Goal: Task Accomplishment & Management: Use online tool/utility

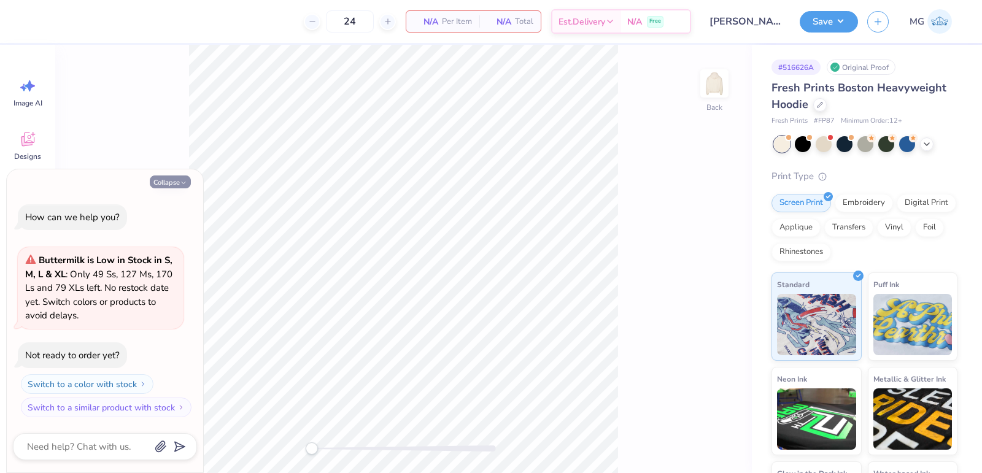
click at [171, 185] on button "Collapse" at bounding box center [170, 182] width 41 height 13
type textarea "x"
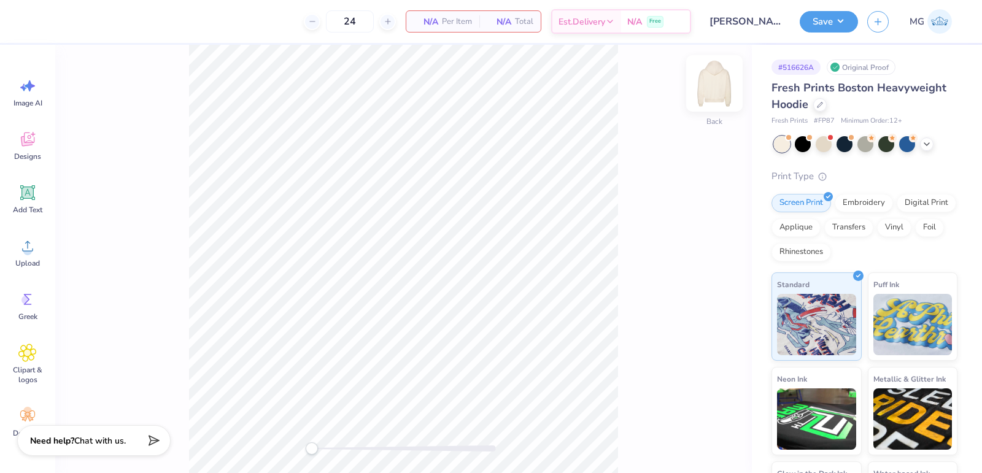
click at [706, 95] on img at bounding box center [714, 83] width 49 height 49
click at [158, 287] on div "Front" at bounding box center [403, 259] width 697 height 428
click at [30, 255] on div "Upload" at bounding box center [28, 253] width 44 height 46
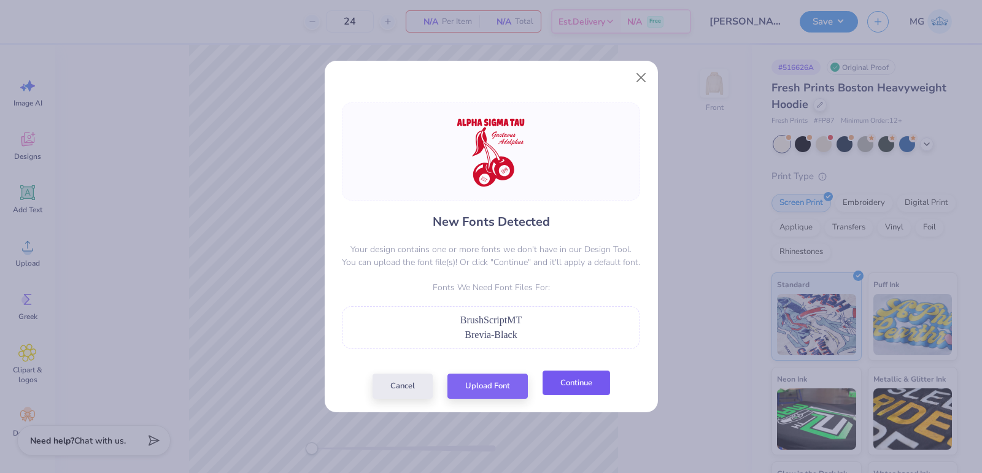
click at [593, 379] on button "Continue" at bounding box center [577, 383] width 68 height 25
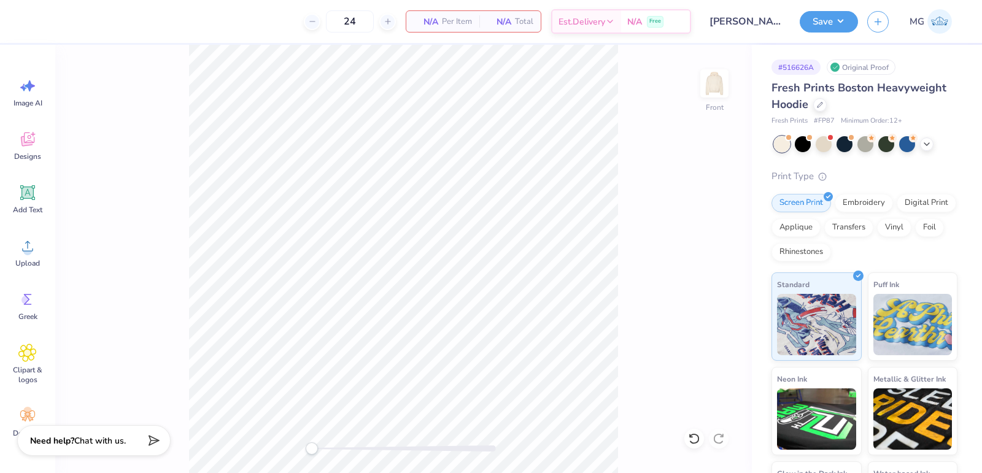
click at [131, 234] on div "Front" at bounding box center [403, 259] width 697 height 428
click at [14, 250] on div "Upload" at bounding box center [28, 253] width 44 height 46
click at [25, 258] on span "Upload" at bounding box center [27, 263] width 25 height 10
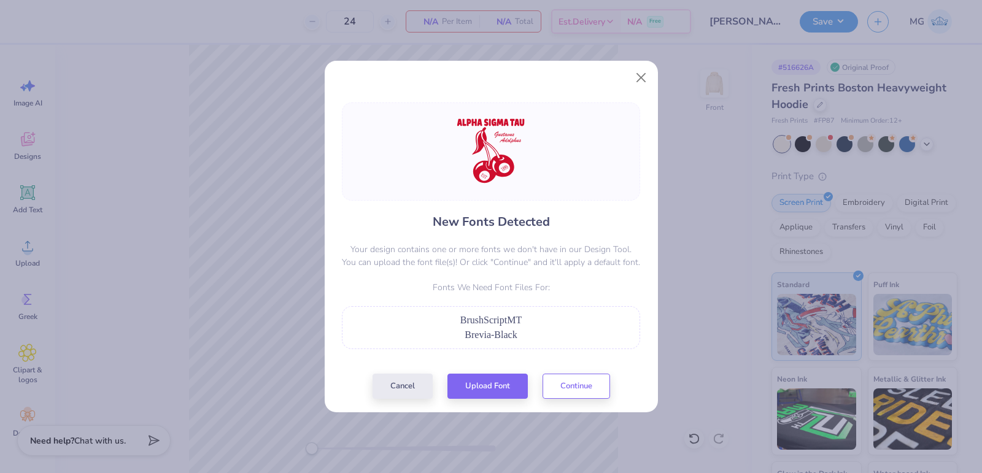
click at [576, 400] on div "New Fonts Detected Your design contains one or more fonts we don't have in our …" at bounding box center [491, 250] width 333 height 324
click at [576, 397] on div "Cancel Upload Font Continue" at bounding box center [492, 386] width 238 height 25
click at [603, 383] on button "Continue" at bounding box center [577, 383] width 68 height 25
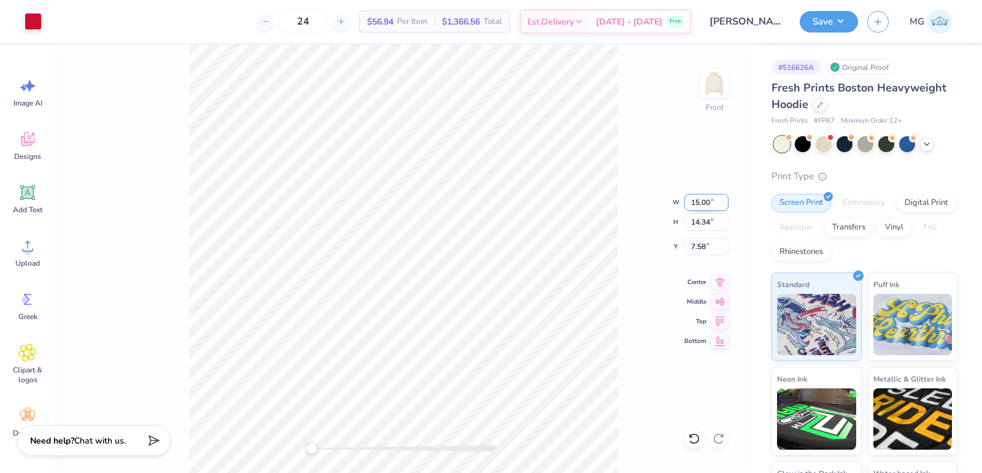
click at [699, 205] on input "15.00" at bounding box center [706, 202] width 44 height 17
type input "12.00"
click at [717, 282] on icon at bounding box center [719, 280] width 17 height 15
click at [706, 247] on input "5.57" at bounding box center [706, 246] width 44 height 17
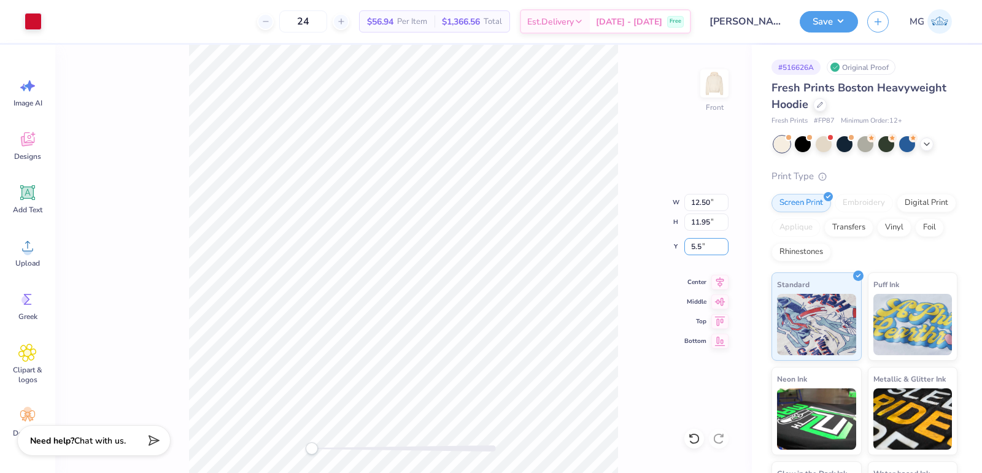
type input "5"
type input "6.00"
click at [832, 25] on button "Save" at bounding box center [829, 19] width 58 height 21
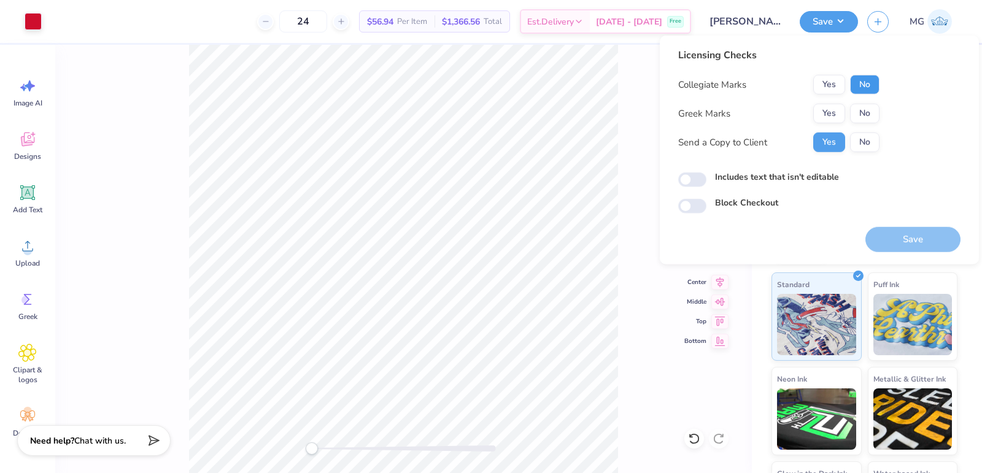
click at [860, 81] on button "No" at bounding box center [864, 85] width 29 height 20
click at [832, 107] on button "Yes" at bounding box center [829, 114] width 32 height 20
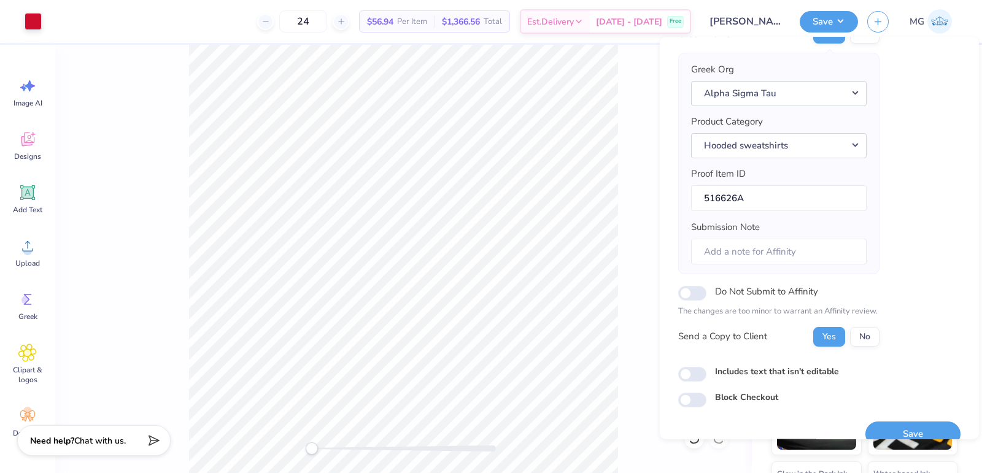
scroll to position [97, 0]
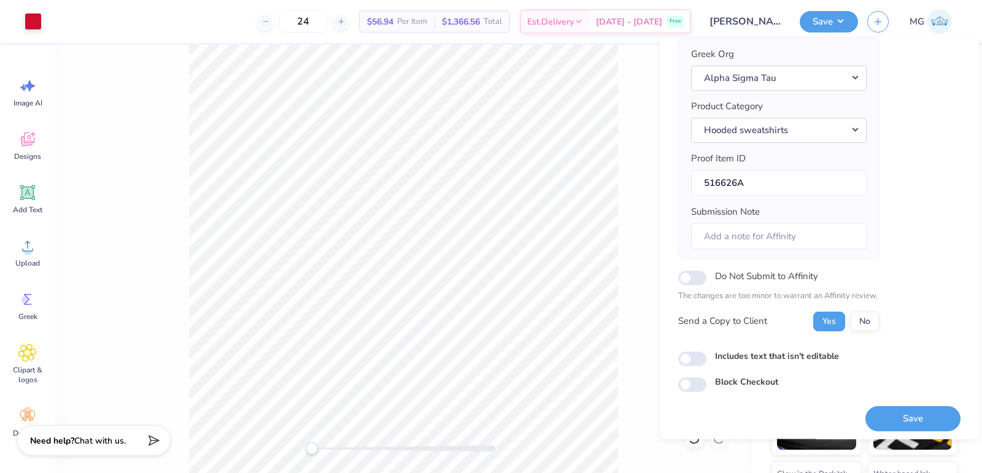
click at [757, 349] on label "Includes text that isn't editable" at bounding box center [777, 355] width 124 height 13
click at [706, 351] on input "Includes text that isn't editable" at bounding box center [692, 358] width 28 height 15
checkbox input "true"
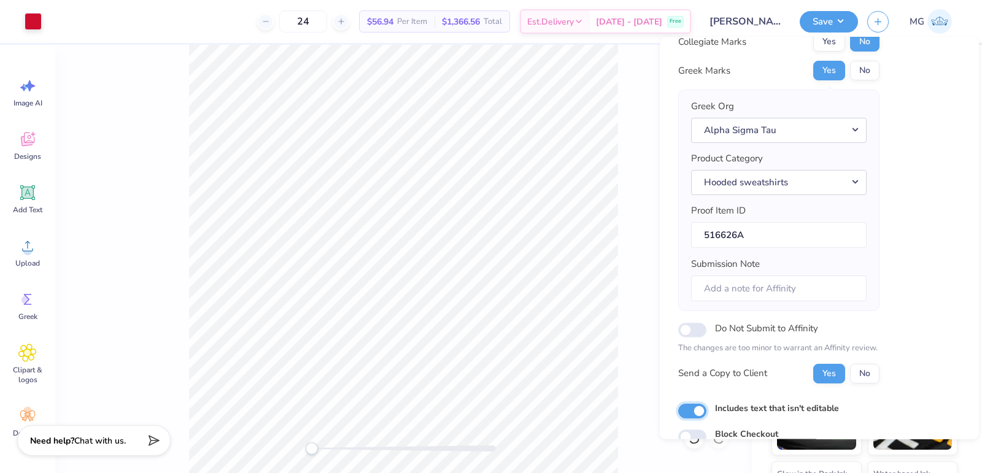
scroll to position [34, 0]
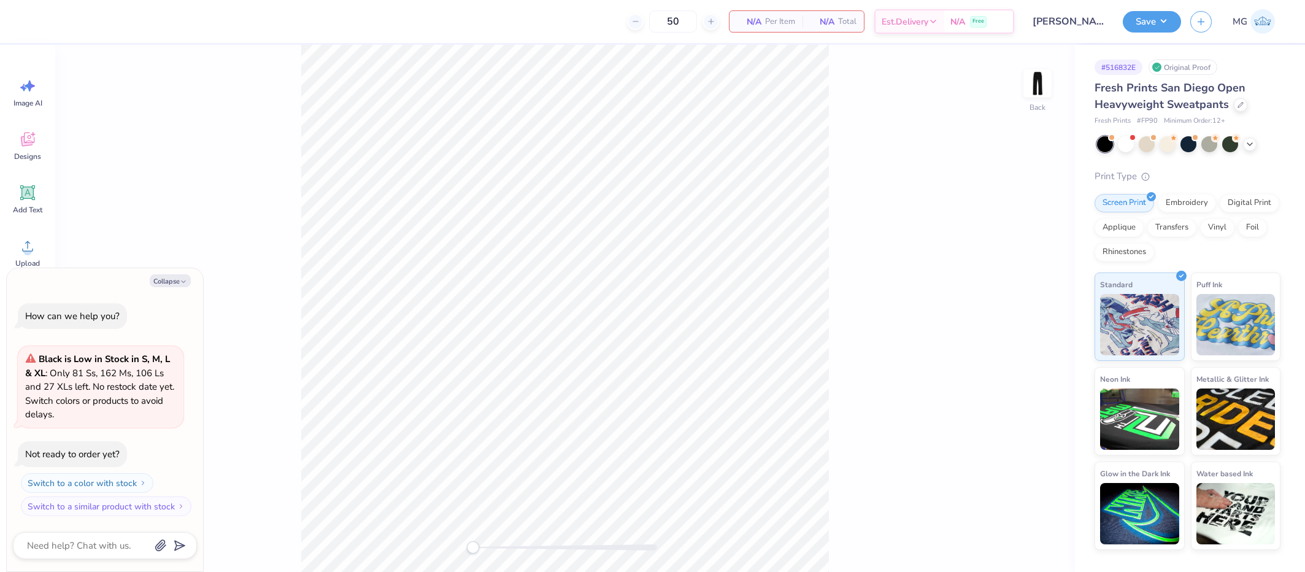
type textarea "x"
click at [177, 283] on button "Collapse" at bounding box center [170, 280] width 41 height 13
type textarea "x"
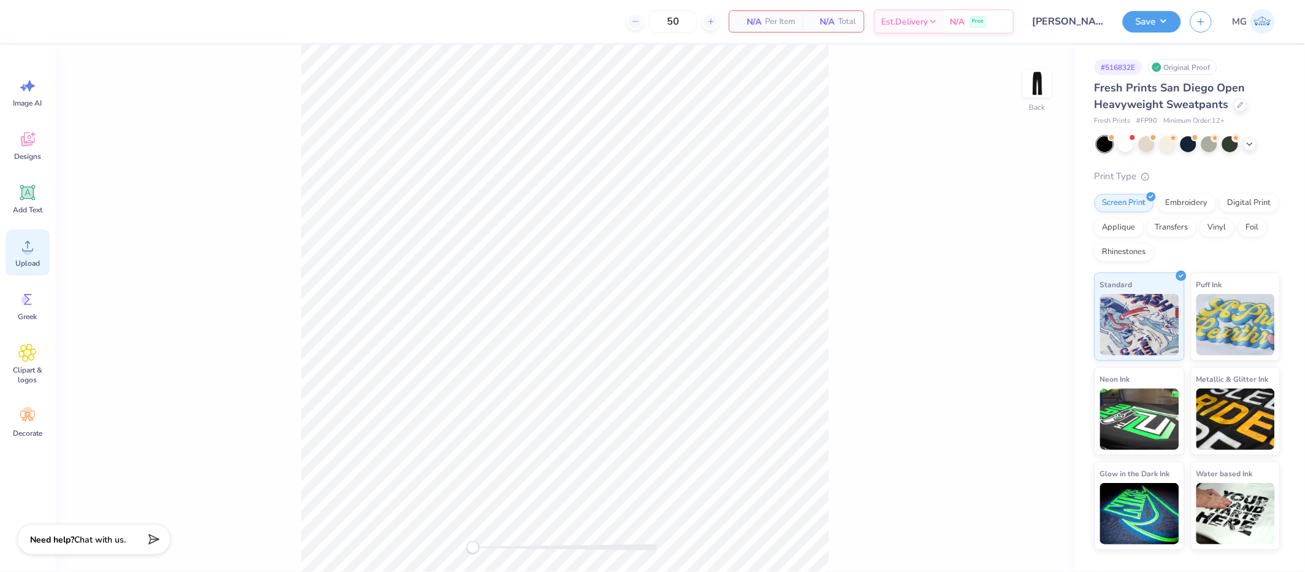
click at [28, 242] on icon at bounding box center [27, 246] width 11 height 10
click at [1029, 297] on input "2.24" at bounding box center [1030, 295] width 44 height 17
type input "2.50"
click at [44, 246] on div "Upload" at bounding box center [28, 253] width 44 height 46
click at [26, 250] on circle at bounding box center [27, 251] width 9 height 9
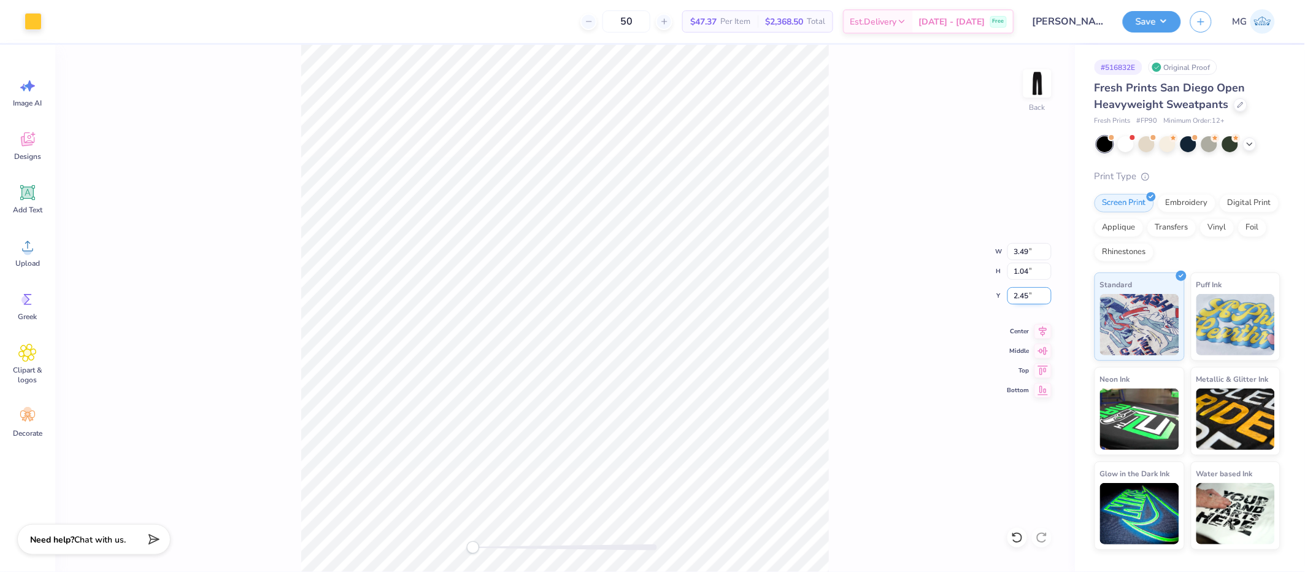
click at [1028, 295] on input "2.45" at bounding box center [1030, 295] width 44 height 17
type input "2"
type input "3.00"
click at [484, 547] on div "Accessibility label" at bounding box center [483, 547] width 12 height 12
click at [1165, 24] on button "Save" at bounding box center [1152, 19] width 58 height 21
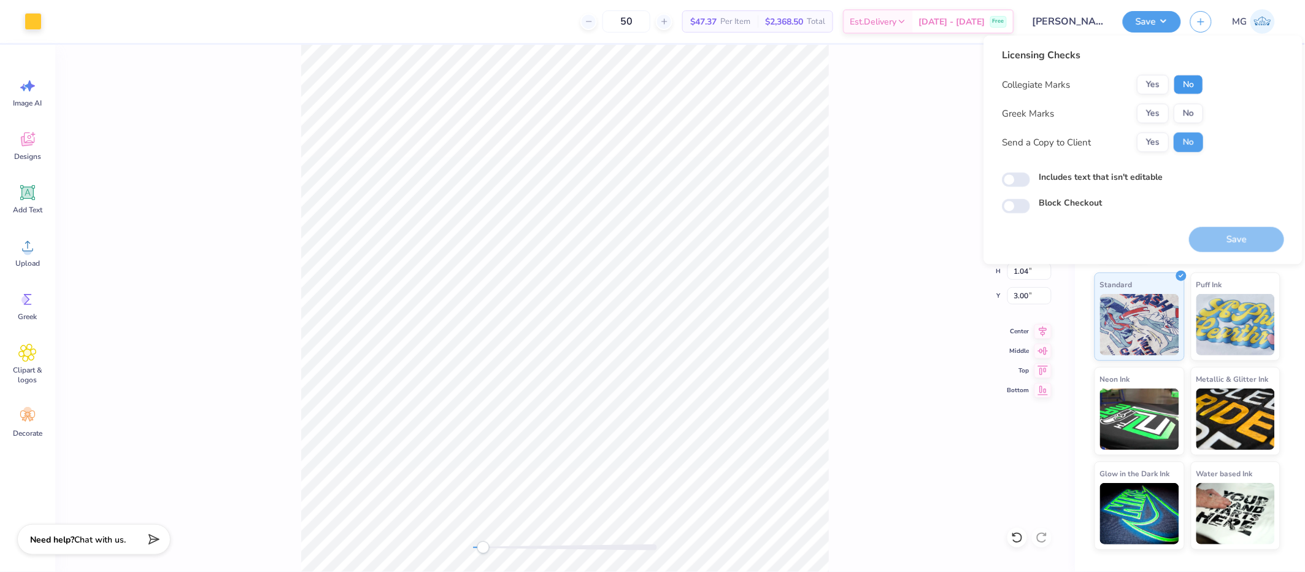
click at [1182, 80] on button "No" at bounding box center [1188, 85] width 29 height 20
click at [1188, 114] on button "No" at bounding box center [1188, 114] width 29 height 20
click at [1150, 139] on button "Yes" at bounding box center [1153, 143] width 32 height 20
click at [1008, 185] on input "Includes text that isn't editable" at bounding box center [1016, 179] width 28 height 15
checkbox input "true"
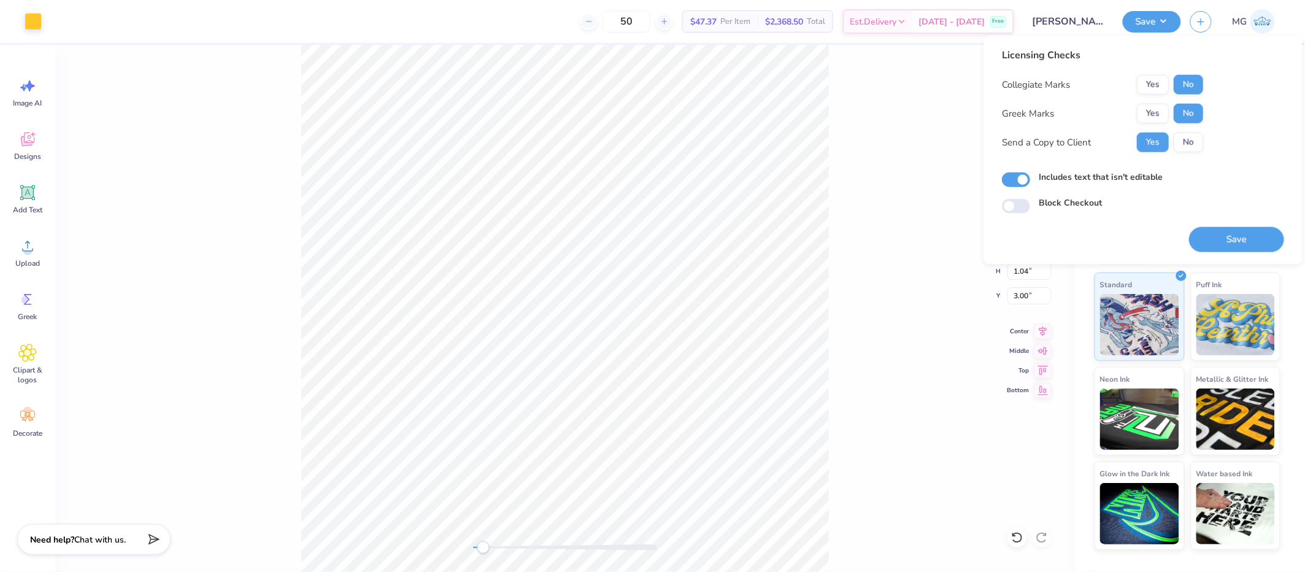
click at [867, 199] on div "Back W 3.50 3.50 " H 1.04 1.04 " Y 3.00 3.00 " Center Middle Top Bottom" at bounding box center [565, 308] width 1020 height 527
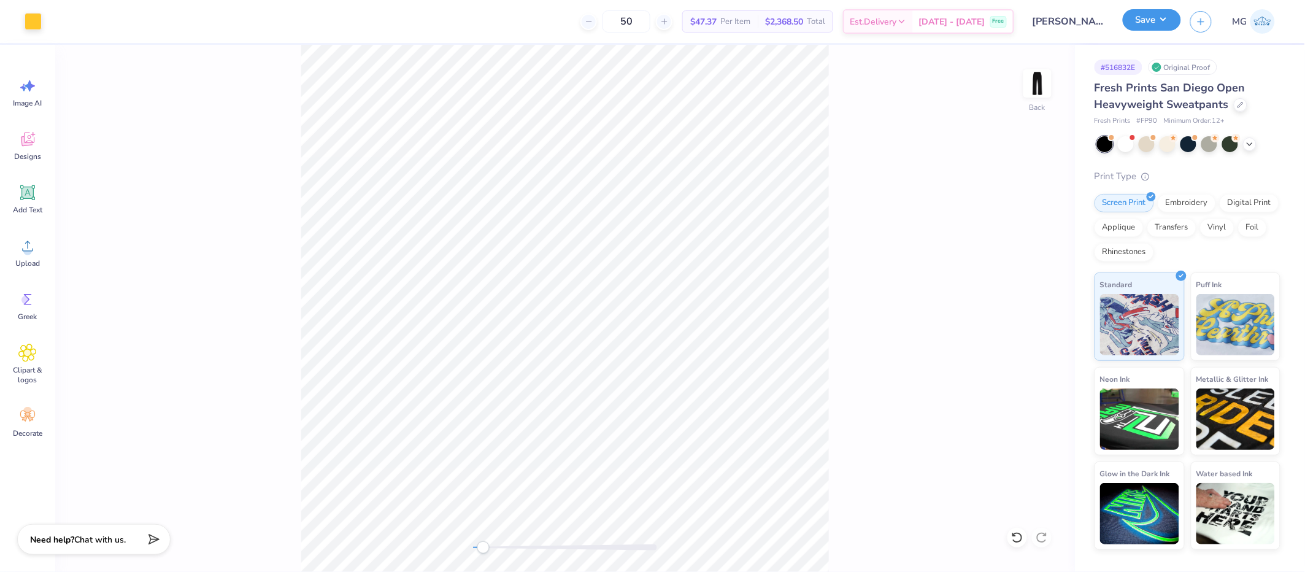
click at [1152, 22] on button "Save" at bounding box center [1152, 19] width 58 height 21
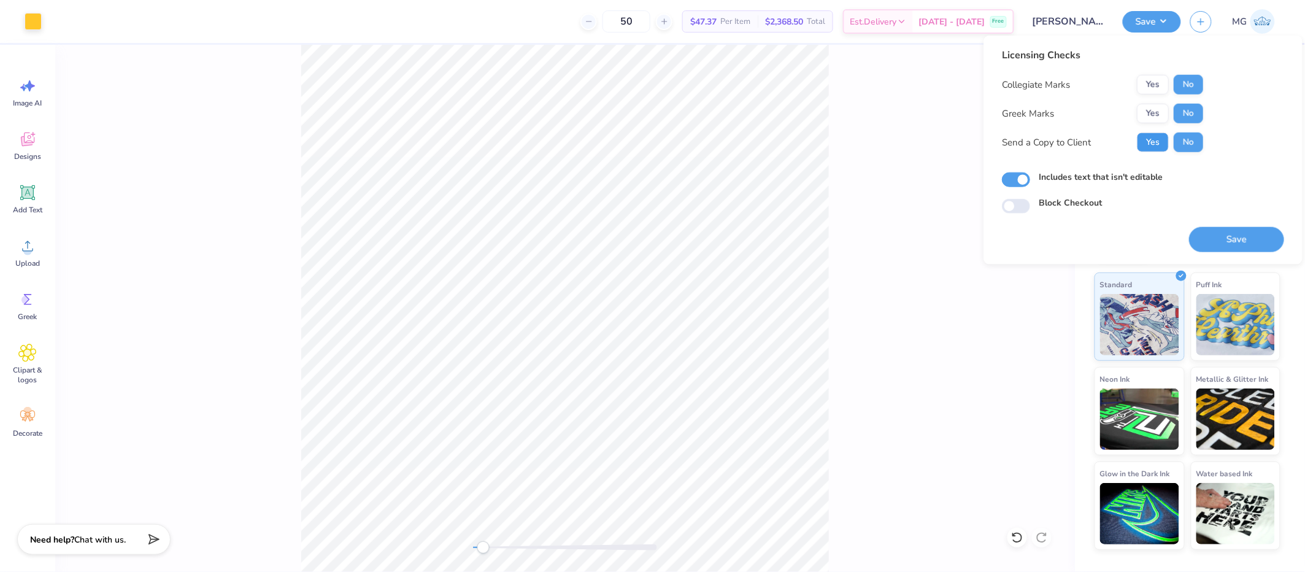
click at [1151, 137] on button "Yes" at bounding box center [1153, 143] width 32 height 20
click at [1222, 232] on button "Save" at bounding box center [1236, 239] width 95 height 25
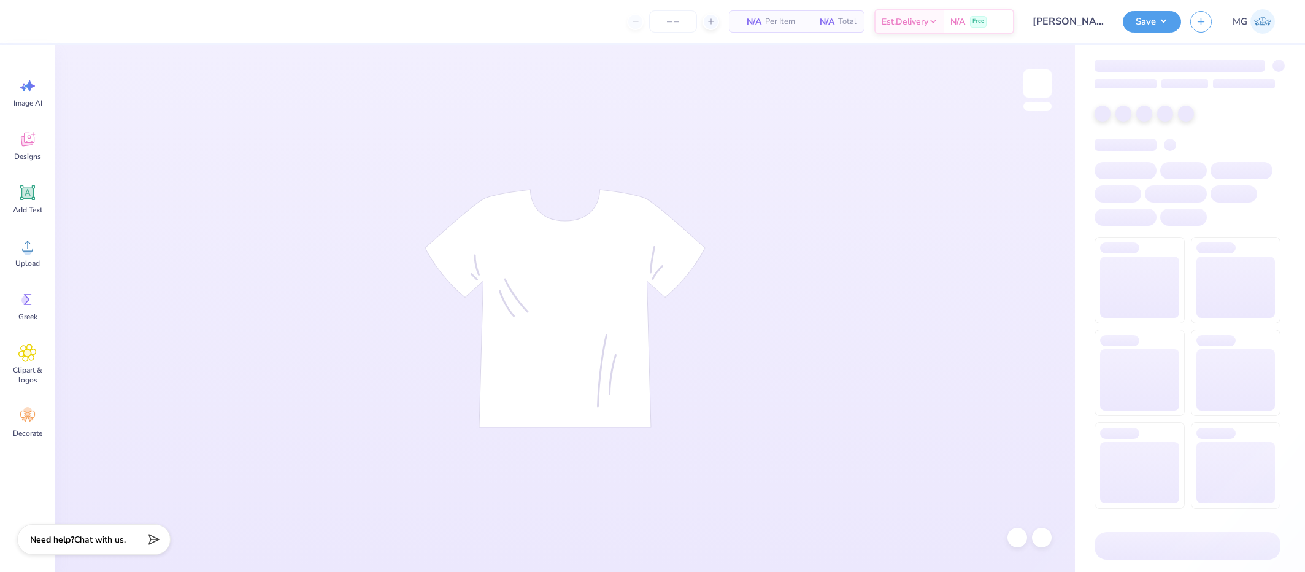
type input "24"
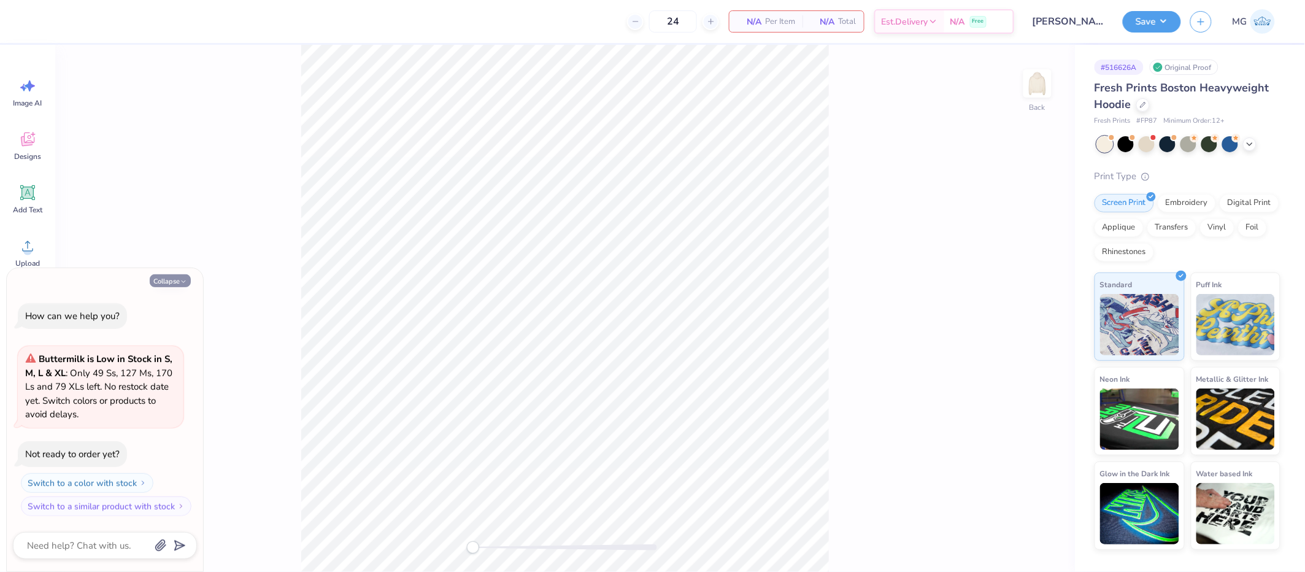
click at [180, 279] on icon "button" at bounding box center [183, 281] width 7 height 7
type textarea "x"
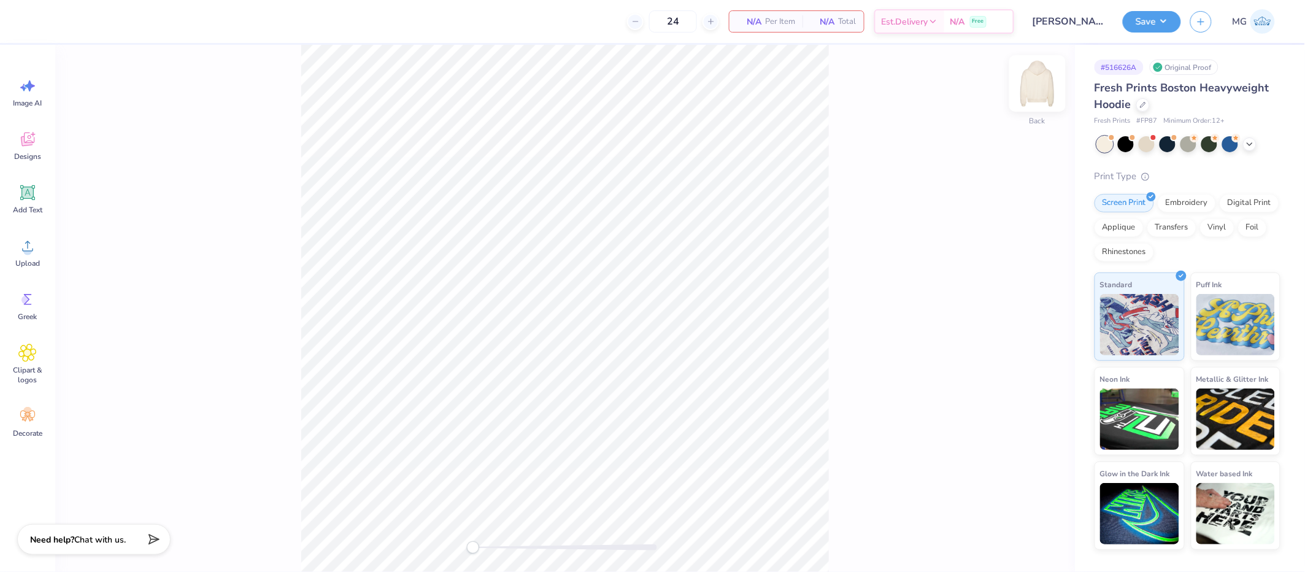
click at [1042, 87] on img at bounding box center [1037, 83] width 49 height 49
click at [34, 252] on icon at bounding box center [27, 246] width 18 height 18
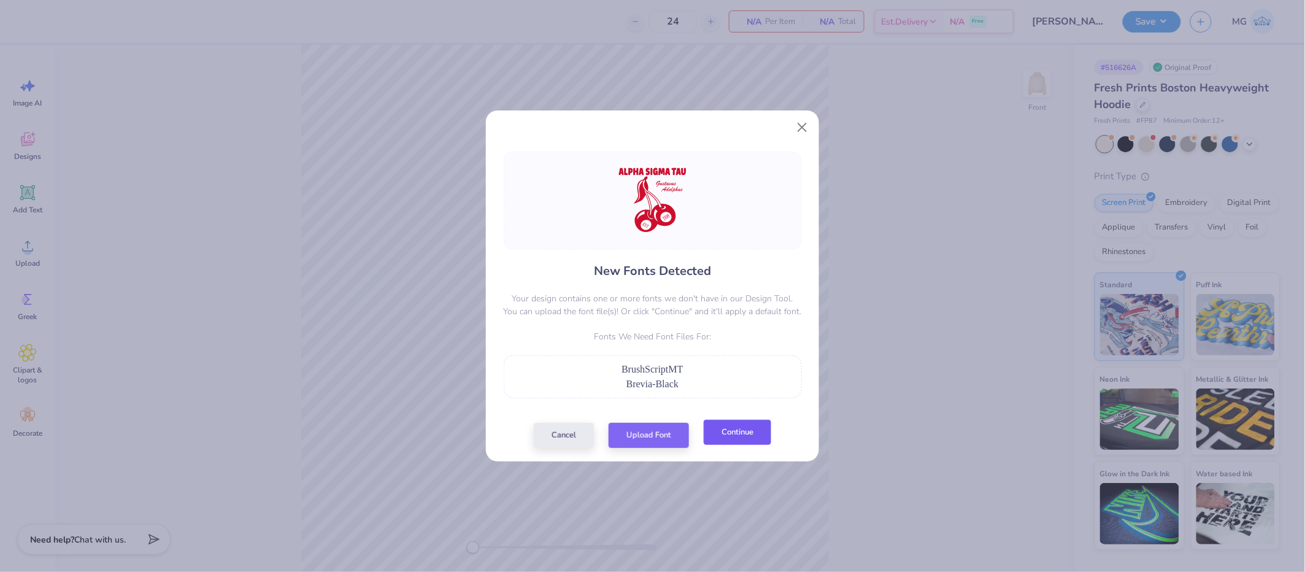
click at [745, 439] on button "Continue" at bounding box center [738, 432] width 68 height 25
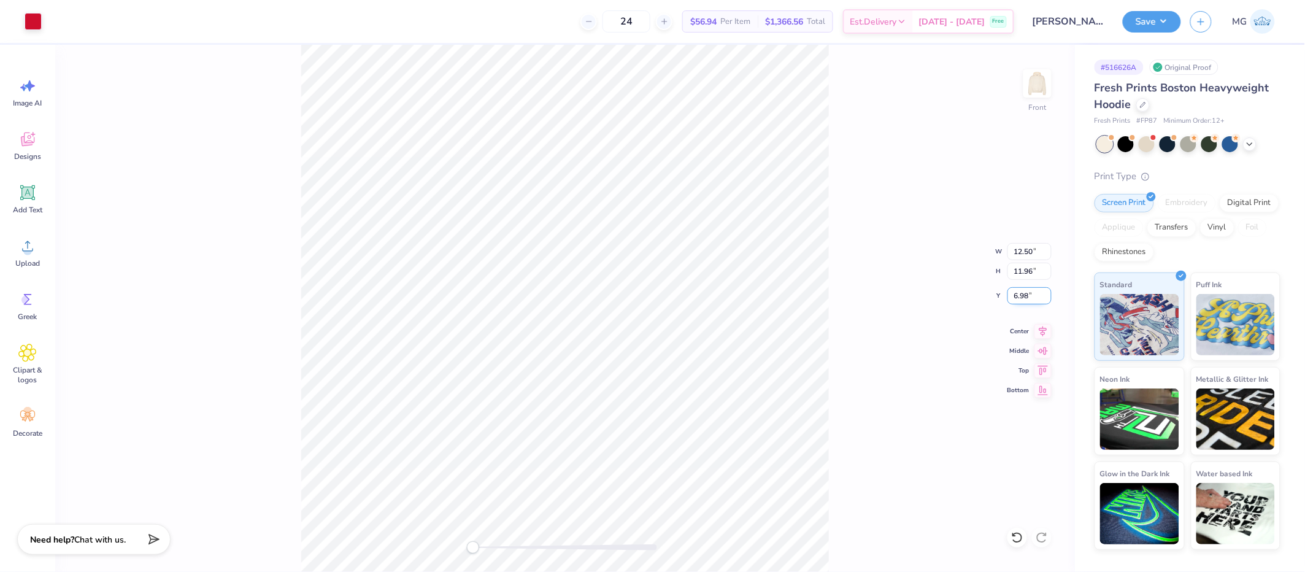
click at [1030, 292] on input "6.98" at bounding box center [1030, 295] width 44 height 17
type input "6.00"
click at [1152, 20] on button "Save" at bounding box center [1152, 19] width 58 height 21
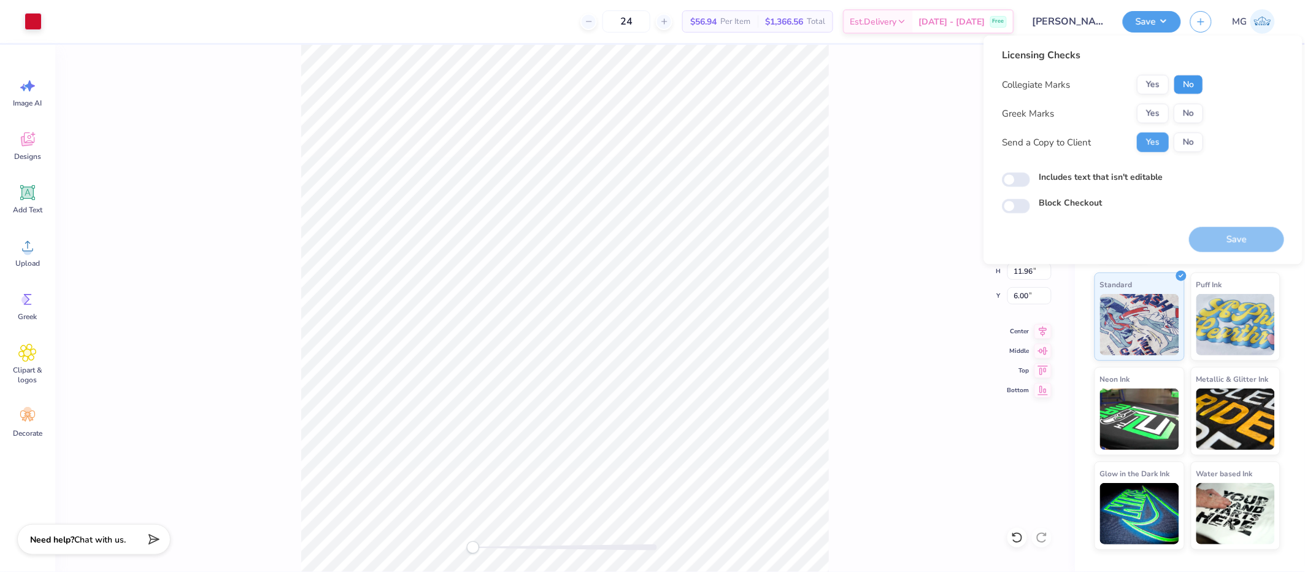
click at [1196, 77] on button "No" at bounding box center [1188, 85] width 29 height 20
click at [1166, 114] on button "Yes" at bounding box center [1153, 114] width 32 height 20
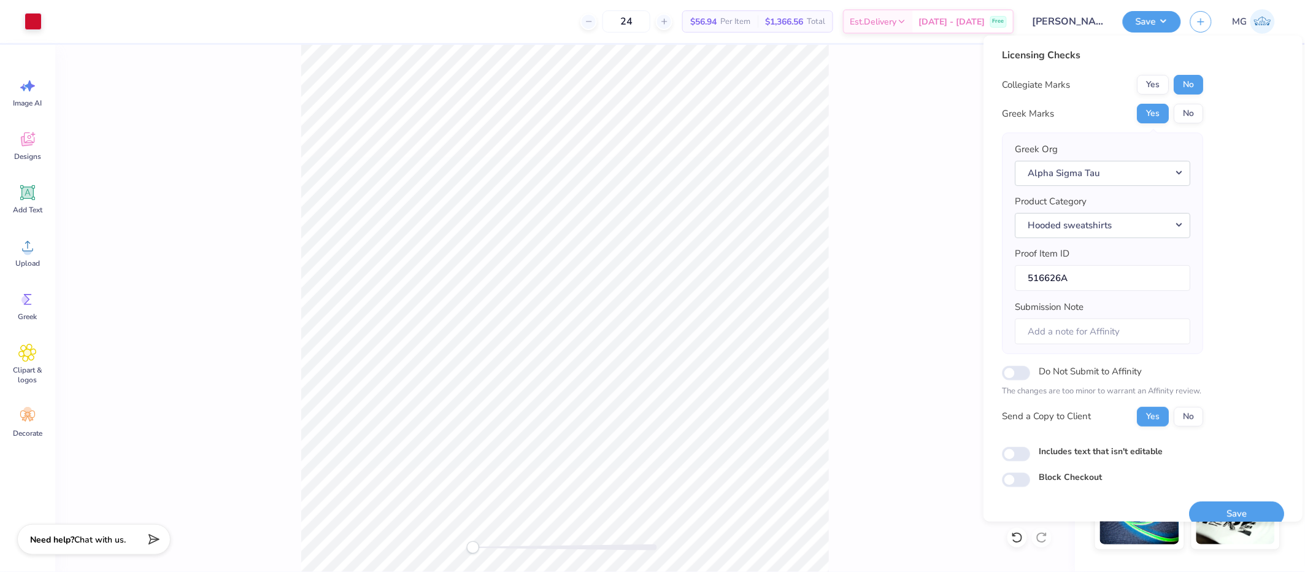
click at [1086, 457] on label "Includes text that isn't editable" at bounding box center [1101, 450] width 124 height 13
click at [1030, 457] on input "Includes text that isn't editable" at bounding box center [1016, 454] width 28 height 15
checkbox input "true"
click at [1220, 504] on button "Save" at bounding box center [1236, 513] width 95 height 25
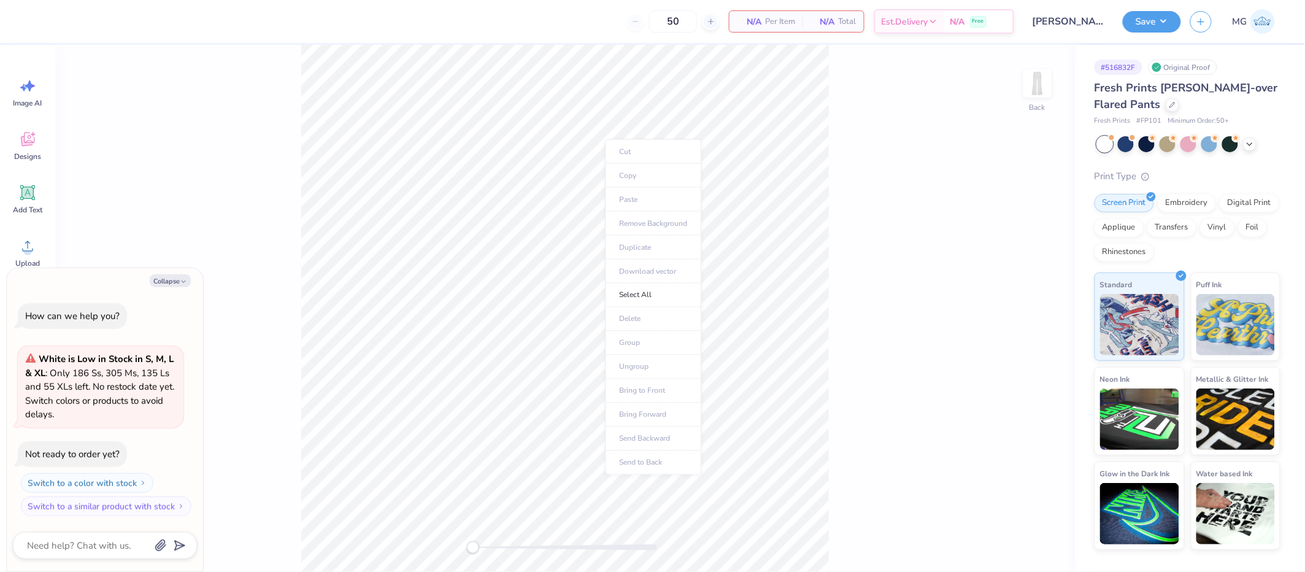
click at [897, 192] on div "Back" at bounding box center [565, 308] width 1020 height 527
click at [1045, 87] on img at bounding box center [1037, 83] width 49 height 49
click at [152, 141] on div "Front" at bounding box center [565, 308] width 1020 height 527
click at [168, 277] on button "Collapse" at bounding box center [170, 280] width 41 height 13
type textarea "x"
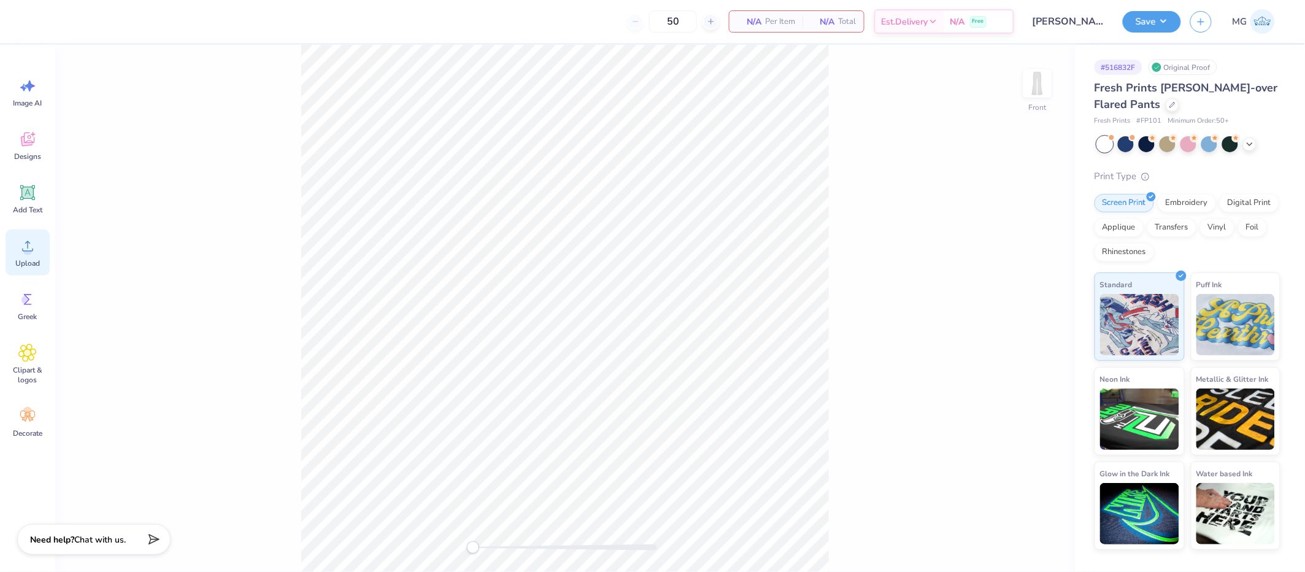
click at [20, 245] on icon at bounding box center [27, 246] width 18 height 18
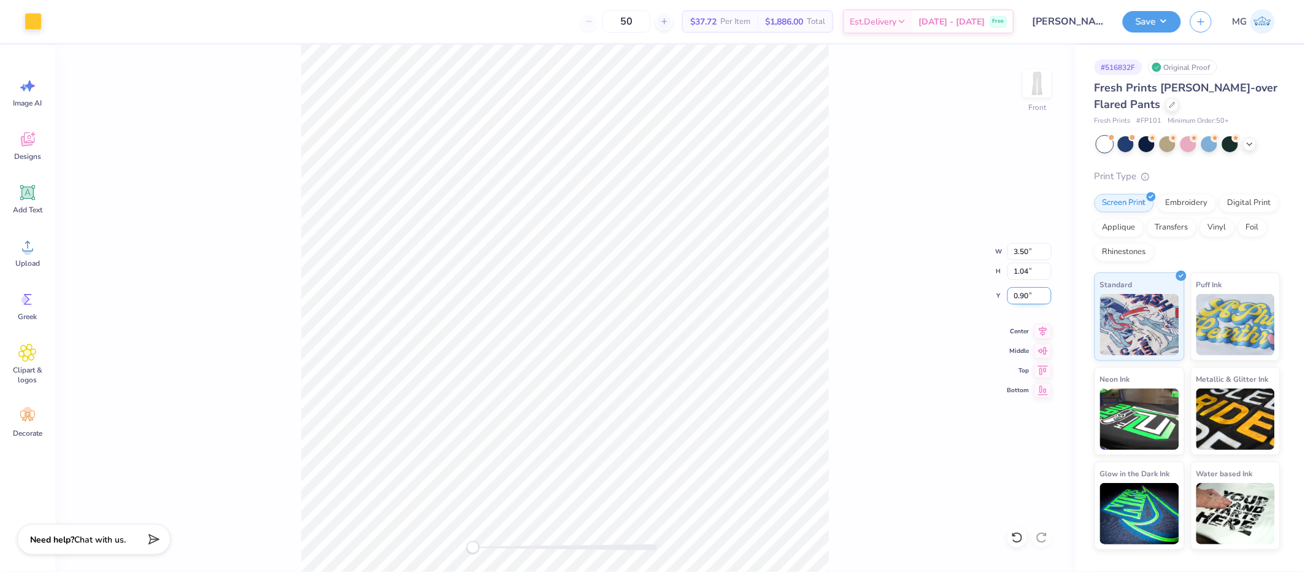
click at [1029, 295] on input "0.90" at bounding box center [1030, 295] width 44 height 17
type input "0"
type input "1.00"
click at [1167, 17] on button "Save" at bounding box center [1152, 19] width 58 height 21
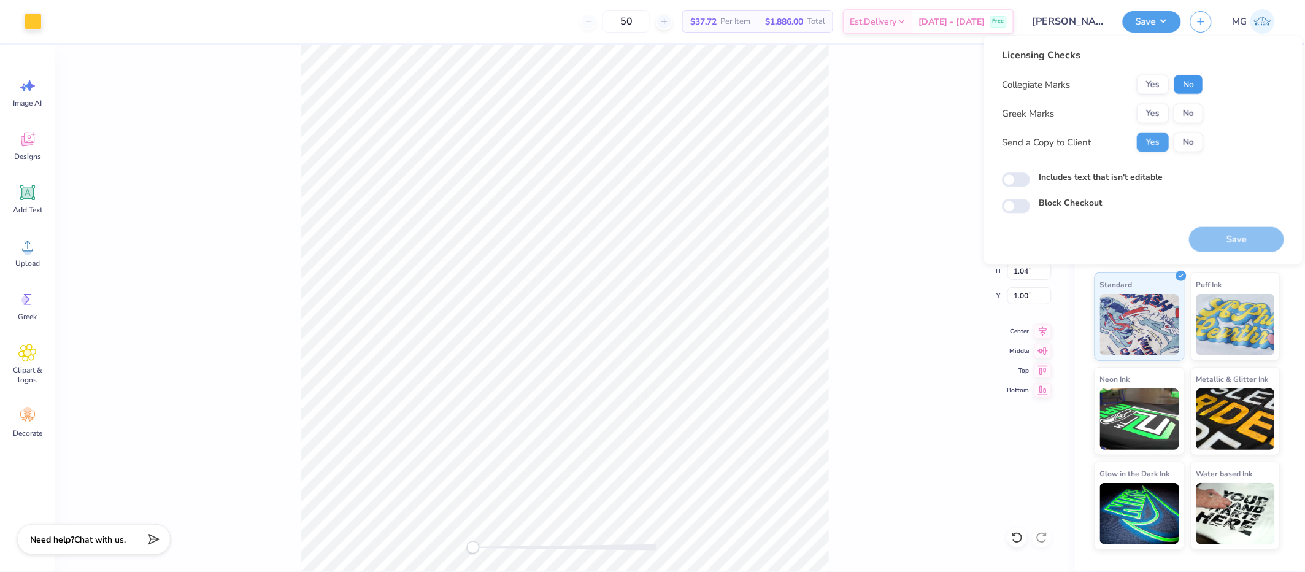
click at [1196, 81] on button "No" at bounding box center [1188, 85] width 29 height 20
click at [1182, 109] on button "No" at bounding box center [1188, 114] width 29 height 20
click at [1018, 178] on input "Includes text that isn't editable" at bounding box center [1016, 179] width 28 height 15
checkbox input "true"
click at [1221, 228] on button "Save" at bounding box center [1236, 239] width 95 height 25
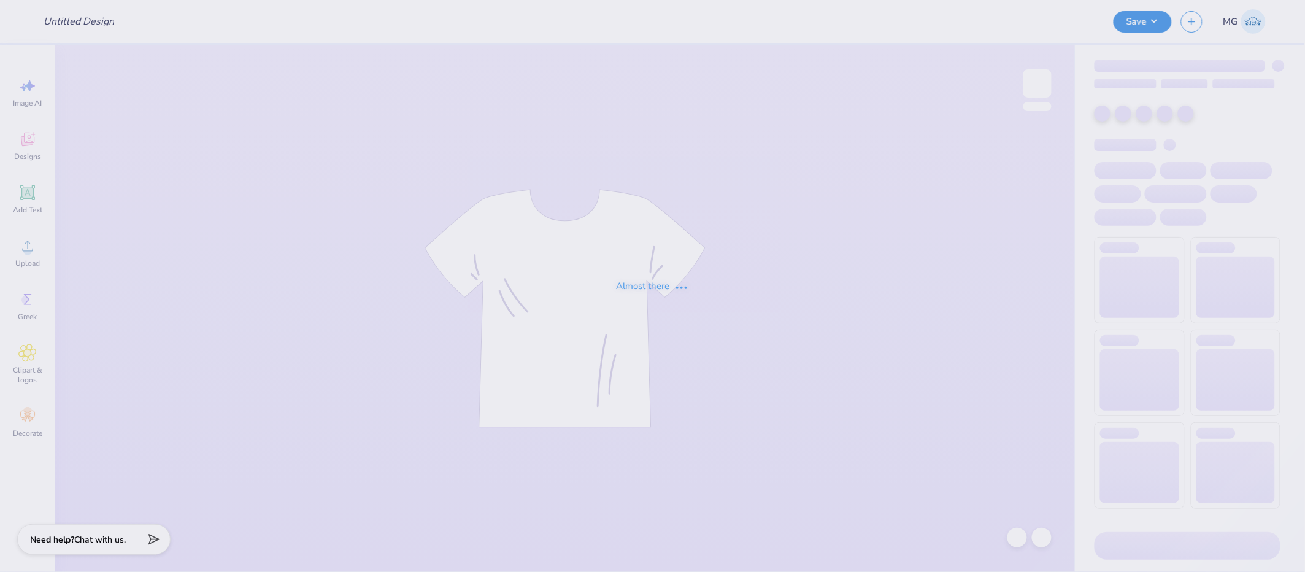
type input "[PERSON_NAME] : [PERSON_NAME][GEOGRAPHIC_DATA]"
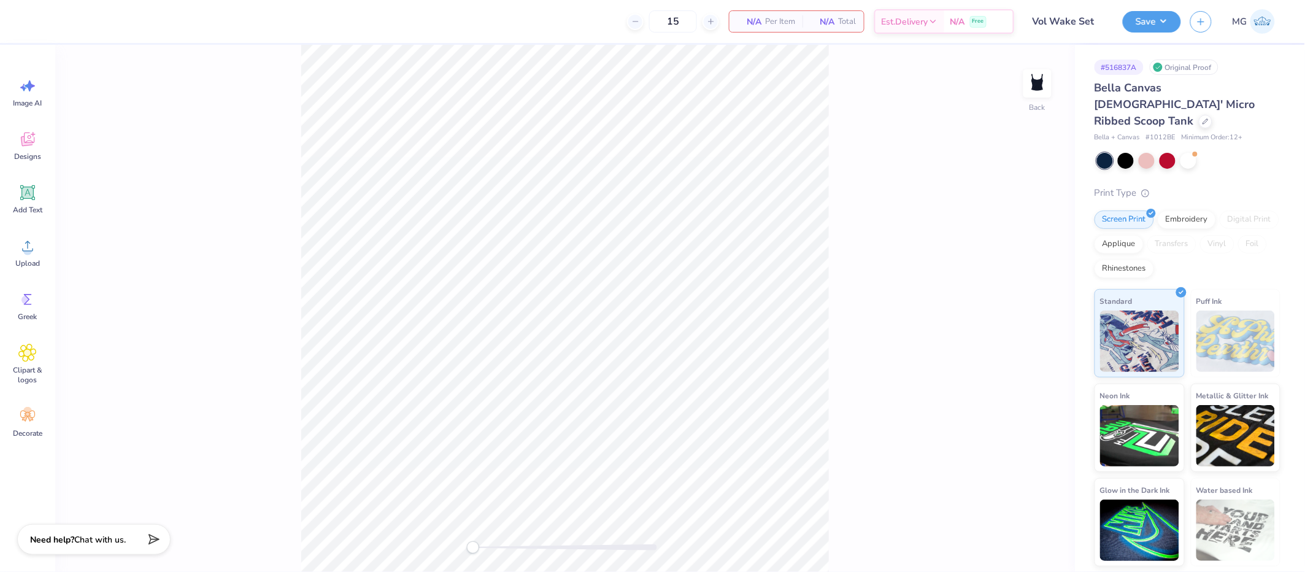
click at [905, 145] on div "Back" at bounding box center [565, 308] width 1020 height 527
click at [29, 254] on icon at bounding box center [27, 246] width 18 height 18
click at [1046, 334] on icon at bounding box center [1043, 329] width 17 height 15
click at [1045, 333] on icon at bounding box center [1043, 329] width 17 height 15
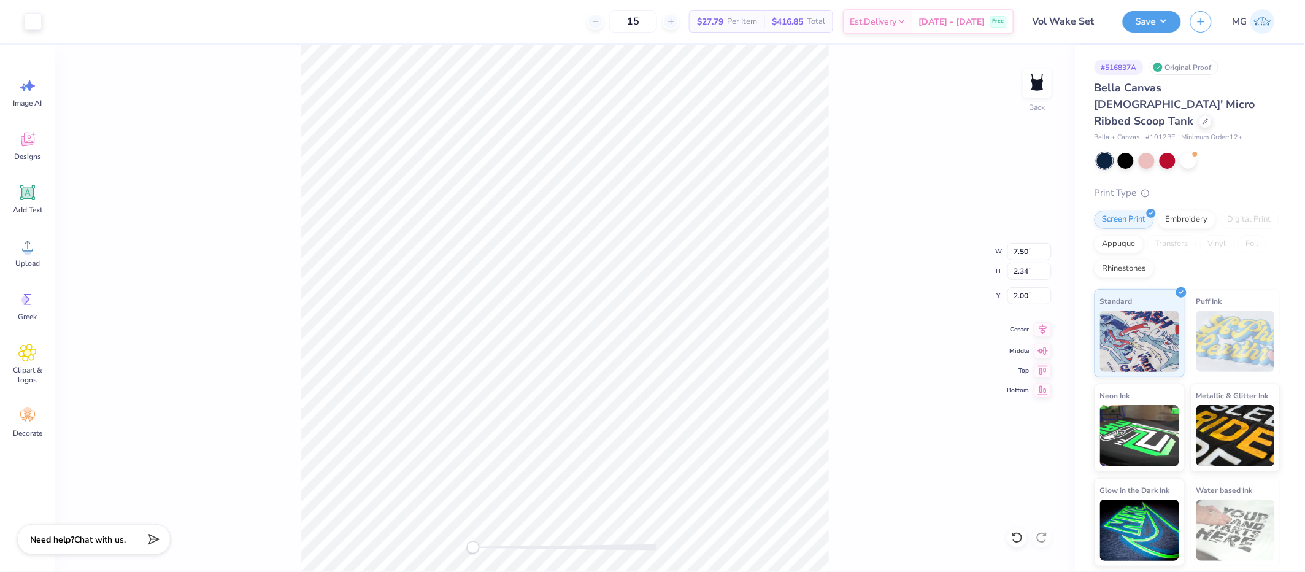
click at [1046, 326] on icon at bounding box center [1043, 329] width 17 height 15
click at [1163, 15] on button "Save" at bounding box center [1152, 19] width 58 height 21
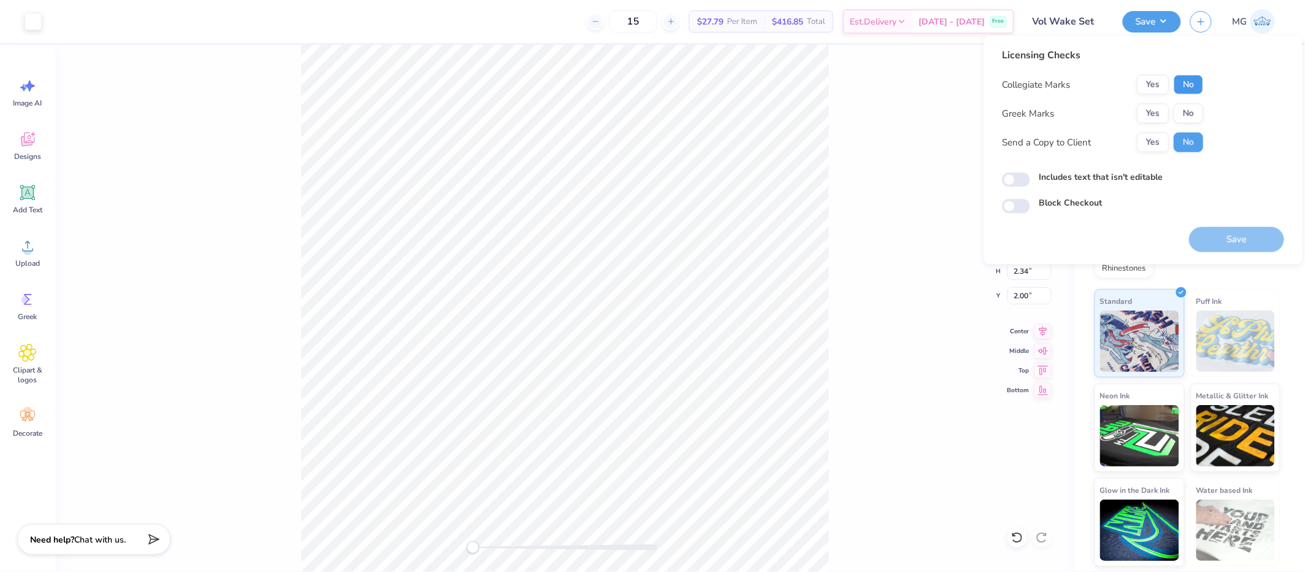
click at [1183, 78] on button "No" at bounding box center [1188, 85] width 29 height 20
click at [1185, 109] on button "No" at bounding box center [1188, 114] width 29 height 20
click at [1151, 139] on button "Yes" at bounding box center [1153, 143] width 32 height 20
click at [1056, 179] on label "Includes text that isn't editable" at bounding box center [1101, 177] width 124 height 13
click at [1030, 179] on input "Includes text that isn't editable" at bounding box center [1016, 179] width 28 height 15
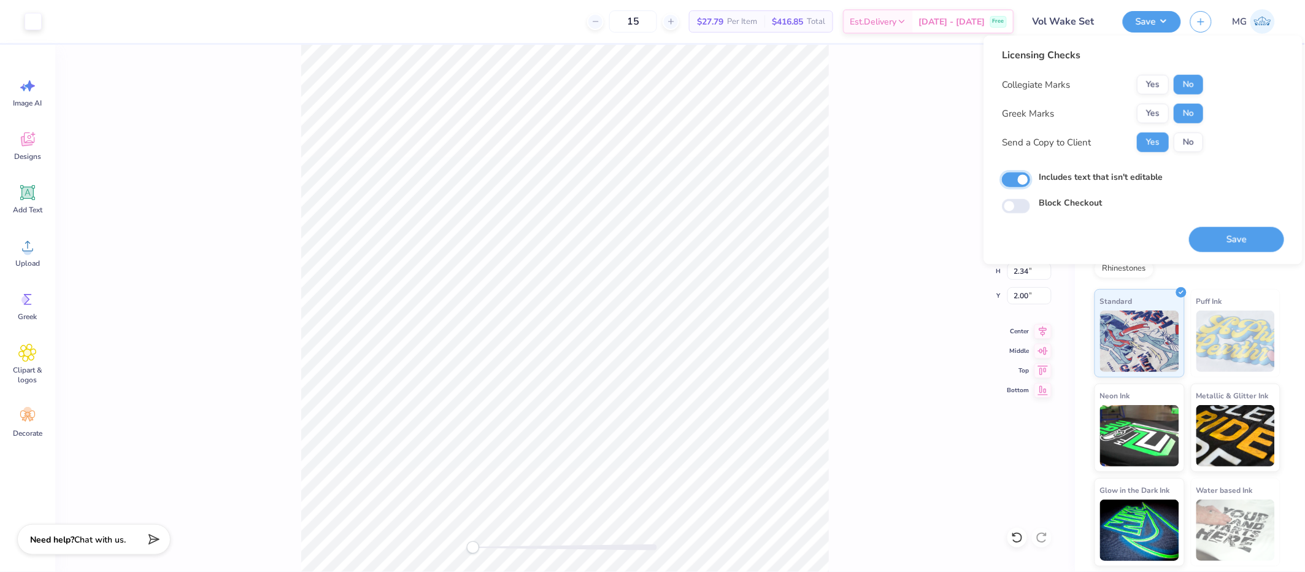
checkbox input "true"
click at [1226, 239] on button "Save" at bounding box center [1236, 240] width 95 height 25
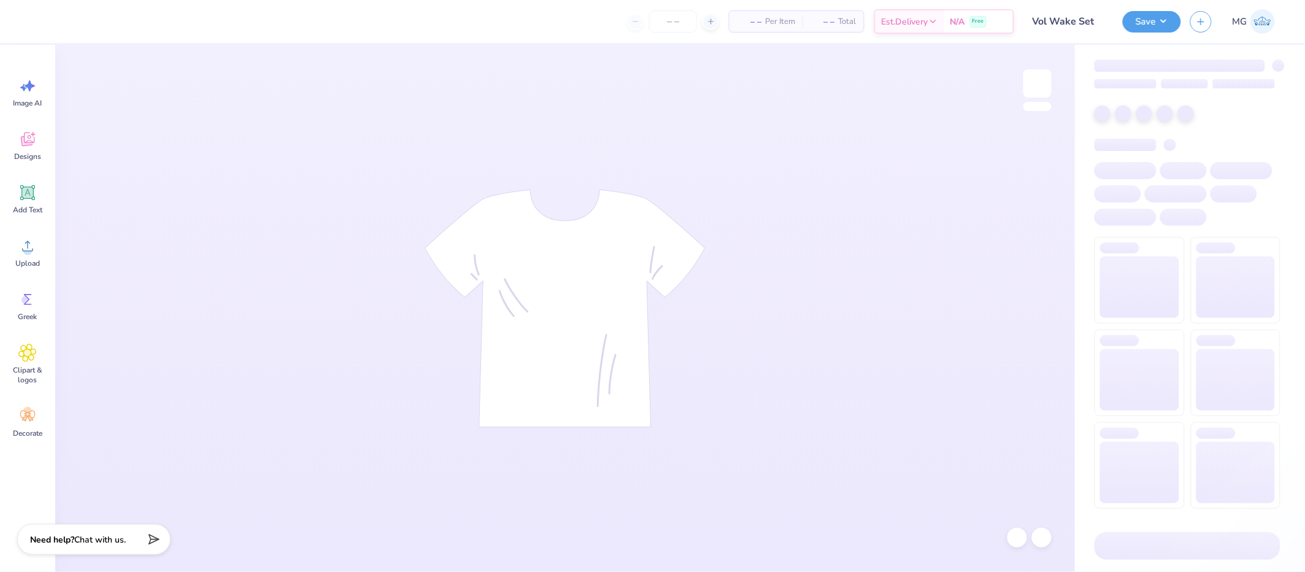
type input "Vol Wake Set"
type input "15"
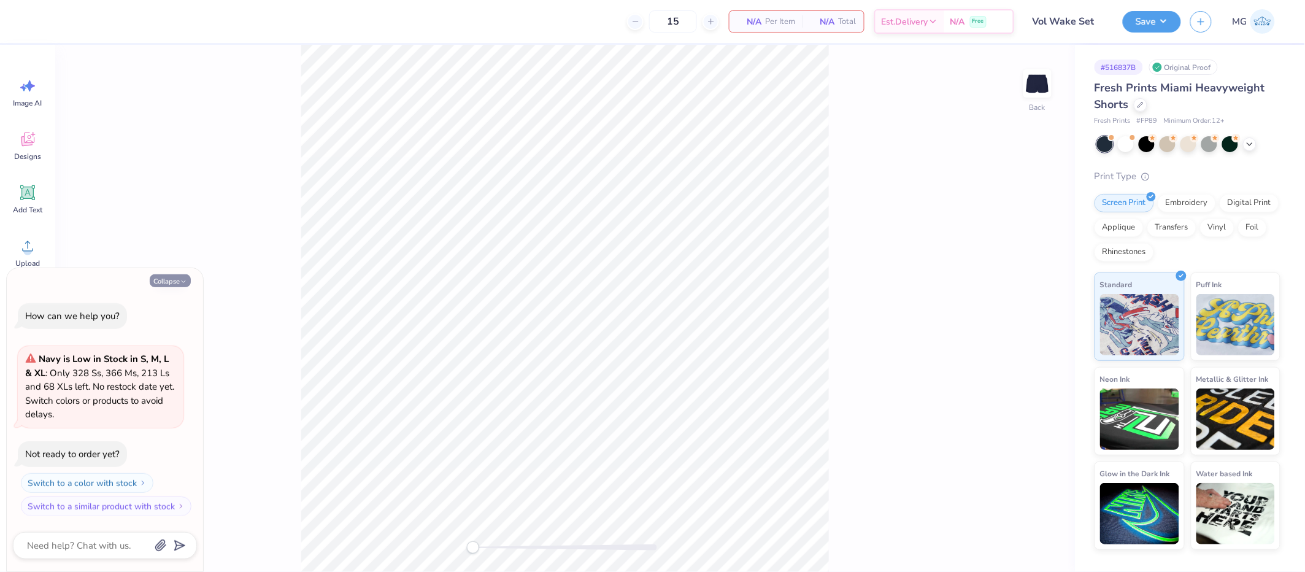
click at [167, 284] on button "Collapse" at bounding box center [170, 280] width 41 height 13
type textarea "x"
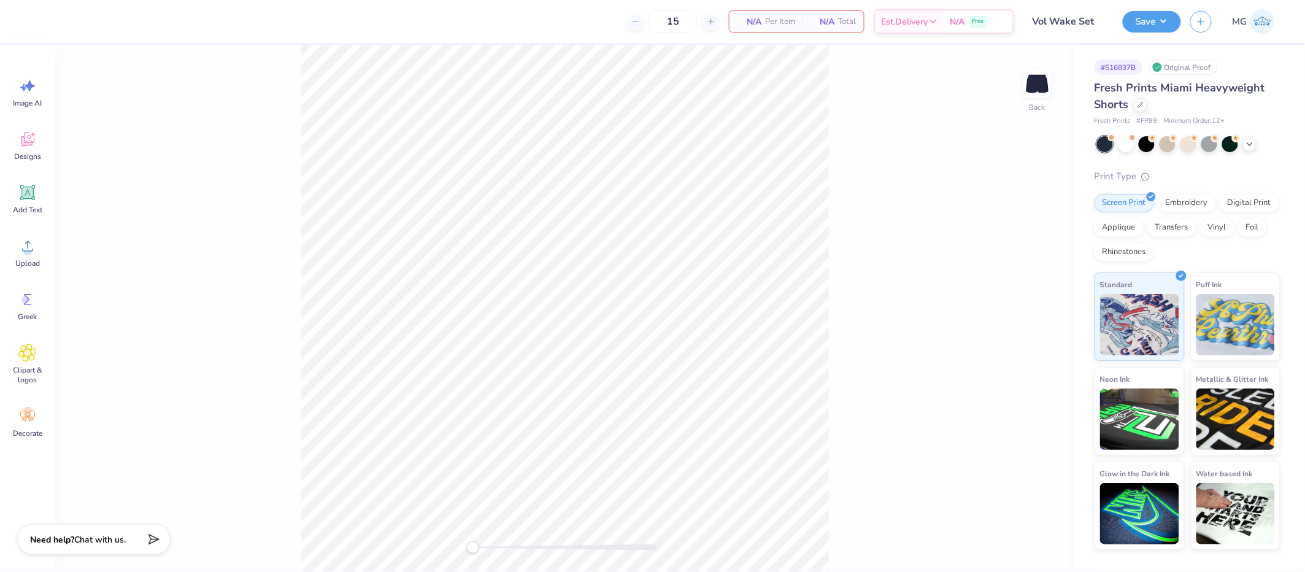
click at [214, 189] on div "Back" at bounding box center [565, 308] width 1020 height 527
click at [26, 249] on circle at bounding box center [27, 251] width 9 height 9
click at [869, 411] on div "Back W 7.27 7.27 " H 2.25 2.25 " Y 4.13 4.13 " Center Middle Top Bottom" at bounding box center [565, 308] width 1020 height 527
click at [905, 311] on div "Back W 4.75 4.75 " H 1.47 1.47 " Y 7.92 7.92 " Center Middle Top Bottom" at bounding box center [565, 308] width 1020 height 527
click at [866, 341] on div "Back W 5.60 5.60 " H 1.73 1.73 " Y 7.92 7.92 " Center Middle Top Bottom" at bounding box center [565, 308] width 1020 height 527
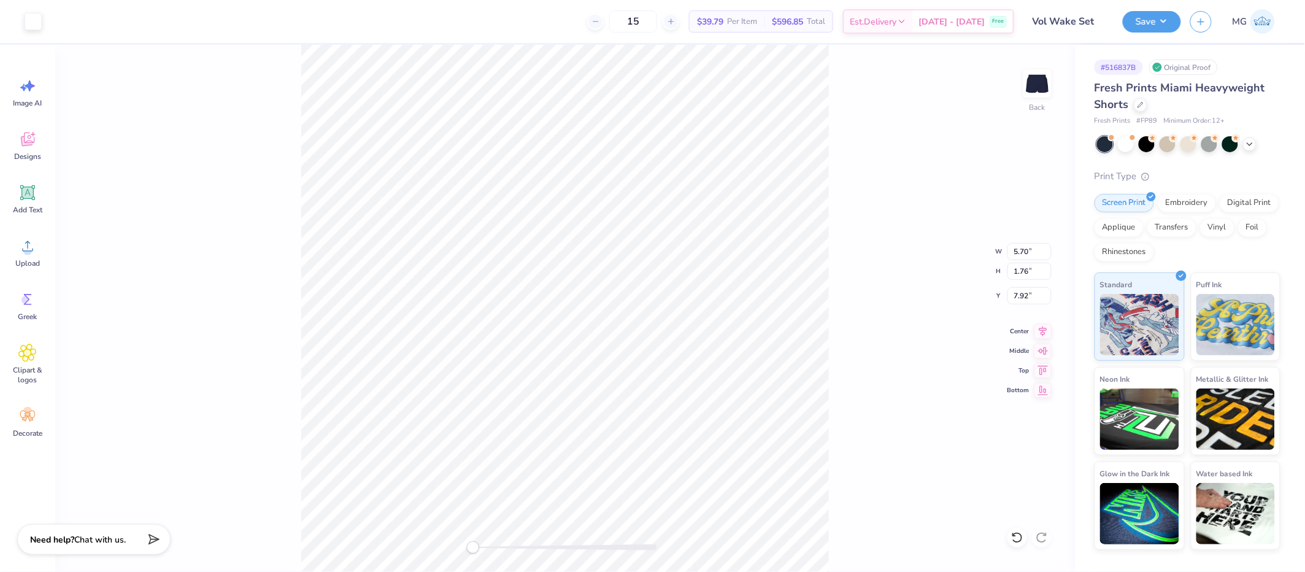
click at [890, 401] on div "Back W 5.70 5.70 " H 1.76 1.76 " Y 7.92 7.92 " Center Middle Top Bottom" at bounding box center [565, 308] width 1020 height 527
click at [1029, 295] on input "7.79" at bounding box center [1030, 295] width 44 height 17
type input "7"
type input "8.00"
click at [867, 322] on div "Back W 6.00 6.00 " H 1.86 1.86 " Y 8.00 8.00 " Center Middle Top Bottom" at bounding box center [565, 308] width 1020 height 527
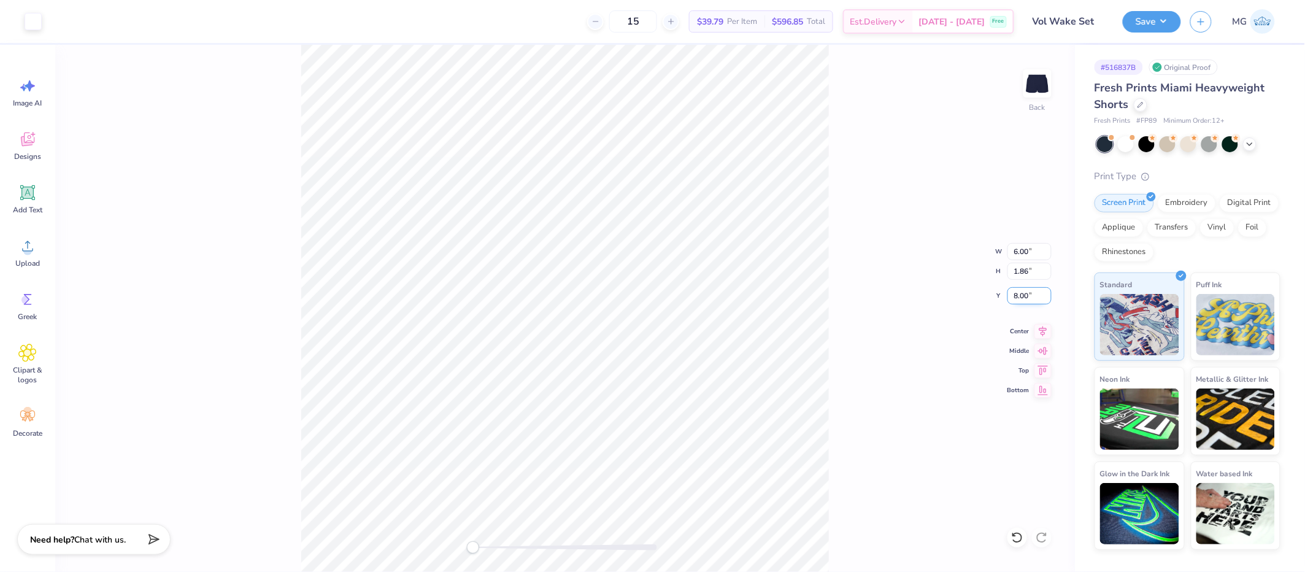
click at [1027, 295] on input "8.00" at bounding box center [1030, 295] width 44 height 17
type input "8.50"
drag, startPoint x: 1029, startPoint y: 294, endPoint x: 1029, endPoint y: 310, distance: 16.0
click at [1029, 294] on input "8.14" at bounding box center [1030, 295] width 44 height 17
type input "8"
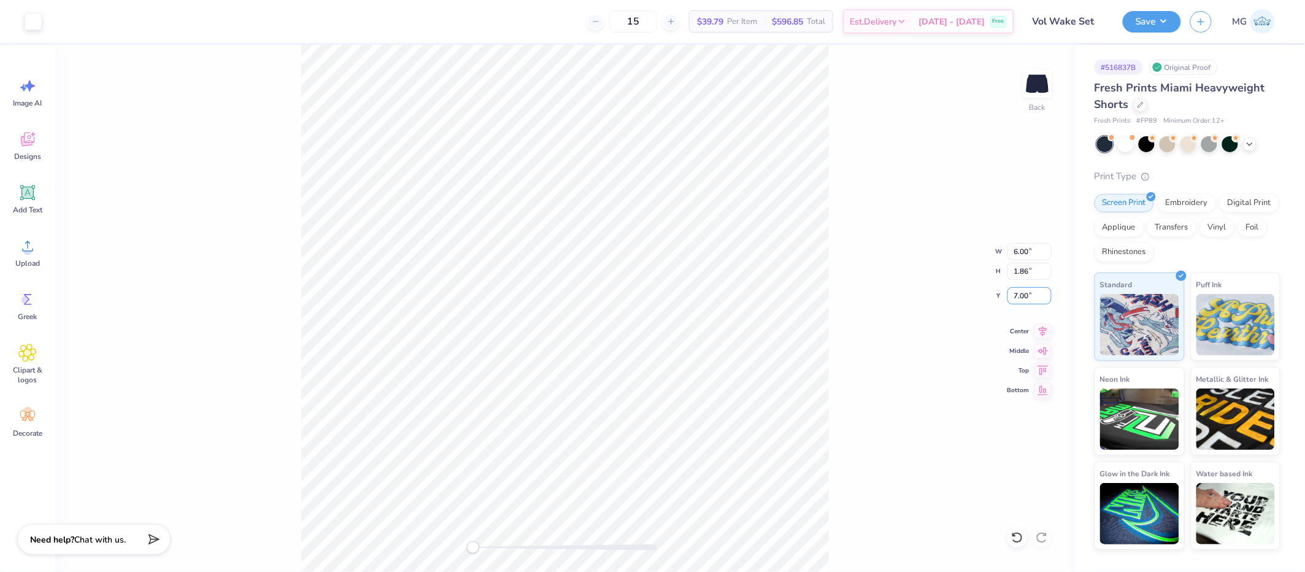
type input "7.00"
click at [1027, 293] on input "7.00" at bounding box center [1030, 295] width 44 height 17
type input "7.50"
drag, startPoint x: 840, startPoint y: 358, endPoint x: 829, endPoint y: 358, distance: 10.4
click at [839, 358] on div "Back W 6.00 6.00 " H 1.86 1.86 " Y 7.50 7.50 " Center Middle Top Bottom" at bounding box center [565, 308] width 1020 height 527
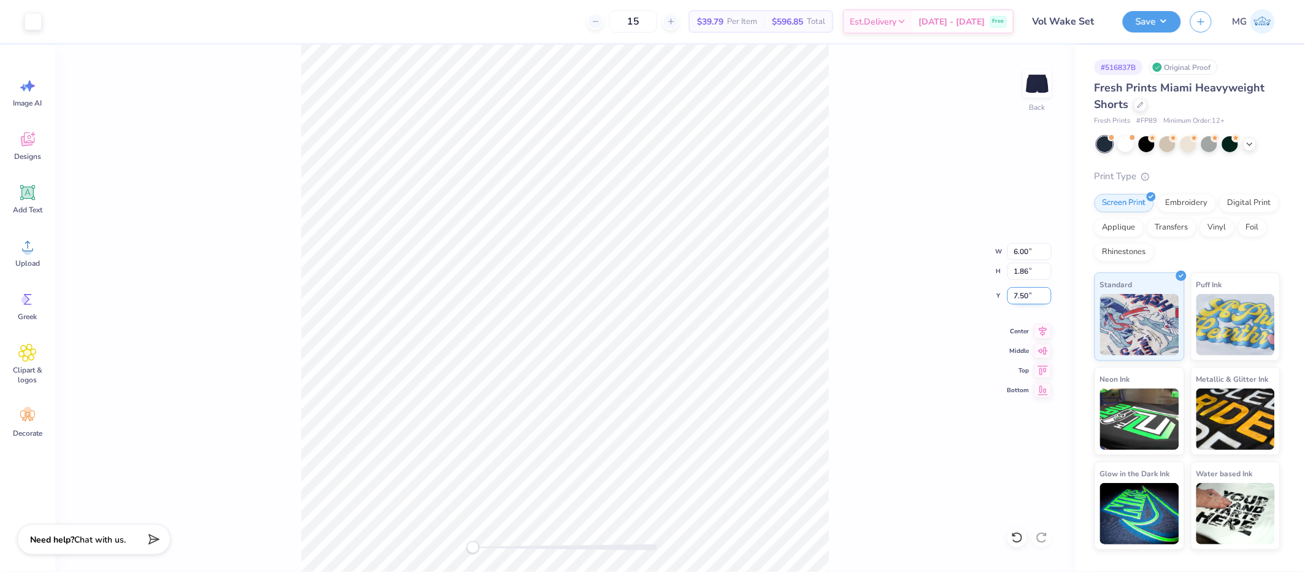
click at [1026, 296] on input "7.50" at bounding box center [1030, 295] width 44 height 17
type input "8.00"
drag, startPoint x: 944, startPoint y: 322, endPoint x: 864, endPoint y: 334, distance: 80.6
click at [943, 322] on div "Back W 6.00 6.00 " H 1.86 1.86 " Y 8.00 8.00 " Center Middle Top Bottom" at bounding box center [565, 308] width 1020 height 527
click at [1162, 25] on button "Save" at bounding box center [1152, 19] width 58 height 21
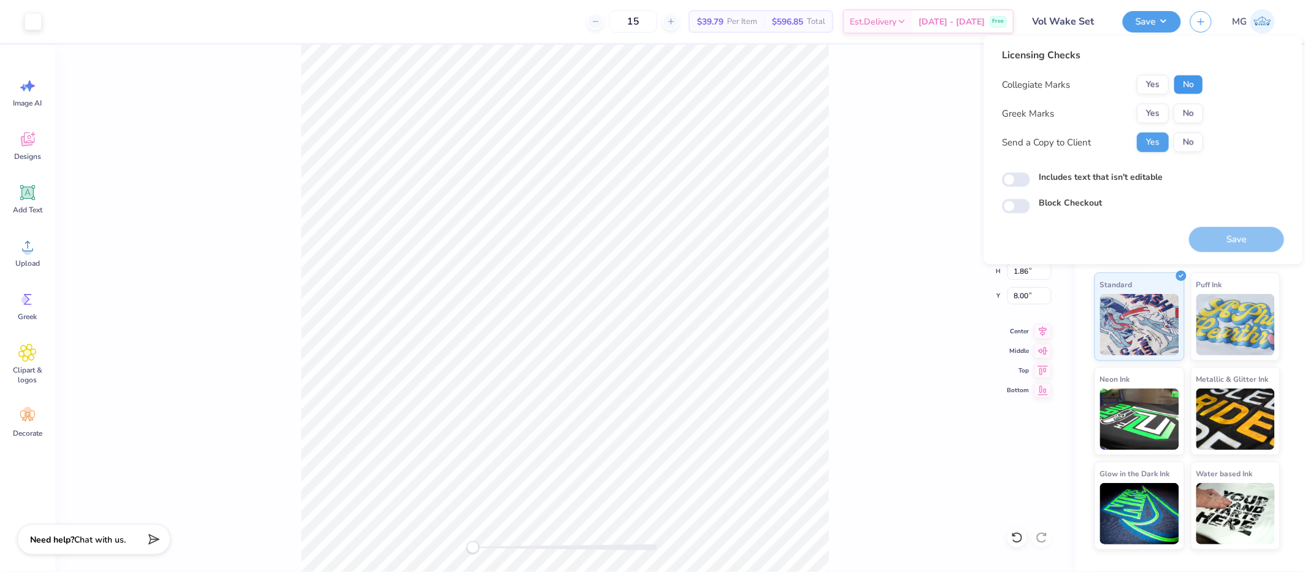
click at [1190, 83] on button "No" at bounding box center [1188, 85] width 29 height 20
click at [1183, 108] on button "No" at bounding box center [1188, 114] width 29 height 20
click at [1008, 178] on input "Includes text that isn't editable" at bounding box center [1016, 179] width 28 height 15
checkbox input "true"
click at [1210, 237] on button "Save" at bounding box center [1236, 239] width 95 height 25
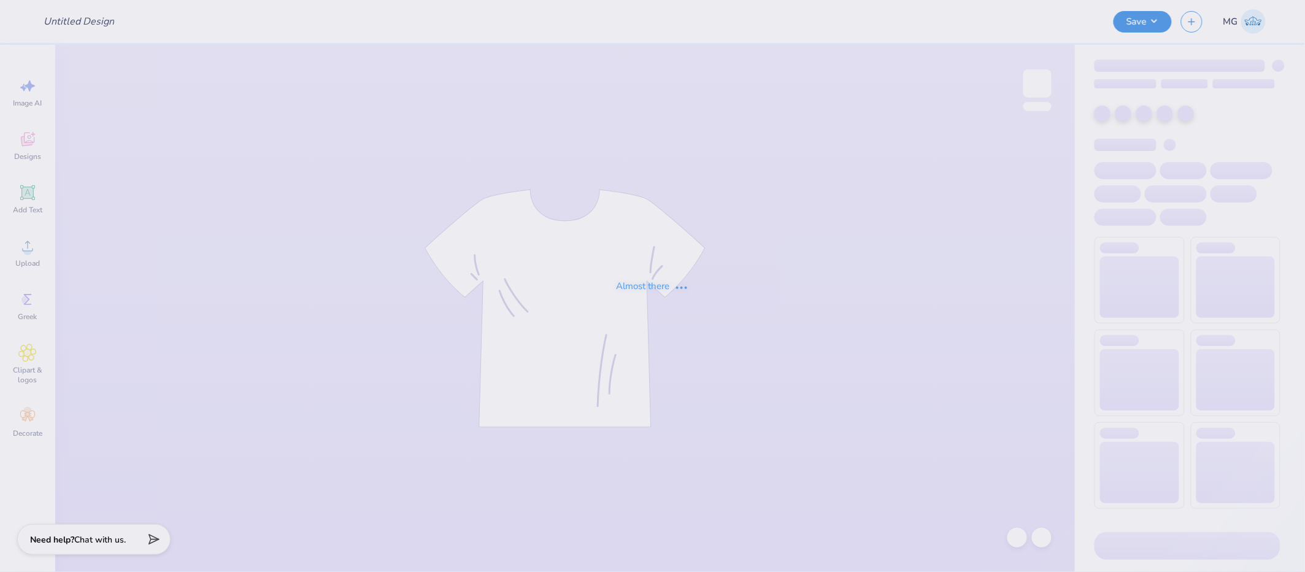
type input "Theta Fall"
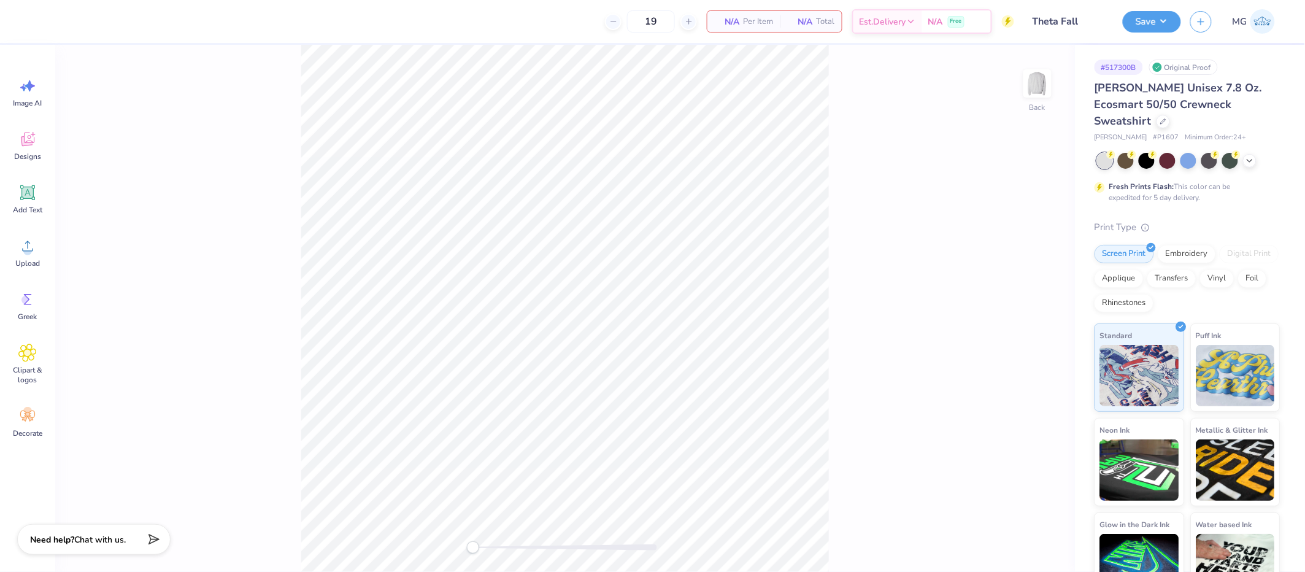
click at [199, 150] on div "Back" at bounding box center [565, 308] width 1020 height 527
click at [39, 265] on span "Upload" at bounding box center [27, 263] width 25 height 10
click at [1027, 253] on input "3.23" at bounding box center [1030, 251] width 44 height 17
type input "3.50"
click at [1032, 81] on img at bounding box center [1037, 83] width 49 height 49
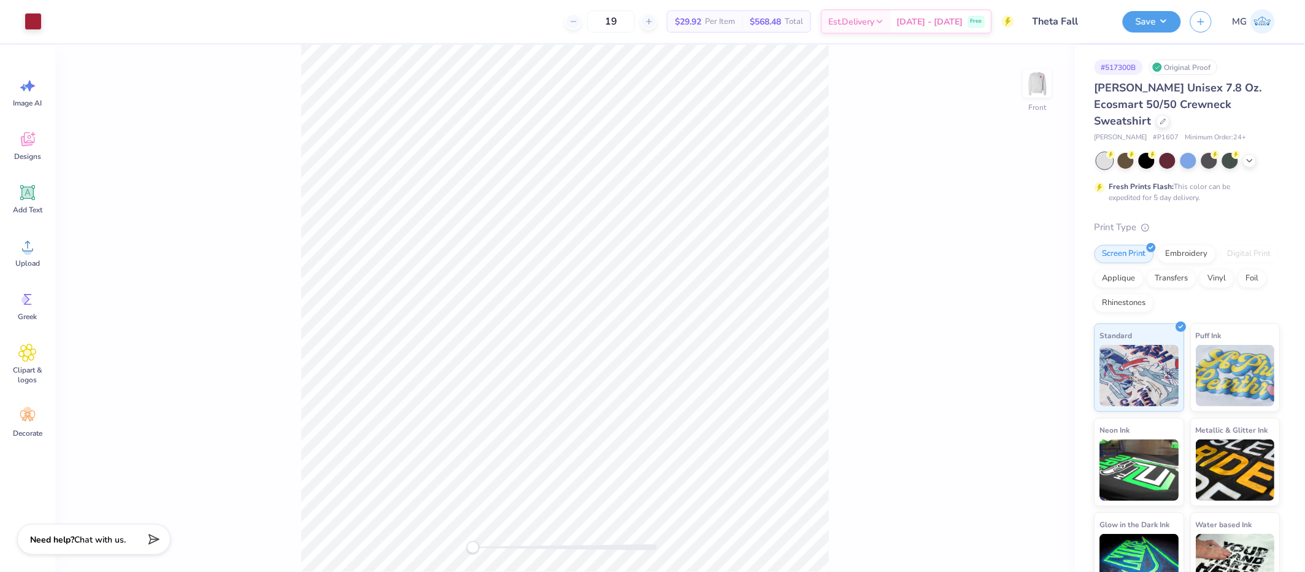
click at [170, 187] on div "Front" at bounding box center [565, 308] width 1020 height 527
click at [25, 247] on icon at bounding box center [27, 246] width 18 height 18
click at [836, 266] on div "Front W 12.67 12.67 " H 12.27 12.27 " Y 3.00 3.00 " Center Middle Top Bottom" at bounding box center [565, 308] width 1020 height 527
click at [879, 261] on div "Front" at bounding box center [565, 308] width 1020 height 527
click at [1042, 332] on icon at bounding box center [1044, 330] width 8 height 10
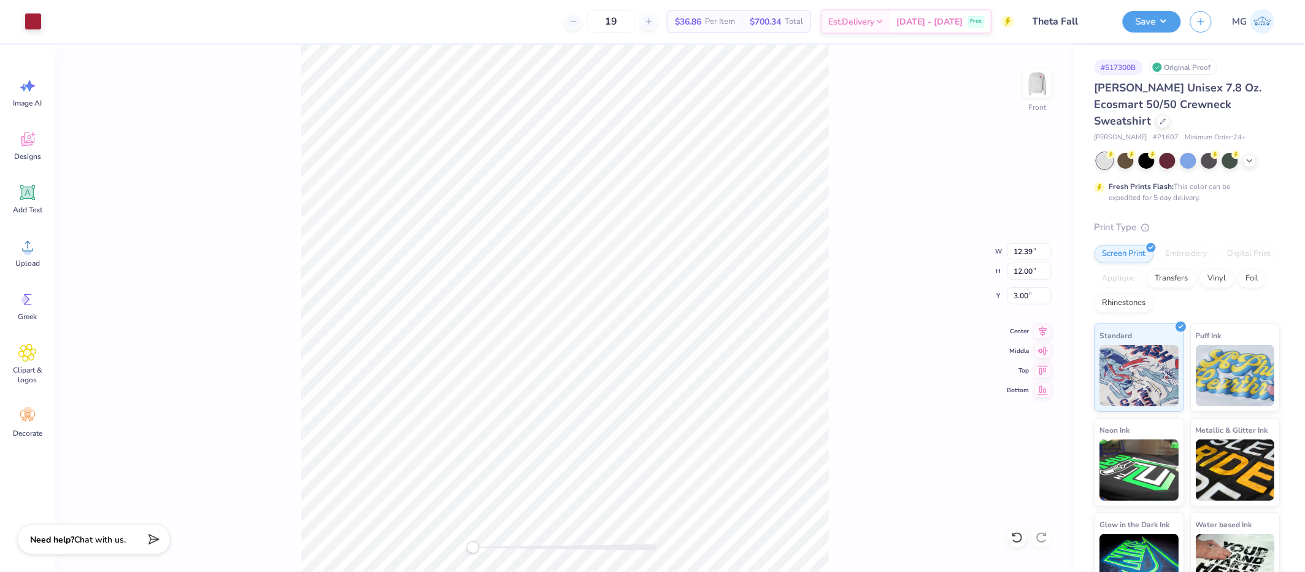
click at [832, 257] on div "Front W 12.39 12.39 " H 12.00 12.00 " Y 3.00 3.00 " Center Middle Top Bottom" at bounding box center [565, 308] width 1020 height 527
click at [1041, 325] on icon at bounding box center [1043, 329] width 17 height 15
click at [894, 275] on div "Front W 11.88 11.88 " H 11.50 11.50 " Y 3.00 3.00 " Center Middle Top Bottom" at bounding box center [565, 308] width 1020 height 527
click at [1037, 334] on icon at bounding box center [1043, 329] width 17 height 15
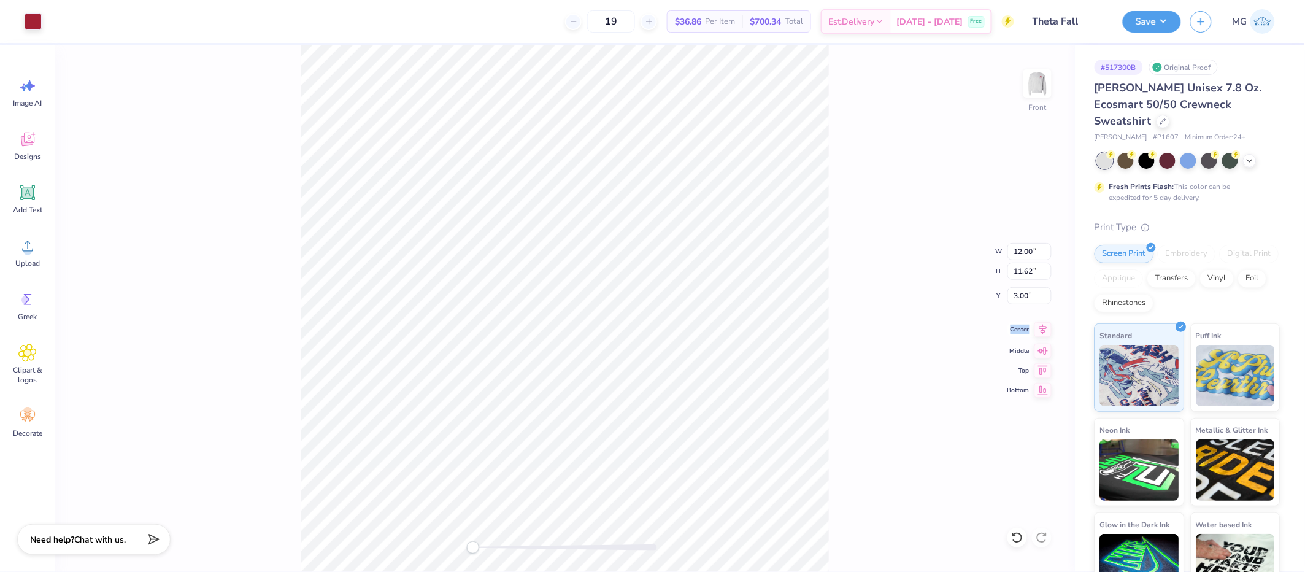
click at [1037, 334] on icon at bounding box center [1043, 329] width 17 height 15
click at [833, 273] on div "Front W 12.00 12.00 " H 11.62 11.62 " Y 3.00 3.00 " Center Middle Top Bottom" at bounding box center [565, 308] width 1020 height 527
click at [1173, 21] on button "Save" at bounding box center [1152, 19] width 58 height 21
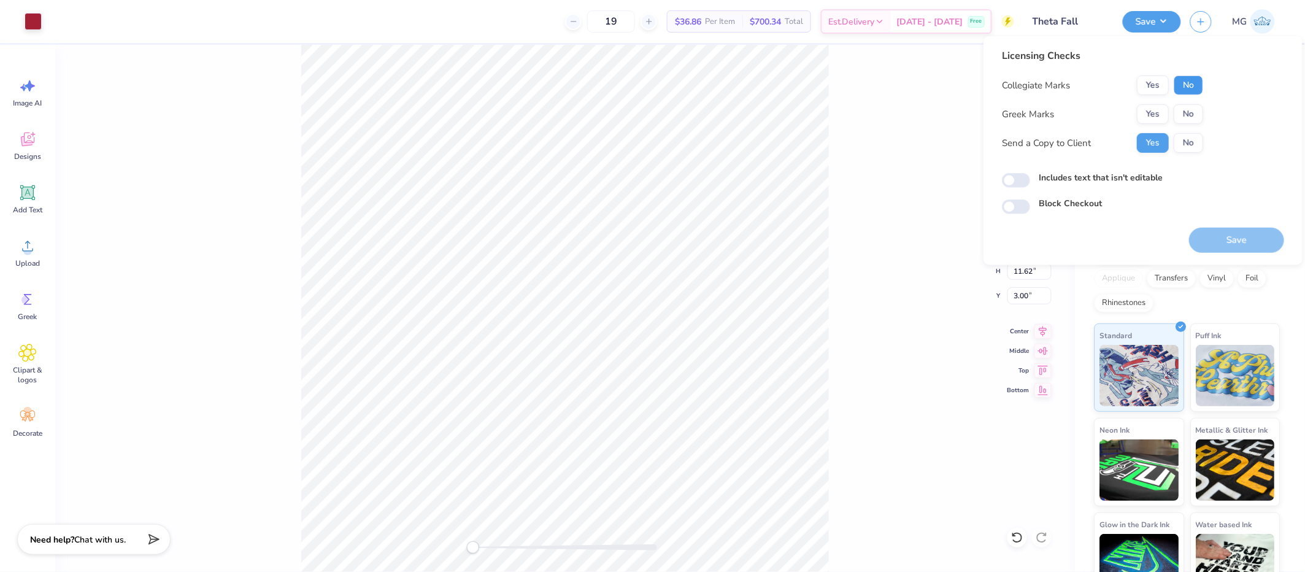
click at [1181, 79] on button "No" at bounding box center [1188, 85] width 29 height 20
click at [1144, 110] on button "Yes" at bounding box center [1153, 114] width 32 height 20
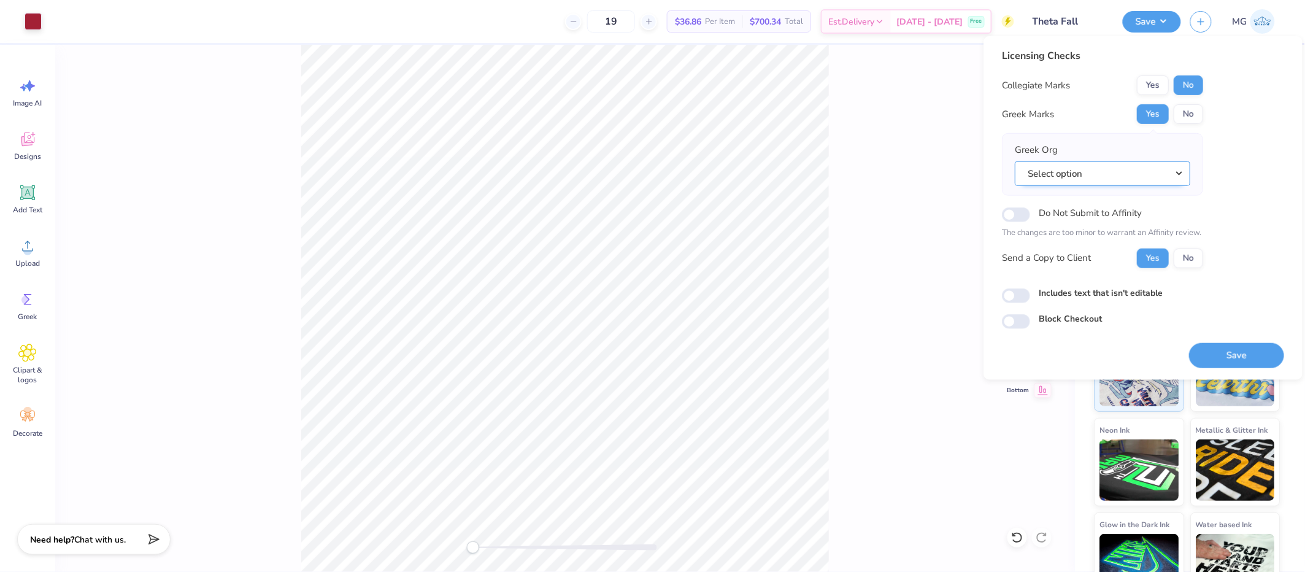
click at [1070, 185] on button "Select option" at bounding box center [1103, 173] width 176 height 25
click at [1084, 268] on link "Theta Chi" at bounding box center [1103, 275] width 166 height 20
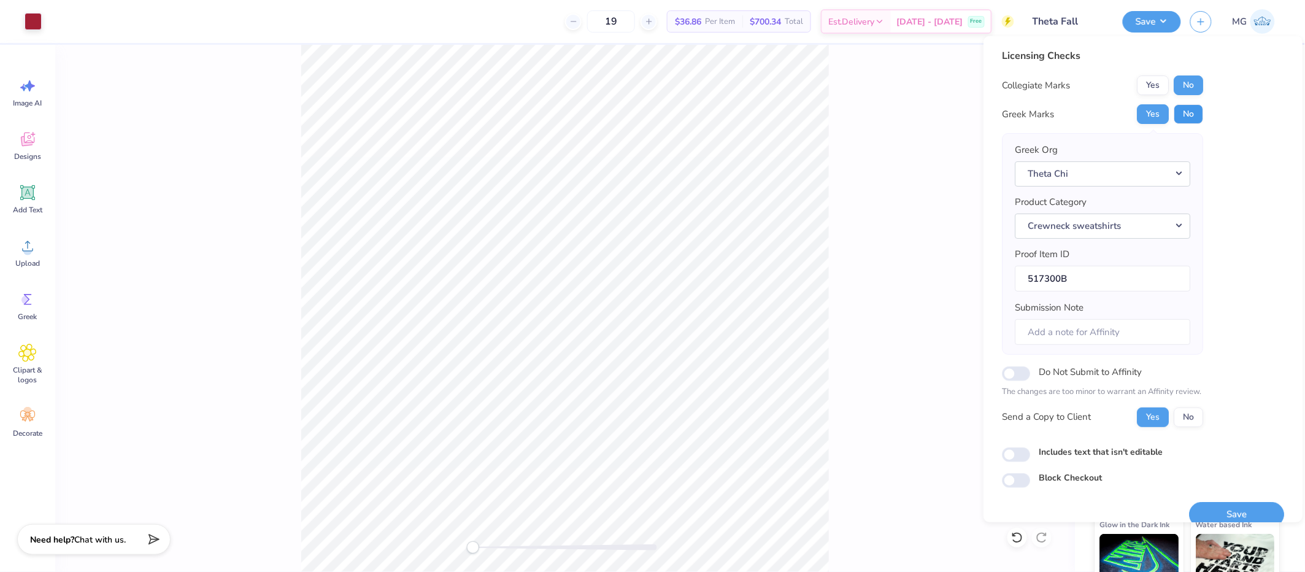
click at [1181, 114] on button "No" at bounding box center [1188, 114] width 29 height 20
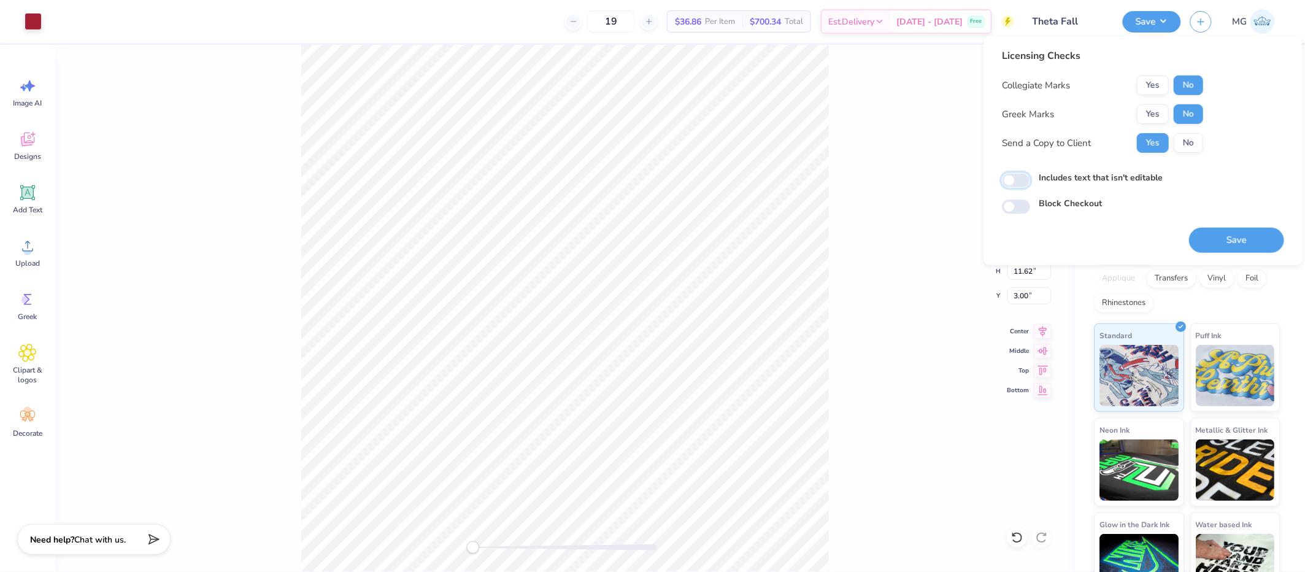
click at [1006, 176] on input "Includes text that isn't editable" at bounding box center [1016, 180] width 28 height 15
checkbox input "true"
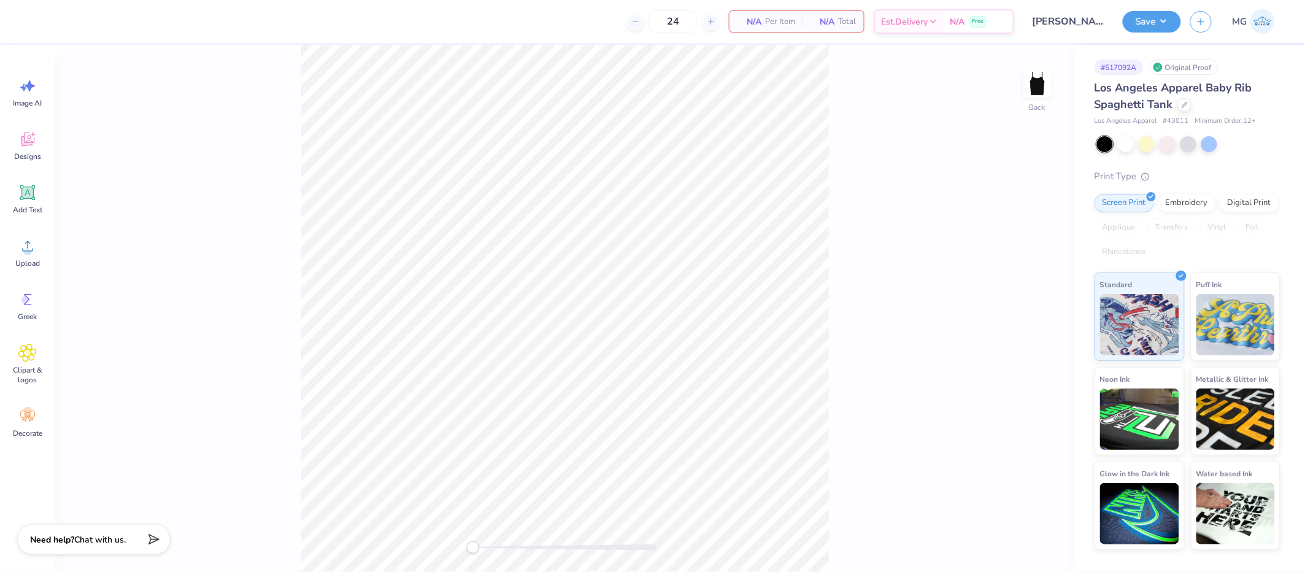
click at [268, 215] on div "Back" at bounding box center [565, 308] width 1020 height 527
click at [39, 256] on div "Upload" at bounding box center [28, 253] width 44 height 46
click at [841, 311] on div "Back W 8.93 8.93 " H 2.92 2.92 " Y 5.04 5.04 " Center Middle Top Bottom" at bounding box center [565, 308] width 1020 height 527
click at [1045, 331] on icon at bounding box center [1044, 330] width 8 height 10
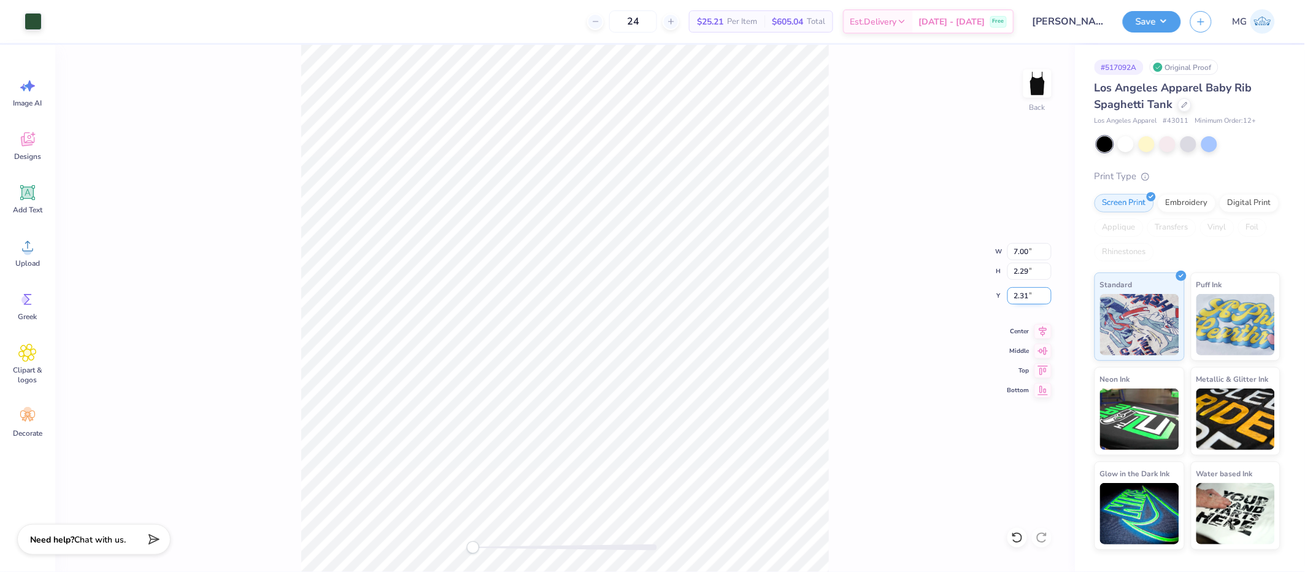
click at [1029, 293] on input "2.31" at bounding box center [1030, 295] width 44 height 17
type input "2.00"
click at [883, 297] on div "Back W 7.00 7.00 " H 2.29 2.29 " Y 2.00 2.00 " Center Middle Top Bottom" at bounding box center [565, 308] width 1020 height 527
click at [1037, 88] on img at bounding box center [1037, 83] width 49 height 49
click at [164, 233] on div "Front" at bounding box center [565, 308] width 1020 height 527
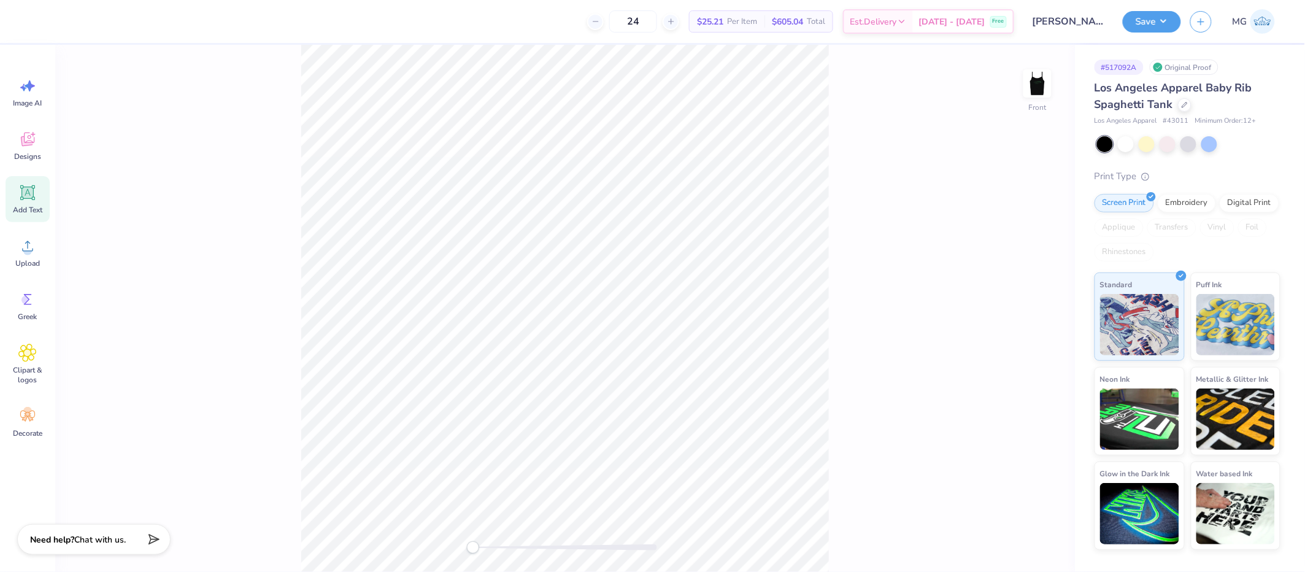
click at [26, 200] on icon at bounding box center [27, 193] width 18 height 18
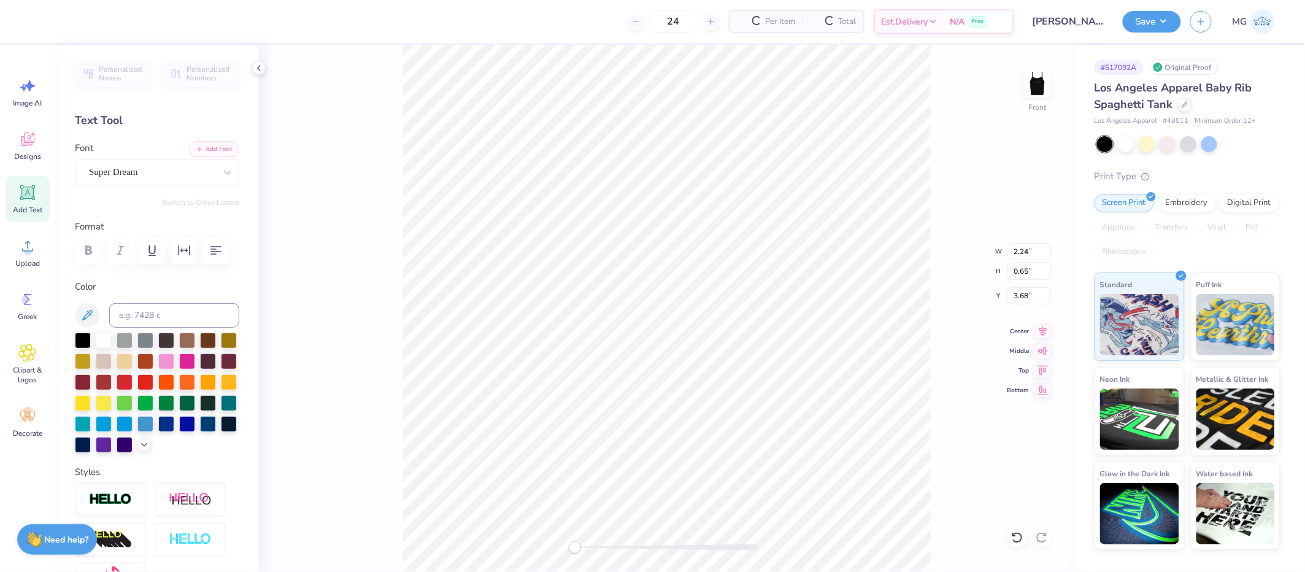
scroll to position [10, 2]
paste textarea "KAOCHELLA 2025"
type textarea "KAOCHELLA 2025"
click at [219, 149] on button "Add Font" at bounding box center [214, 148] width 50 height 16
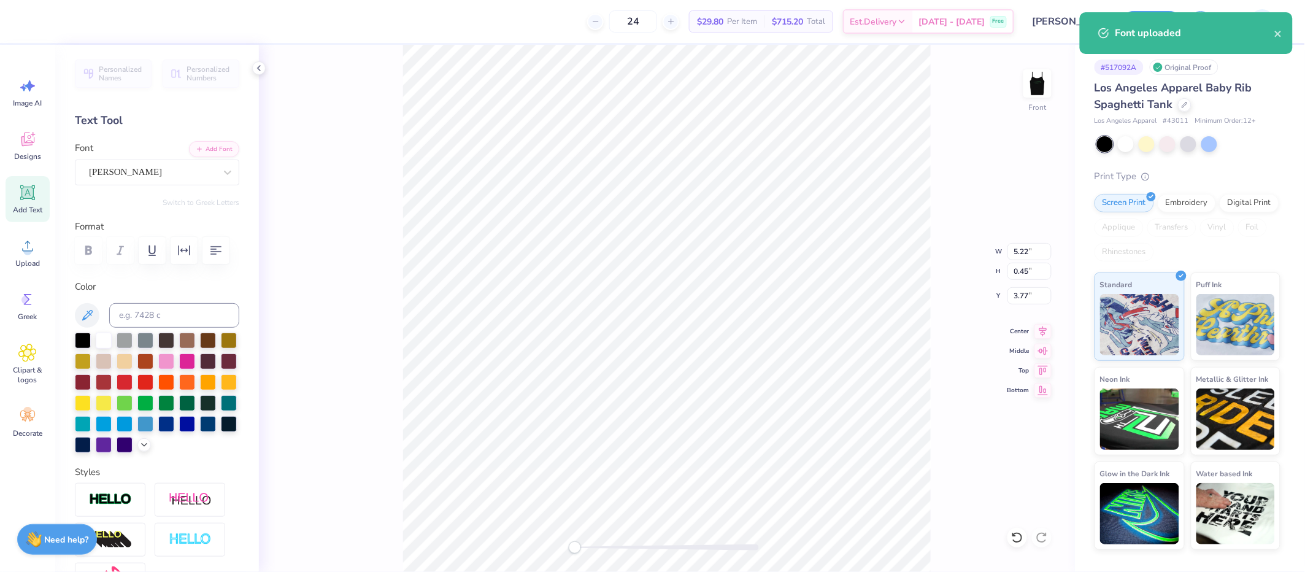
scroll to position [10, 1]
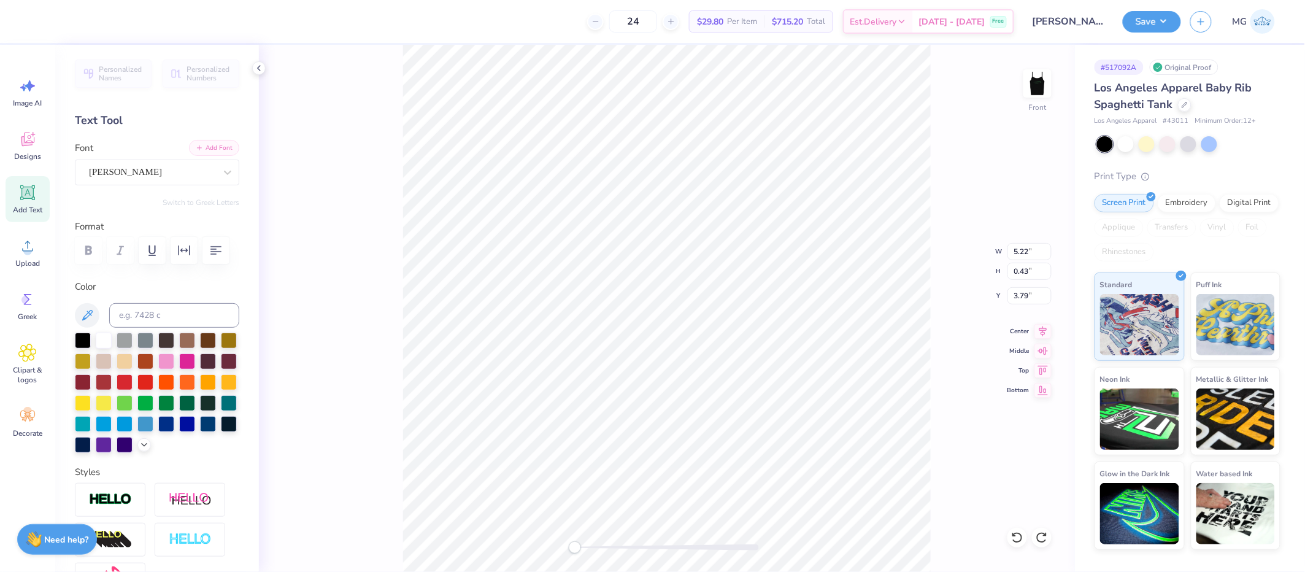
click at [218, 144] on button "Add Font" at bounding box center [214, 148] width 50 height 16
click at [1039, 83] on img at bounding box center [1037, 83] width 49 height 49
type input "7.59"
type input "0.61"
type input "2.22"
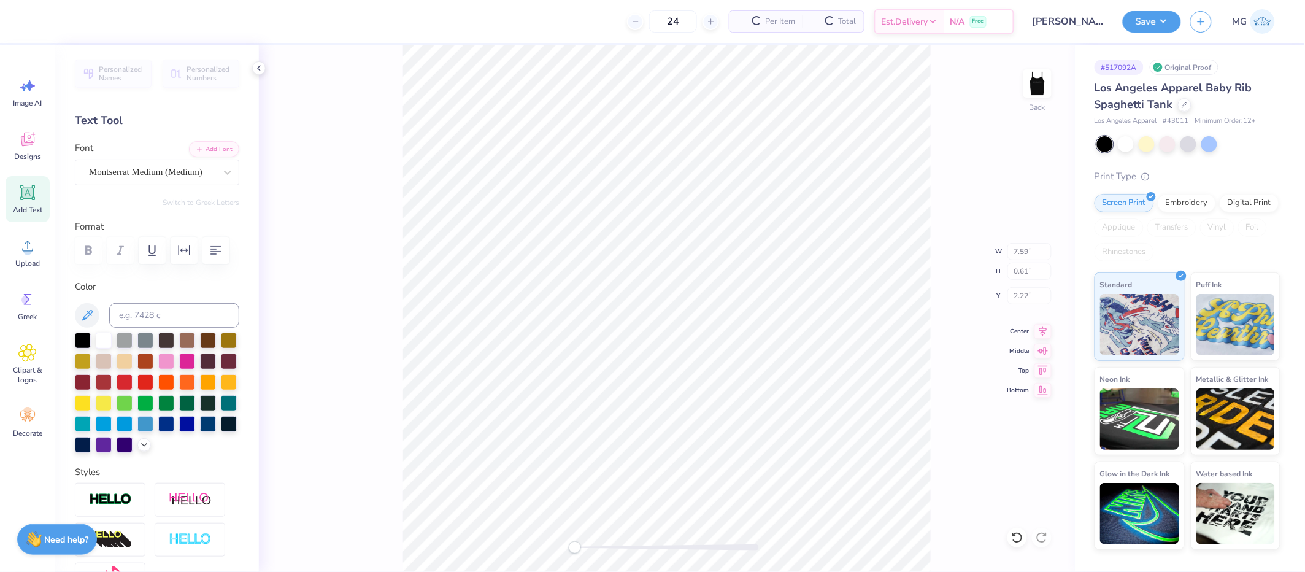
type input "7.00"
type input "2.29"
type input "2.00"
click at [1040, 85] on img at bounding box center [1037, 83] width 49 height 49
type input "4.09"
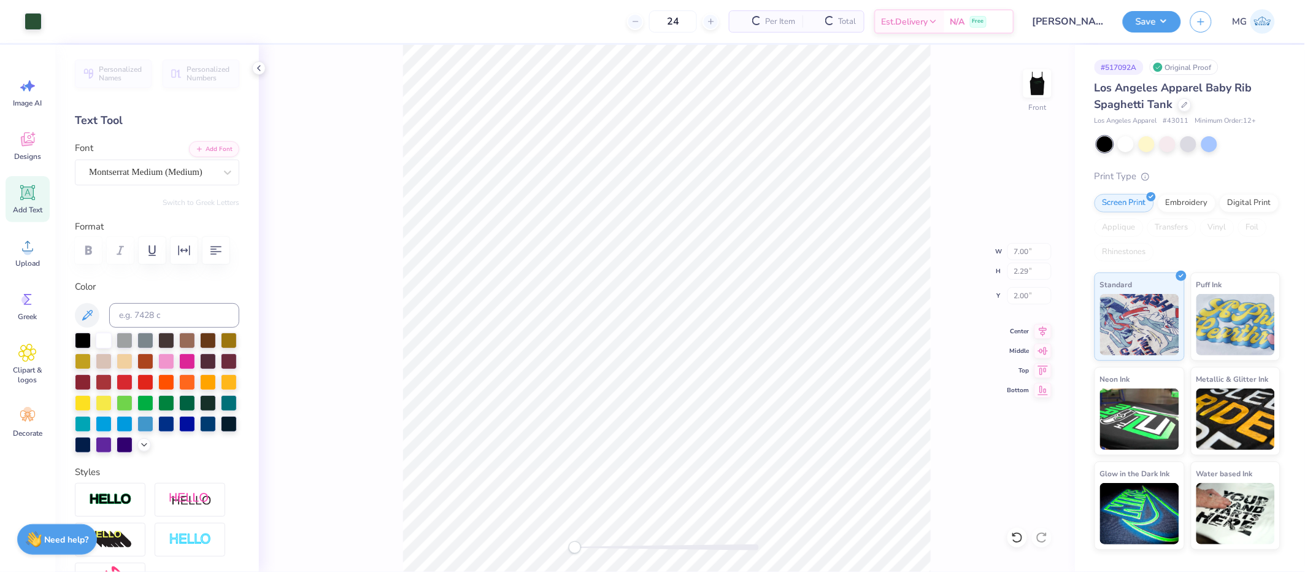
type input "1.34"
type input "1.47"
type input "4.43"
type input "0.36"
type input "1.61"
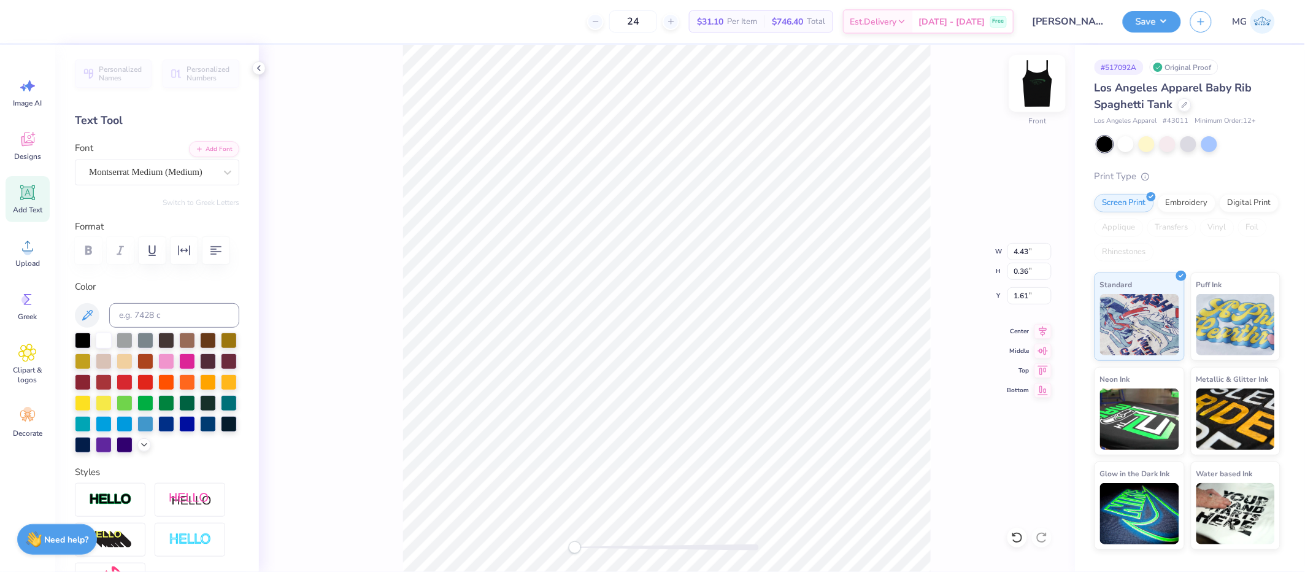
click at [1042, 81] on img at bounding box center [1037, 83] width 49 height 49
type input "7.59"
type input "0.61"
type input "2.22"
click at [89, 323] on icon at bounding box center [87, 315] width 15 height 15
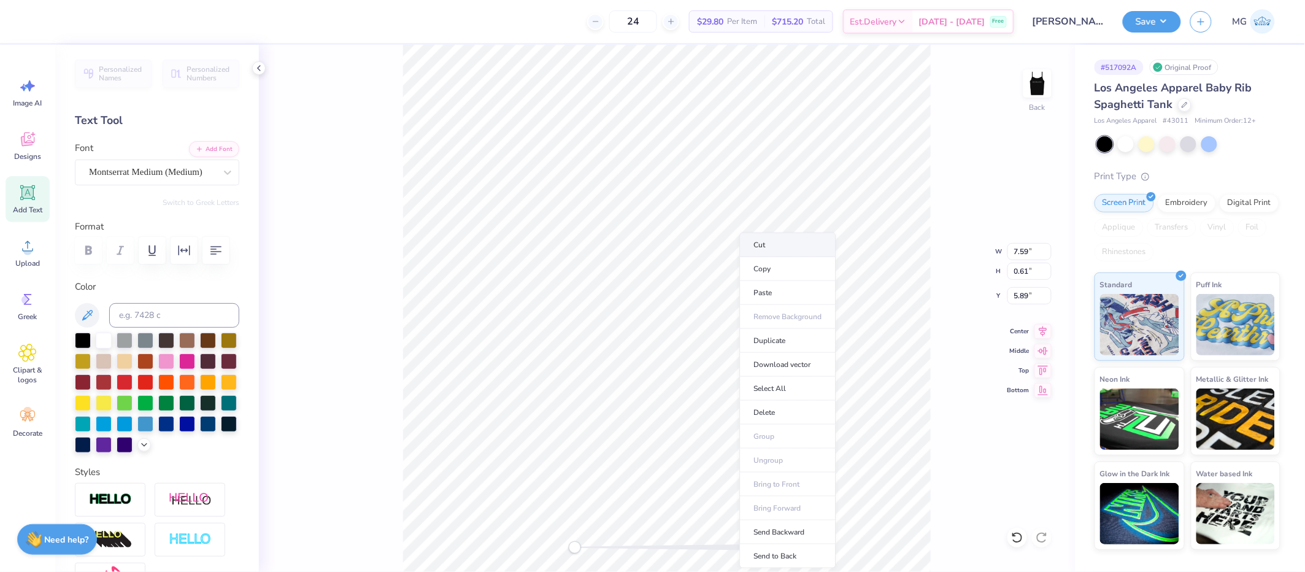
click at [792, 248] on li "Cut" at bounding box center [788, 245] width 96 height 25
click at [1042, 88] on img at bounding box center [1038, 83] width 25 height 25
click at [726, 294] on li "Paste" at bounding box center [724, 293] width 96 height 24
click at [1043, 328] on icon at bounding box center [1043, 329] width 17 height 15
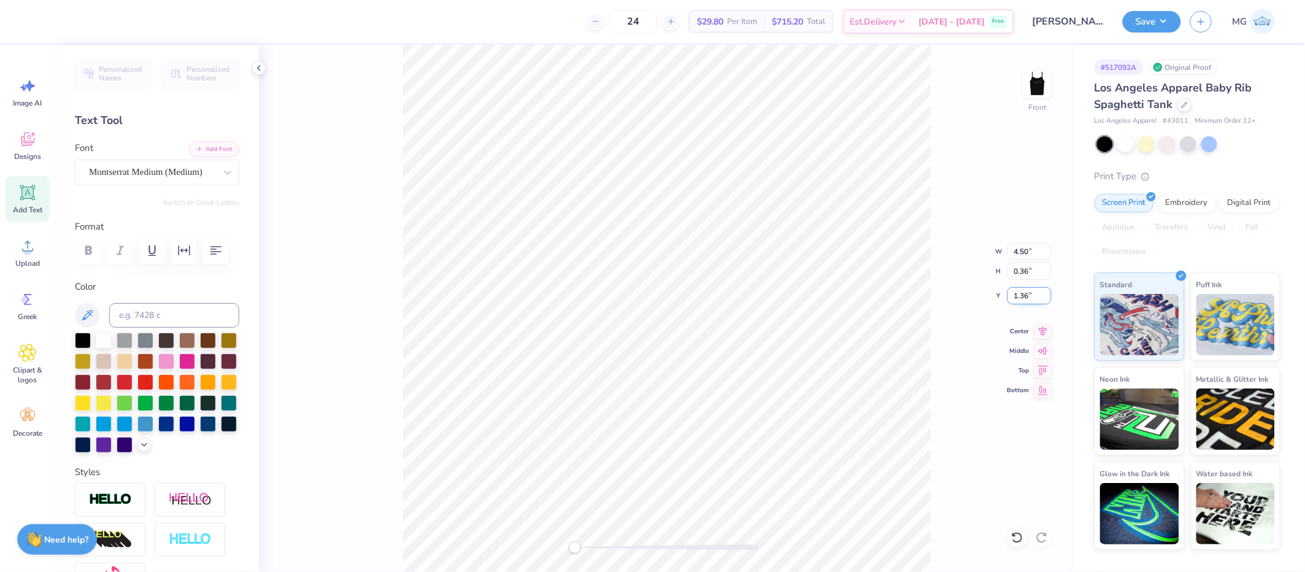
click at [1027, 296] on input "1.36" at bounding box center [1030, 295] width 44 height 17
click at [1029, 295] on input "1.36" at bounding box center [1030, 295] width 44 height 17
type input "1"
type input "2.00"
click at [959, 302] on div "Front W 4.50 4.50 " H 0.36 0.36 " Y 2.00 2.00 " Center Middle Top Bottom" at bounding box center [667, 308] width 816 height 527
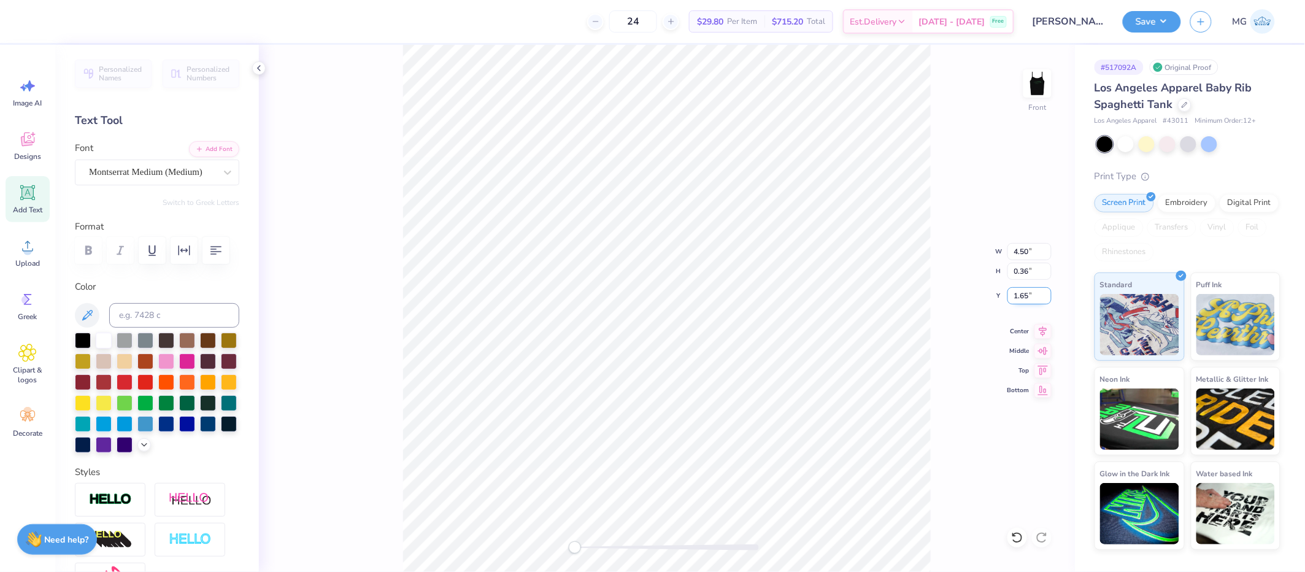
click at [1028, 295] on input "1.65" at bounding box center [1030, 295] width 44 height 17
type input "1.50"
click at [931, 195] on div "Front W 4.50 4.50 " H 0.36 0.36 " Y 1.50 1.50 " Center Middle Top Bottom" at bounding box center [667, 308] width 816 height 527
click at [1042, 88] on img at bounding box center [1037, 83] width 49 height 49
click at [1173, 18] on button "Save" at bounding box center [1152, 19] width 58 height 21
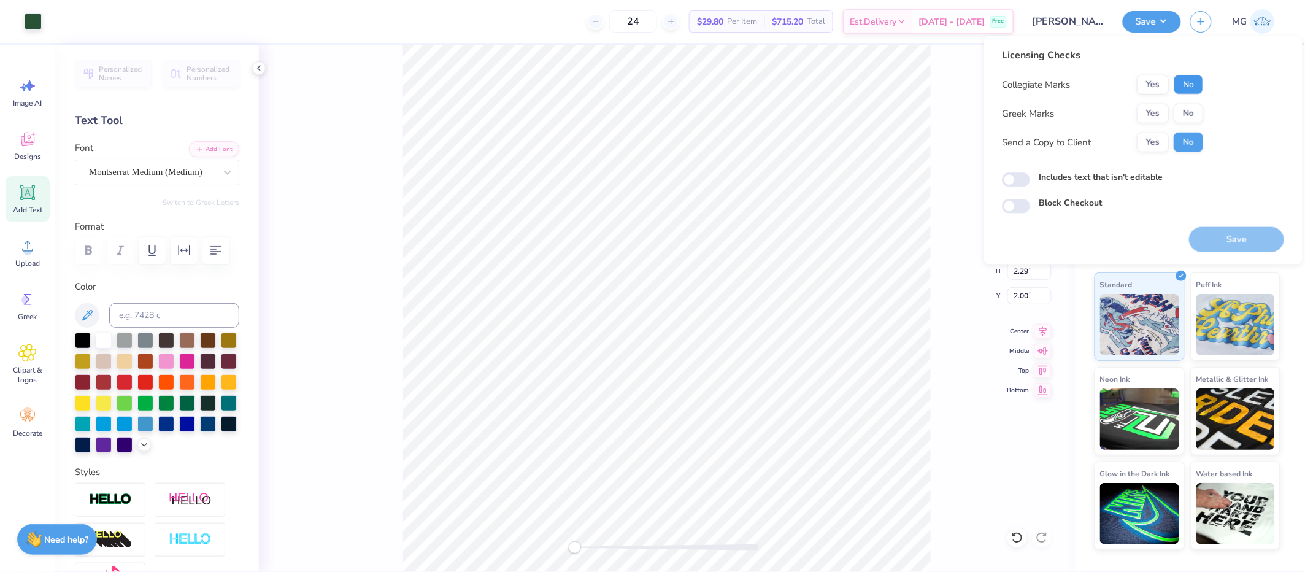
click at [1188, 88] on button "No" at bounding box center [1188, 85] width 29 height 20
click at [1163, 112] on button "Yes" at bounding box center [1153, 114] width 32 height 20
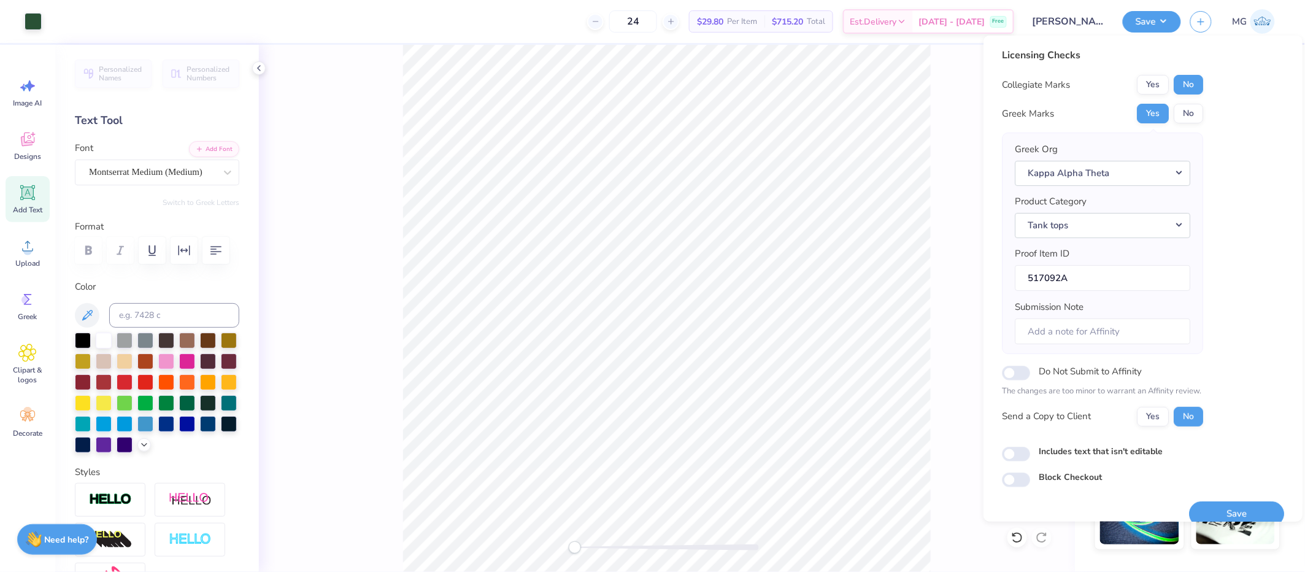
click at [1164, 405] on div "Collegiate Marks Yes No Greek Marks Yes No Greek Org Kappa Alpha Theta Product …" at bounding box center [1102, 251] width 201 height 352
click at [1150, 414] on button "Yes" at bounding box center [1153, 416] width 32 height 20
click at [1016, 447] on input "Includes text that isn't editable" at bounding box center [1016, 454] width 28 height 15
checkbox input "true"
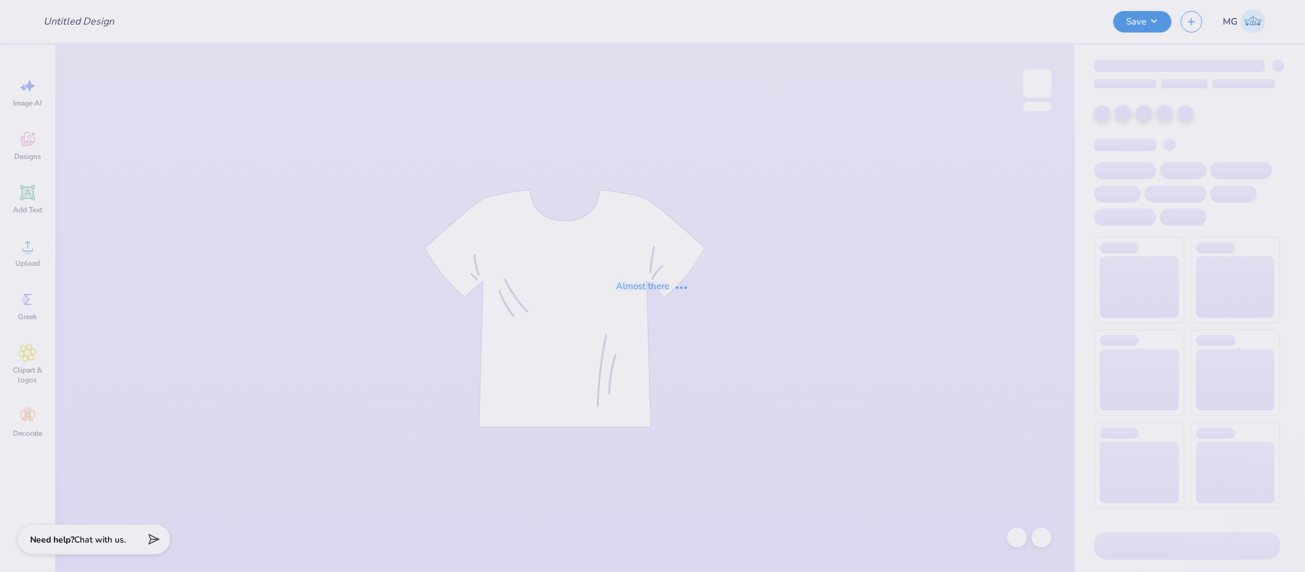
type input "Theta Fall"
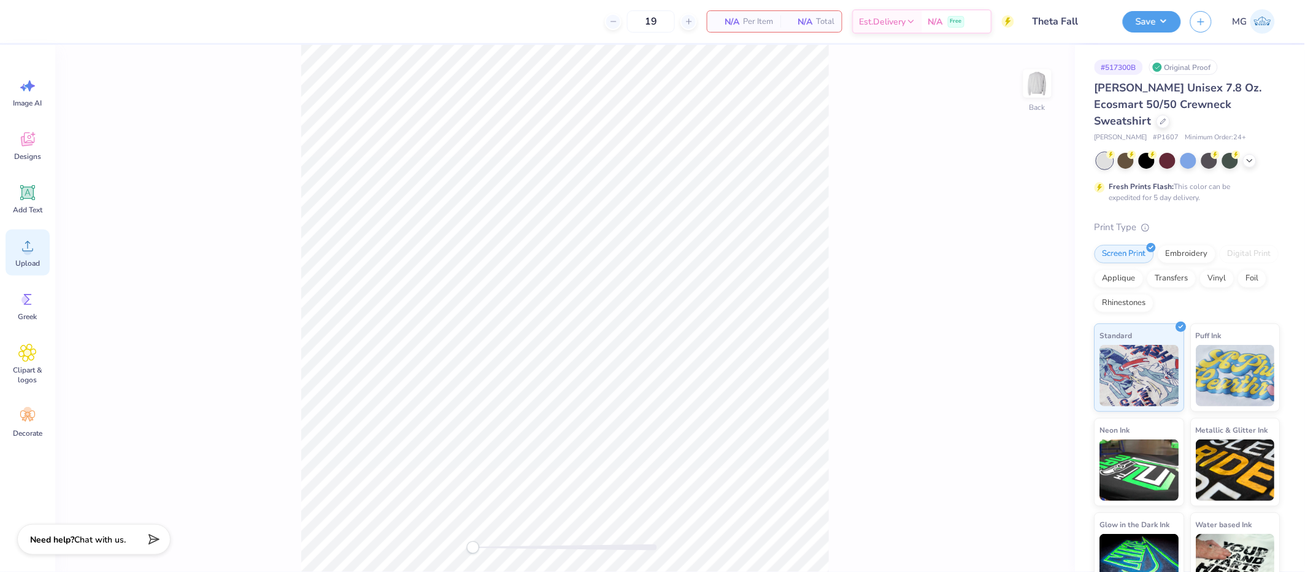
click at [33, 245] on icon at bounding box center [27, 246] width 18 height 18
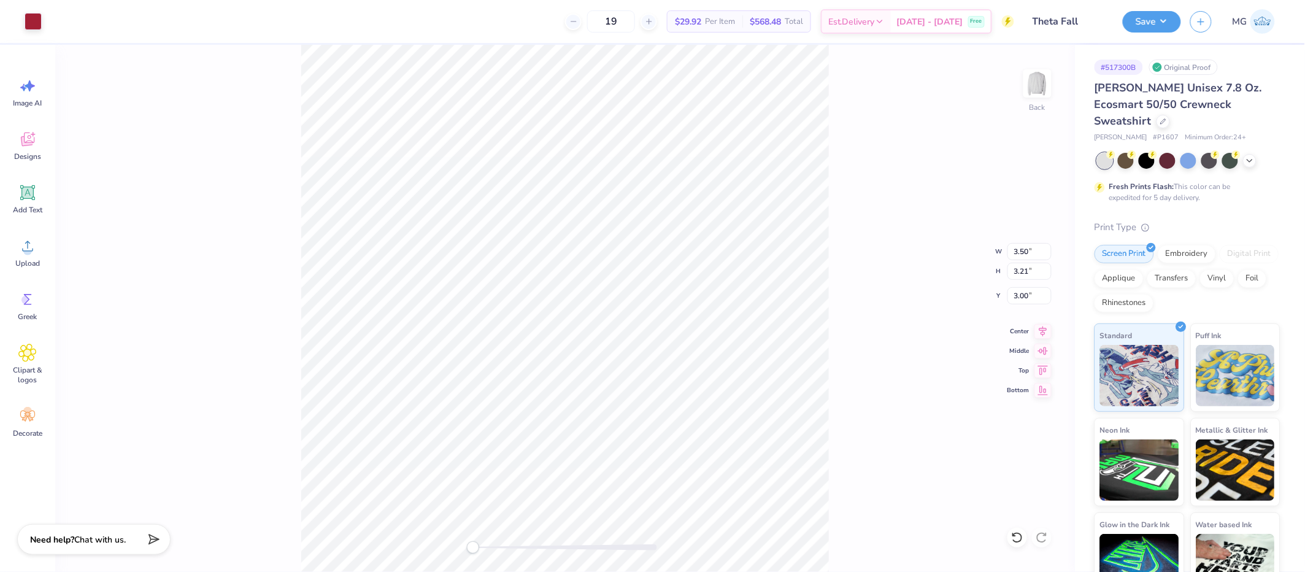
drag, startPoint x: 860, startPoint y: 270, endPoint x: 839, endPoint y: 256, distance: 25.2
click at [860, 270] on div "Back W 3.50 3.50 " H 3.21 3.21 " Y 3.00 3.00 " Center Middle Top Bottom" at bounding box center [565, 308] width 1020 height 527
click at [1041, 79] on img at bounding box center [1037, 83] width 49 height 49
click at [33, 250] on icon at bounding box center [27, 246] width 18 height 18
type input "4.66"
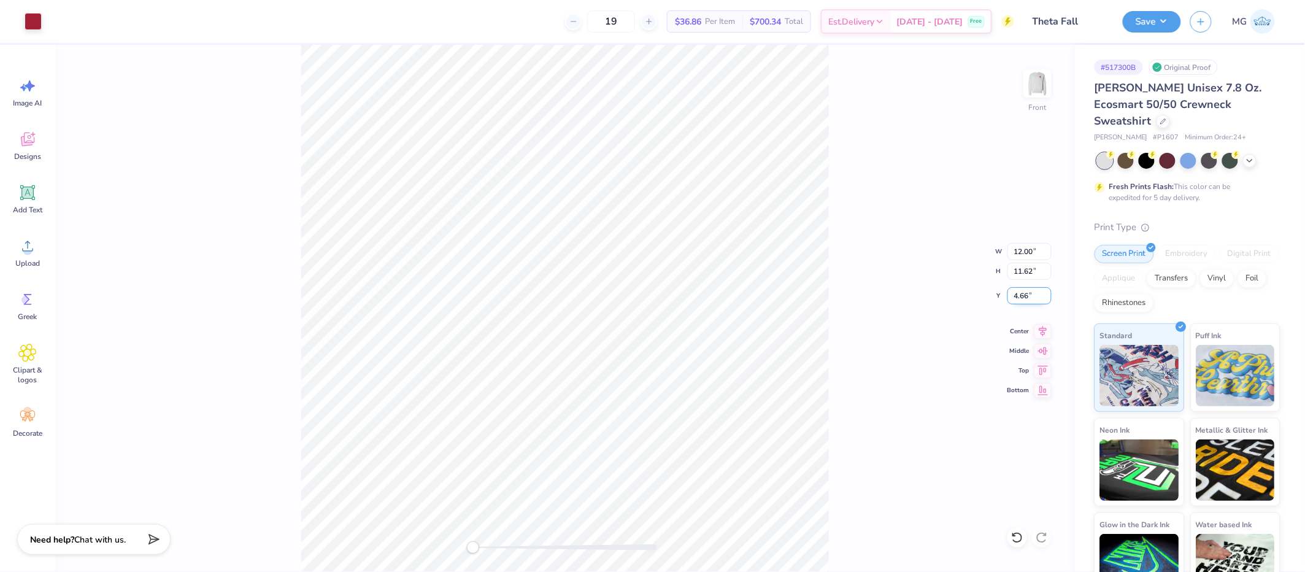
click at [1029, 296] on input "4.66" at bounding box center [1030, 295] width 44 height 17
type input "4"
type input "3.00"
click at [856, 339] on div "Front W 12.00 12.00 " H 11.62 11.62 " Y 3.00 3.00 " Center Middle Top Bottom" at bounding box center [565, 308] width 1020 height 527
click at [1164, 25] on button "Save" at bounding box center [1152, 19] width 58 height 21
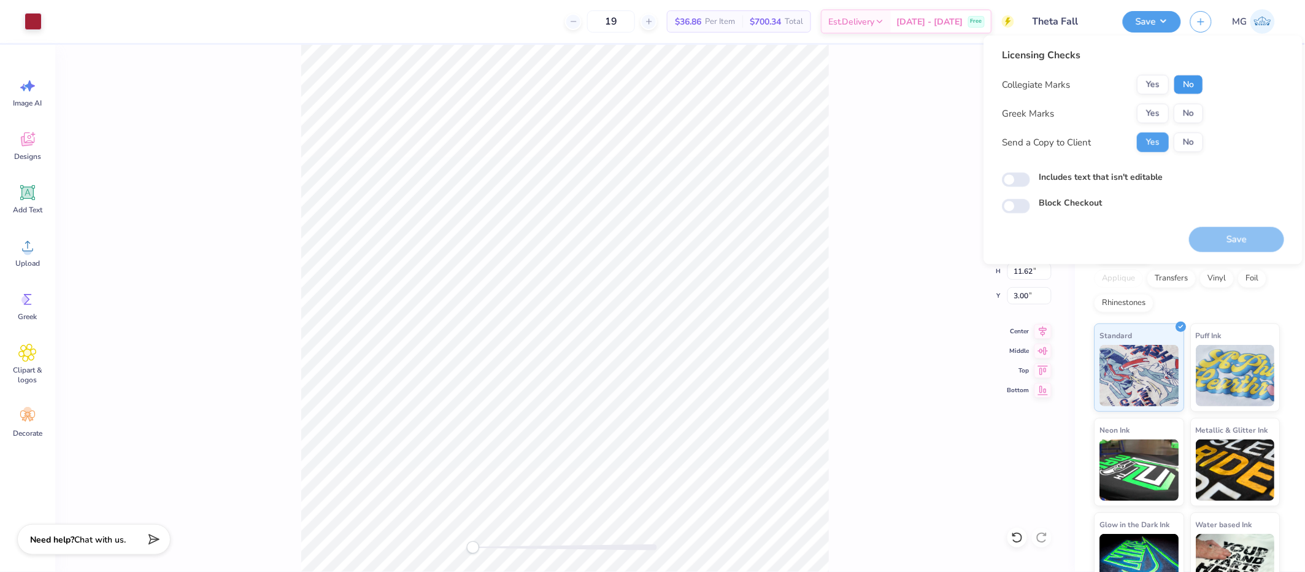
click at [1192, 85] on button "No" at bounding box center [1188, 85] width 29 height 20
click at [1187, 102] on div "Collegiate Marks Yes No Greek Marks Yes No Send a Copy to Client Yes No" at bounding box center [1102, 113] width 201 height 77
click at [1038, 186] on div "Includes text that isn't editable" at bounding box center [1143, 179] width 282 height 17
click at [1014, 182] on input "Includes text that isn't editable" at bounding box center [1016, 179] width 28 height 15
checkbox input "true"
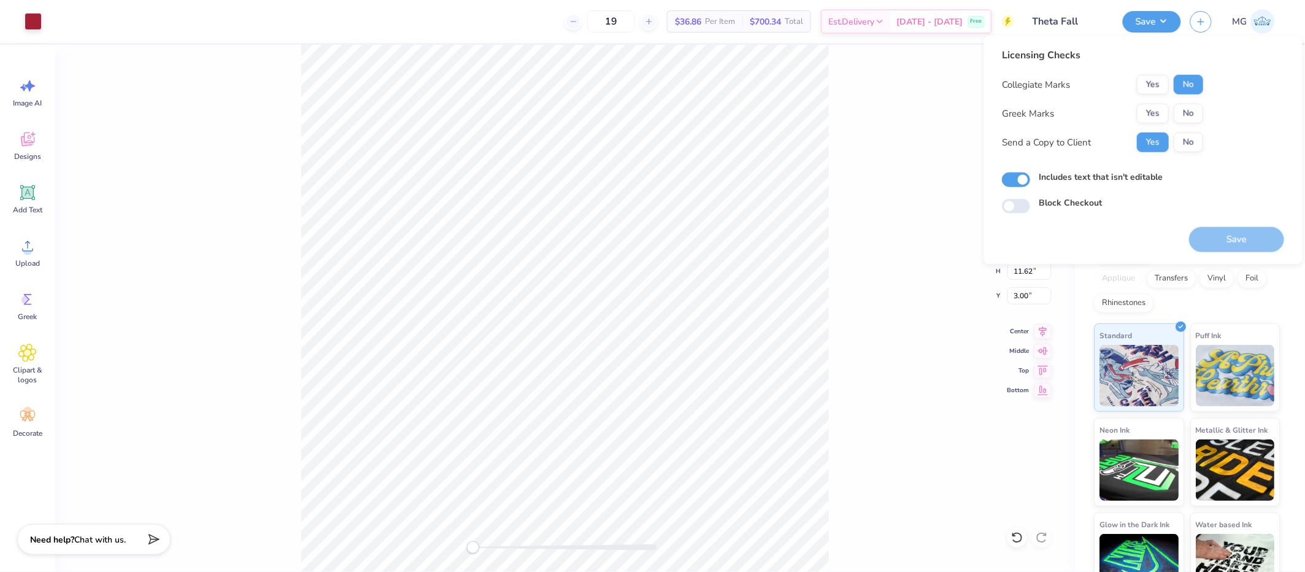
click at [892, 226] on div "Front W 12.00 12.00 " H 11.62 11.62 " Y 3.00 3.00 " Center Middle Top Bottom" at bounding box center [565, 308] width 1020 height 527
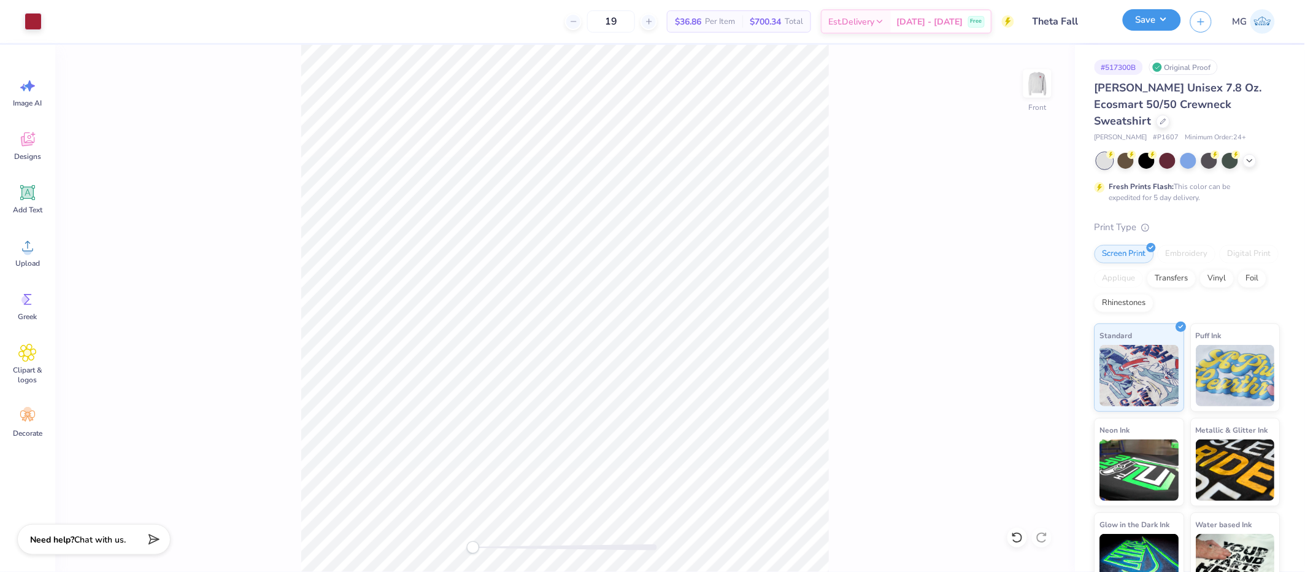
click at [1164, 30] on button "Save" at bounding box center [1152, 19] width 58 height 21
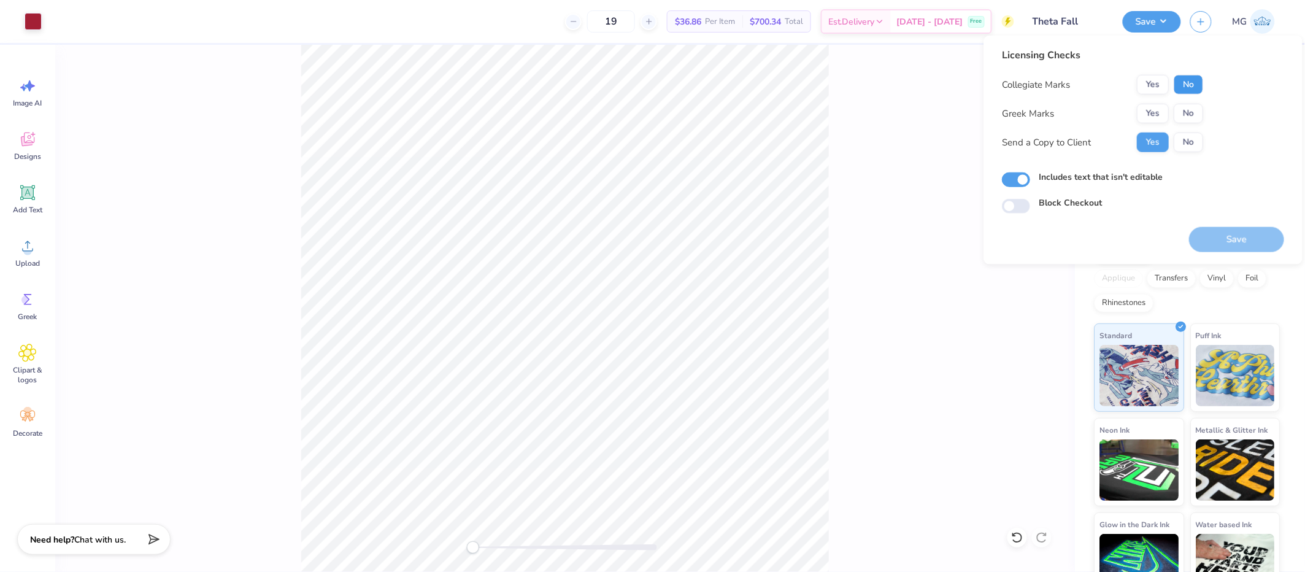
click at [1191, 81] on button "No" at bounding box center [1188, 85] width 29 height 20
click at [1189, 104] on button "No" at bounding box center [1188, 114] width 29 height 20
click at [1243, 230] on button "Save" at bounding box center [1236, 239] width 95 height 25
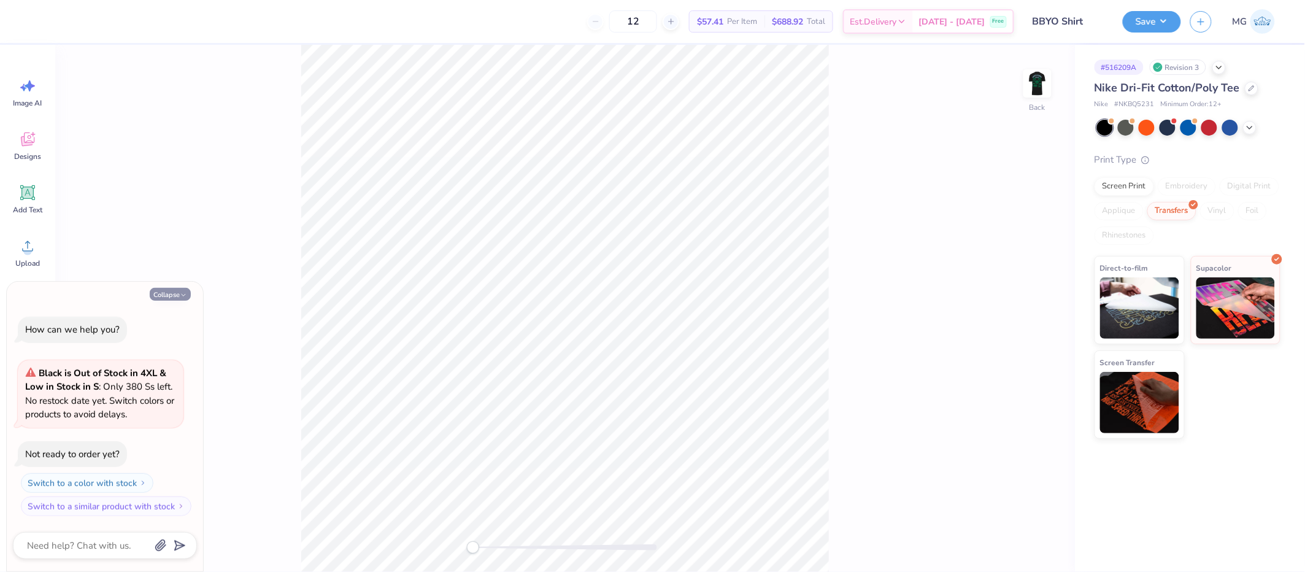
click at [180, 297] on icon "button" at bounding box center [183, 295] width 7 height 7
type textarea "x"
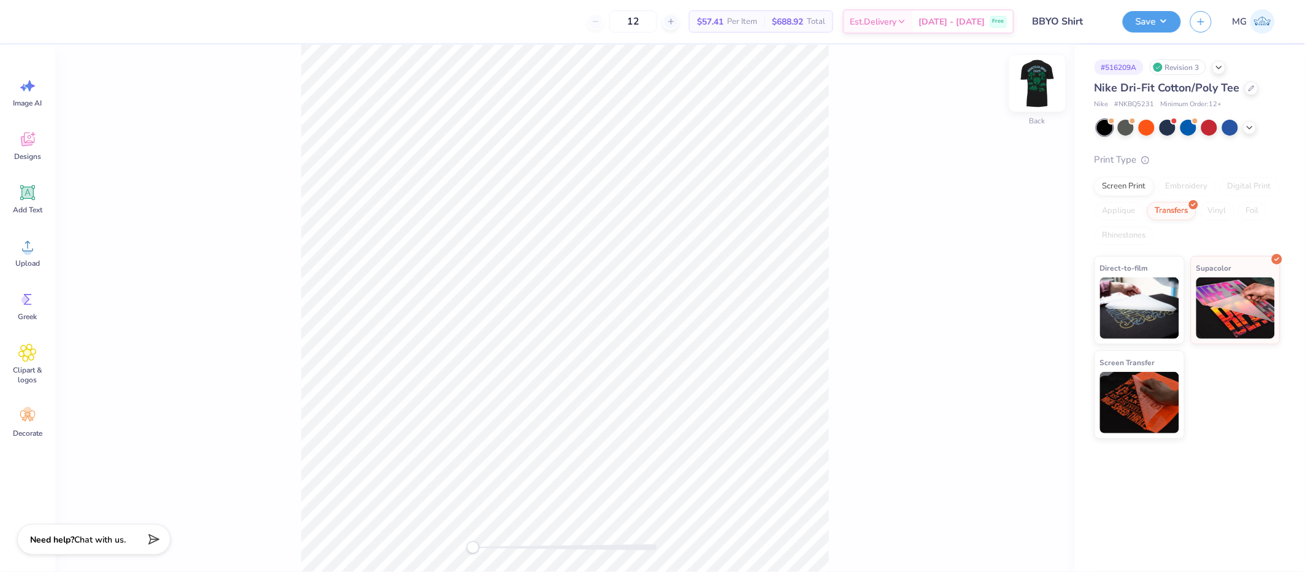
click at [1032, 82] on img at bounding box center [1037, 83] width 49 height 49
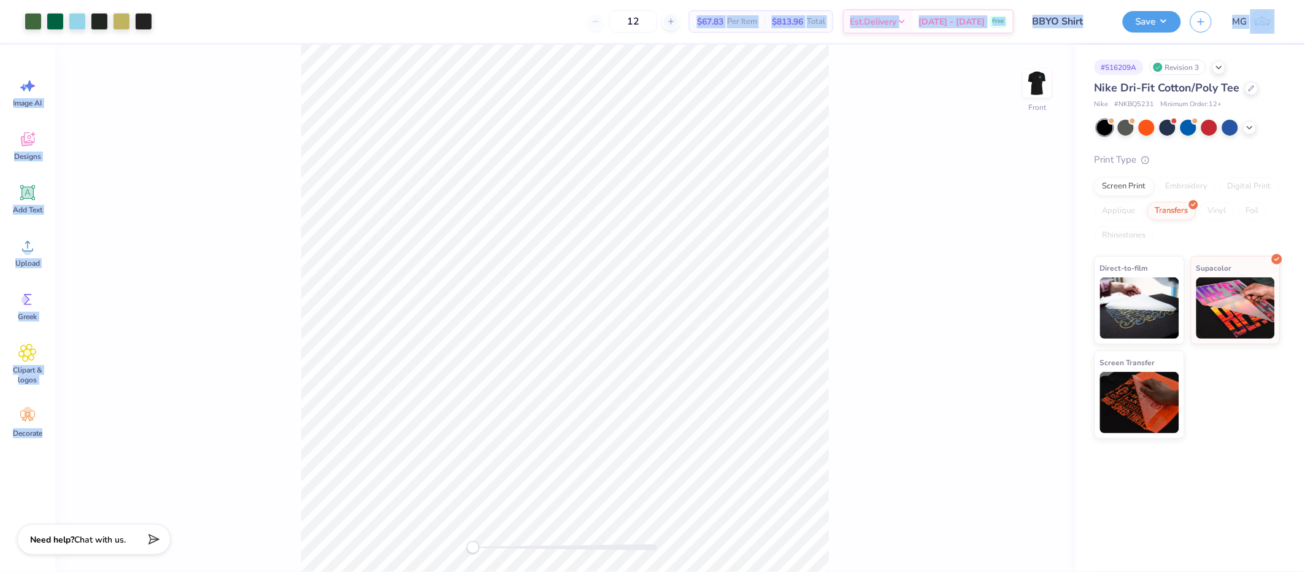
click at [751, 433] on div "Art colors 12 $67.83 Per Item $813.96 Total Est. Delivery [DATE] - [DATE] Free …" at bounding box center [652, 286] width 1305 height 572
click at [855, 157] on div "Front W 11.22 11.22 " H 15.26 15.26 " Y 3.00 3.00 " Center Middle Top Bottom" at bounding box center [565, 308] width 1020 height 527
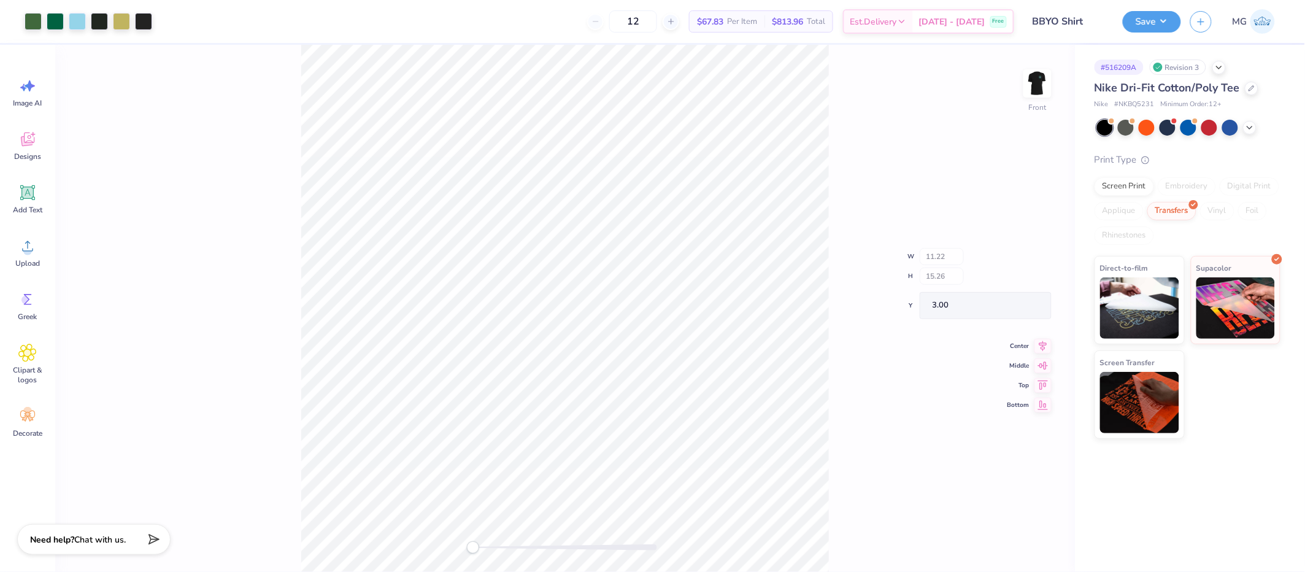
click at [854, 158] on div "Front W 11.22 H 15.26 Y 3.00 Center Middle Top Bottom" at bounding box center [565, 308] width 1020 height 527
click at [1048, 91] on img at bounding box center [1037, 83] width 49 height 49
click at [843, 238] on div "Front" at bounding box center [565, 308] width 1020 height 527
click at [884, 285] on div "Back W 2.75 2.75 " H 3.65 3.65 " Y 1.18 1.18 " Center Middle Top Bottom" at bounding box center [565, 308] width 1020 height 527
click at [834, 278] on div "Back" at bounding box center [565, 308] width 1020 height 527
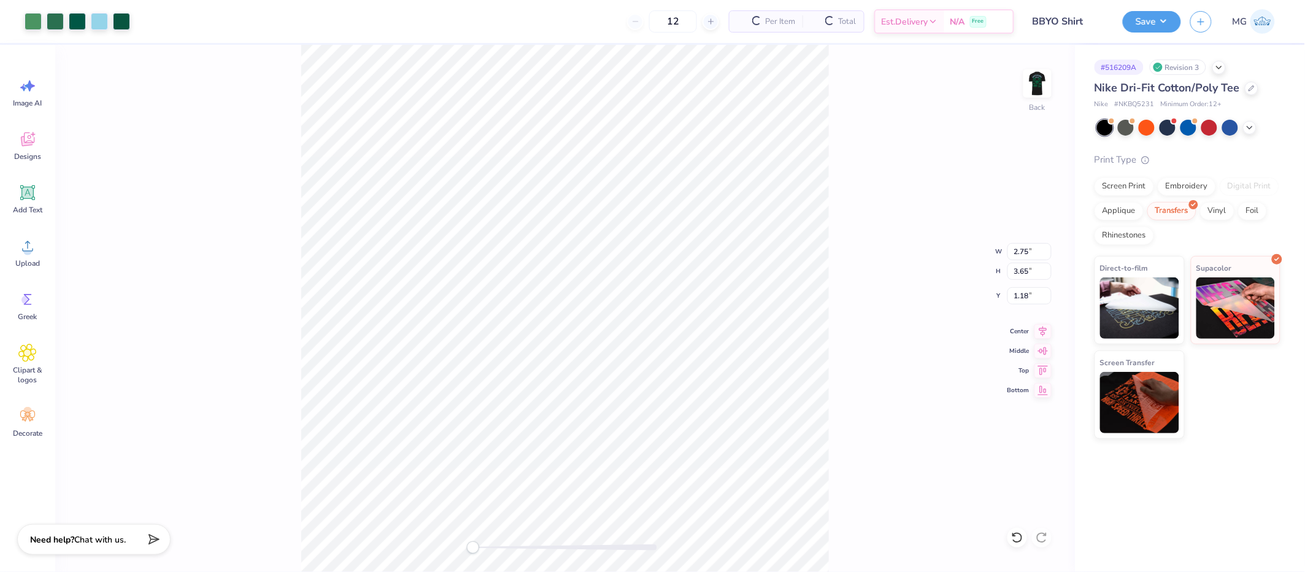
click at [849, 227] on div "Back W 2.75 2.75 " H 3.65 3.65 " Y 1.18 1.18 " Center Middle Top Bottom" at bounding box center [565, 308] width 1020 height 527
click at [875, 264] on div "Back W 2.75 2.75 " H 3.65 3.65 " Y 3.00 3.00 " Center Middle Top Bottom" at bounding box center [565, 308] width 1020 height 527
click at [831, 247] on div "Back W 2.75 2.75 " H 3.65 3.65 " Y 3.00 3.00 " Center Middle Top Bottom" at bounding box center [565, 308] width 1020 height 527
click at [833, 199] on div "Back W 2.64 2.64 " H 3.50 3.50 " Y 3.00 3.00 " Center Middle Top Bottom" at bounding box center [565, 308] width 1020 height 527
click at [1041, 80] on img at bounding box center [1037, 83] width 49 height 49
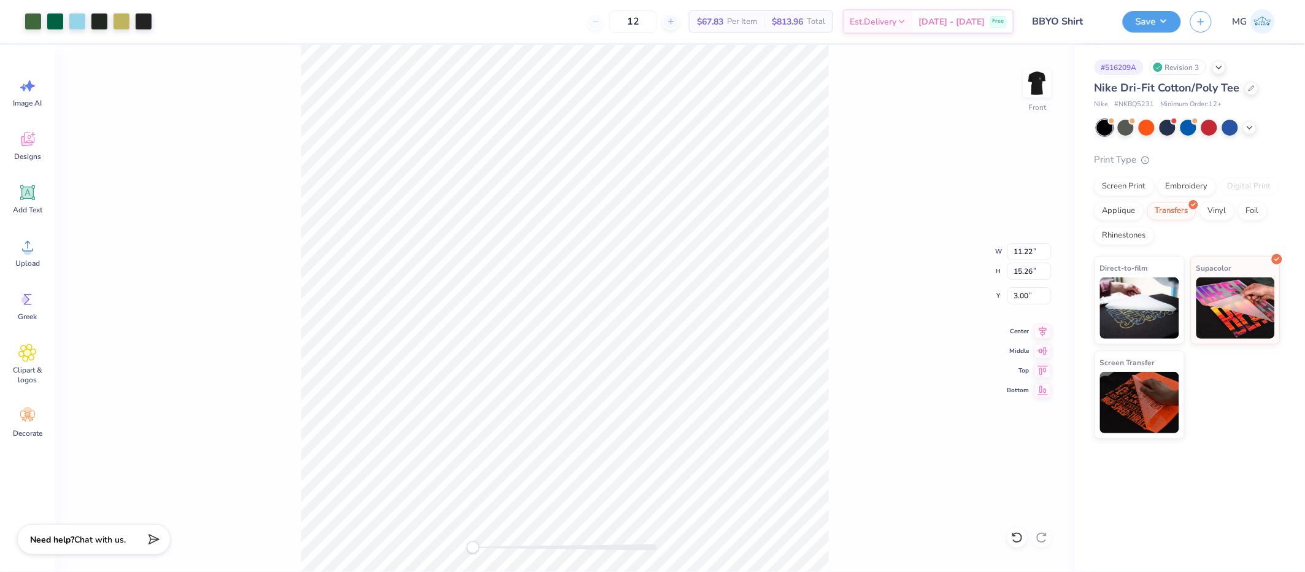
type input "10.62"
type input "14.51"
type input "3.03"
type input "10.42"
type input "14.26"
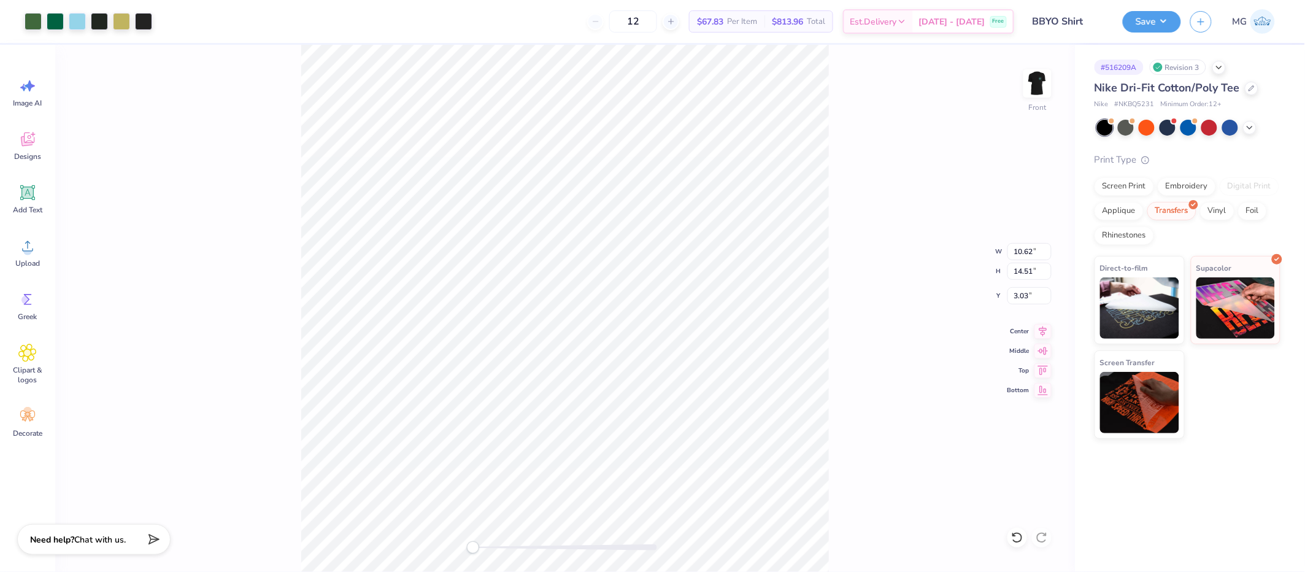
type input "3.04"
type input "11.03"
type input "15.02"
type input "3.01"
type input "3.00"
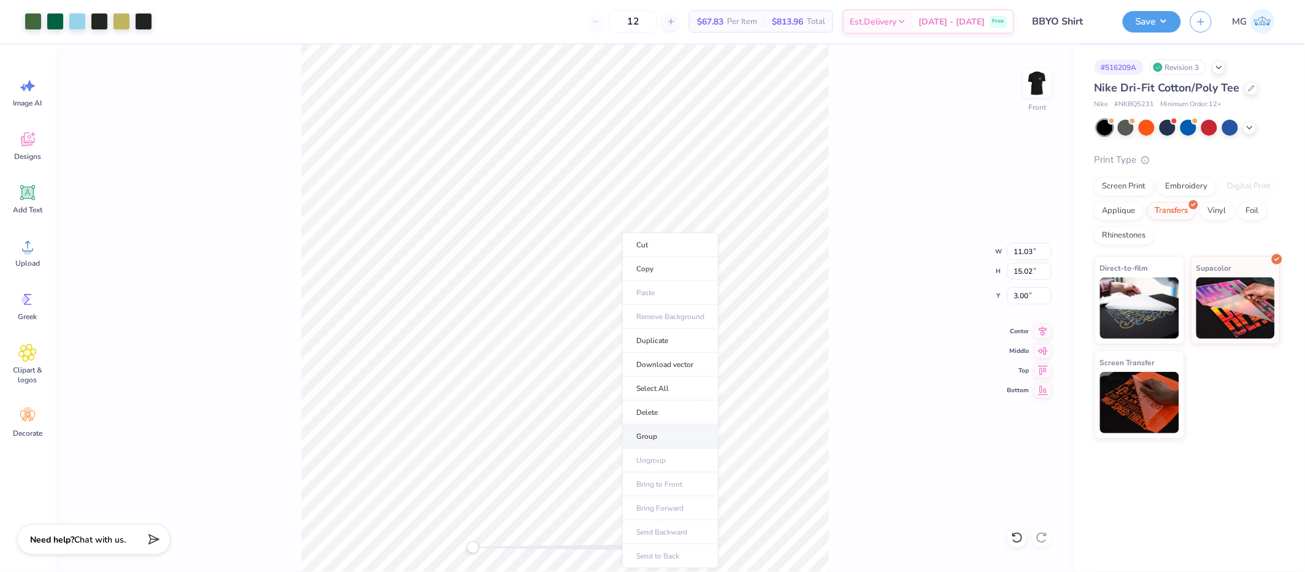
click at [662, 434] on li "Group" at bounding box center [670, 437] width 96 height 24
click at [859, 301] on div "Front W 11.03 11.03 " H 15.02 15.02 " Y 3.00 3.00 " Center Middle Top Bottom" at bounding box center [565, 308] width 1020 height 527
click at [1047, 330] on icon at bounding box center [1043, 329] width 17 height 15
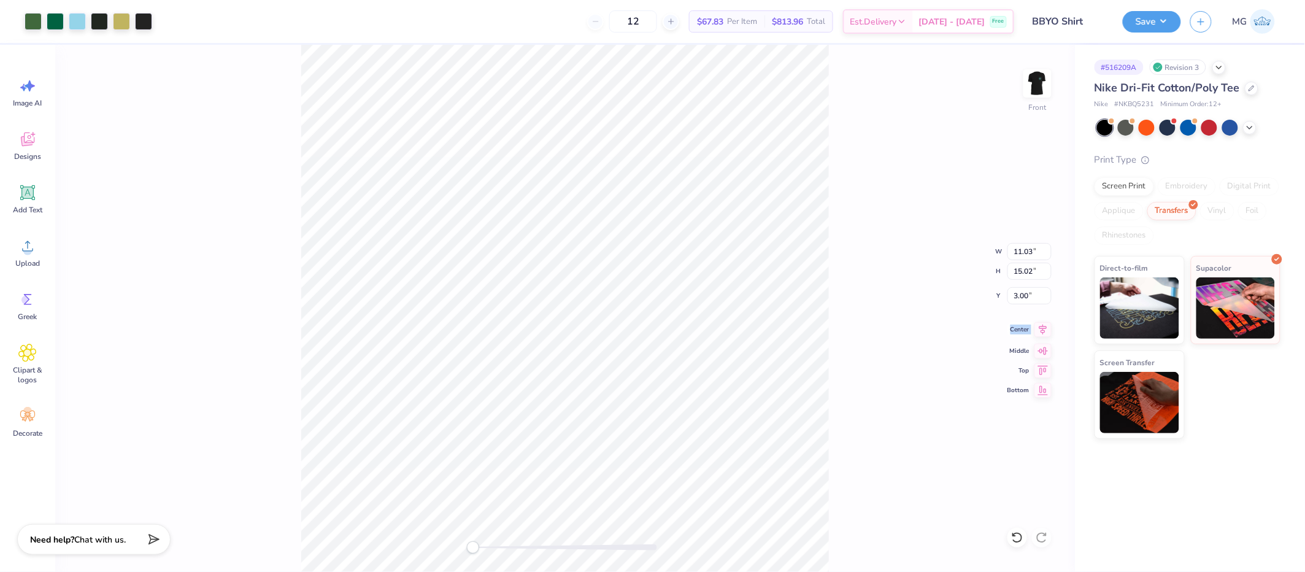
click at [1047, 330] on icon at bounding box center [1043, 329] width 17 height 15
click at [1039, 331] on icon at bounding box center [1043, 329] width 17 height 15
click at [849, 242] on div "Front W 11.01 11.01 " H 15.00 15.00 " Y 3.00 3.00 " Center Middle Top Bottom" at bounding box center [565, 308] width 1020 height 527
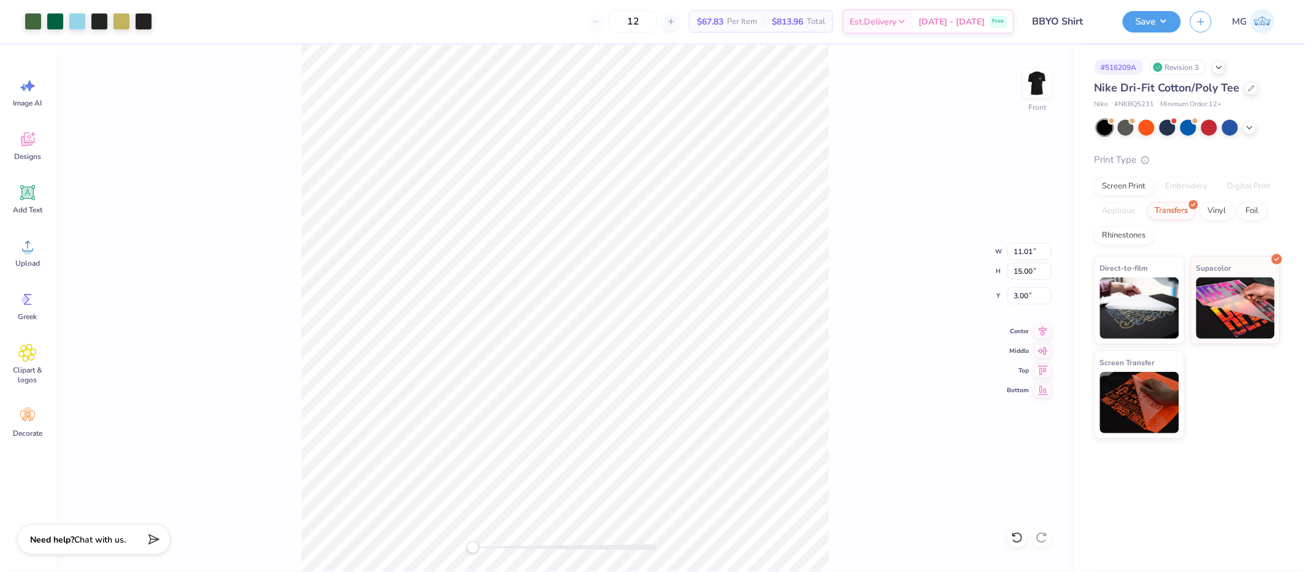
click at [872, 96] on div "Front W 11.01 11.01 " H 15.00 15.00 " Y 3.00 3.00 " Center Middle Top Bottom" at bounding box center [565, 308] width 1020 height 527
click at [440, 514] on div "Front" at bounding box center [565, 308] width 1020 height 527
drag, startPoint x: 477, startPoint y: 549, endPoint x: 552, endPoint y: 550, distance: 74.3
click at [552, 514] on div "Accessibility label" at bounding box center [552, 547] width 12 height 12
drag, startPoint x: 549, startPoint y: 546, endPoint x: 541, endPoint y: 544, distance: 8.1
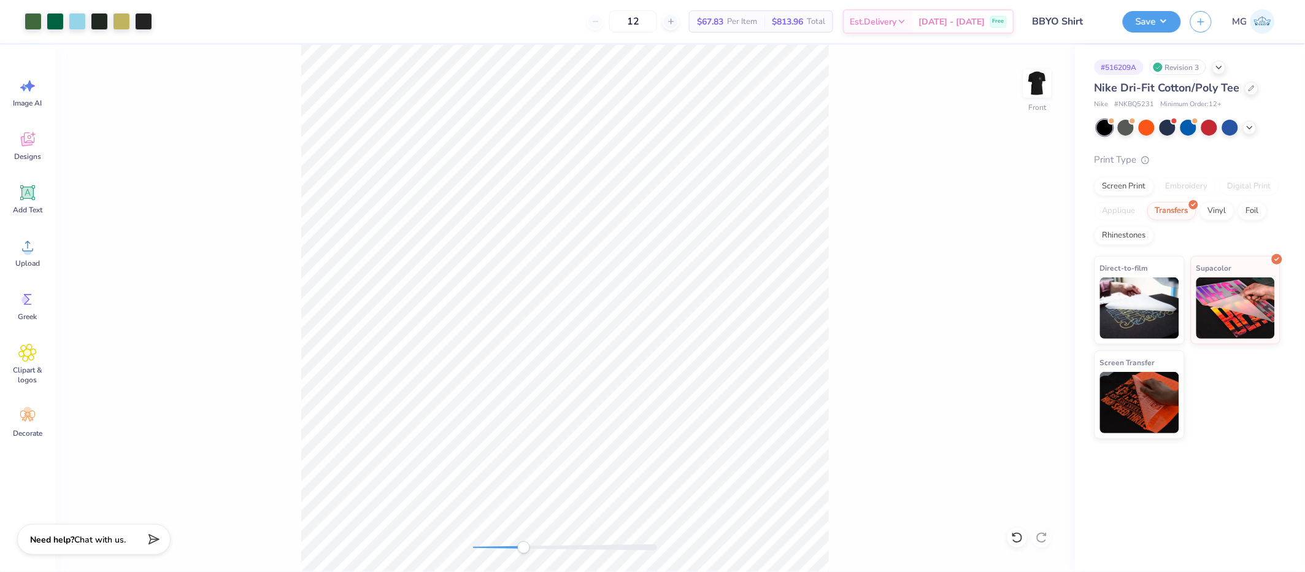
click at [530, 514] on div "Accessibility label" at bounding box center [524, 547] width 12 height 12
drag, startPoint x: 538, startPoint y: 547, endPoint x: 520, endPoint y: 543, distance: 18.9
click at [520, 514] on div "Accessibility label" at bounding box center [522, 547] width 12 height 12
click at [1039, 87] on img at bounding box center [1037, 83] width 49 height 49
click at [525, 514] on div "Accessibility label" at bounding box center [525, 547] width 12 height 12
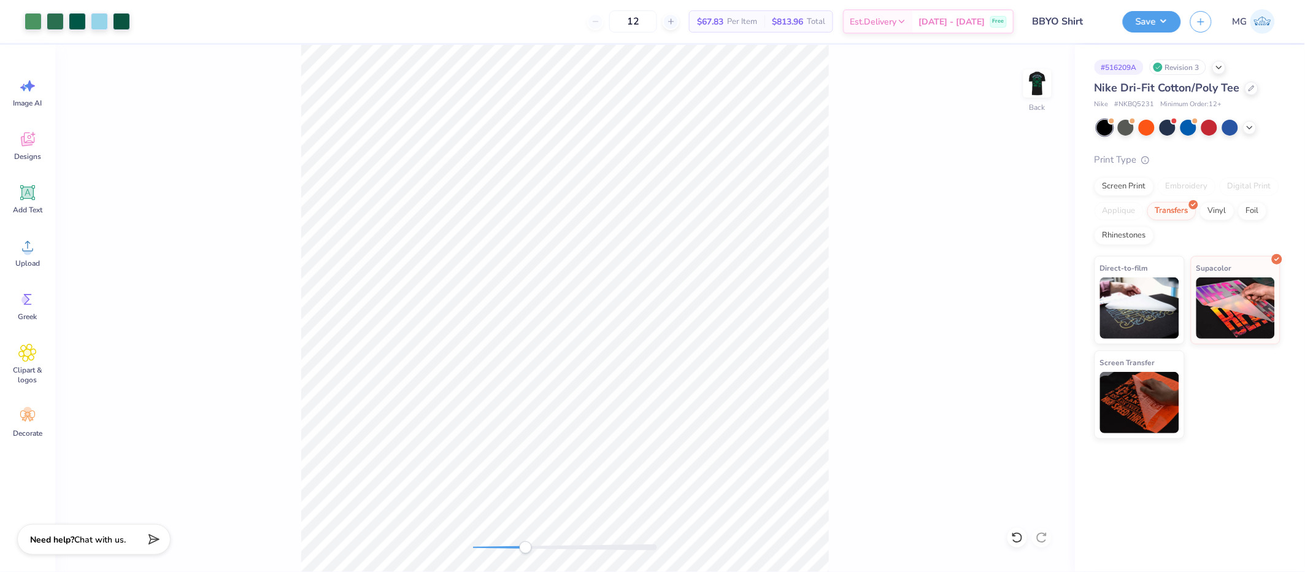
click at [526, 514] on div "Accessibility label" at bounding box center [526, 547] width 12 height 12
click at [379, 514] on div "Back" at bounding box center [565, 308] width 1020 height 527
drag, startPoint x: 243, startPoint y: 293, endPoint x: 117, endPoint y: 262, distance: 130.2
click at [243, 293] on div "Back" at bounding box center [565, 308] width 1020 height 527
click at [27, 250] on circle at bounding box center [27, 251] width 9 height 9
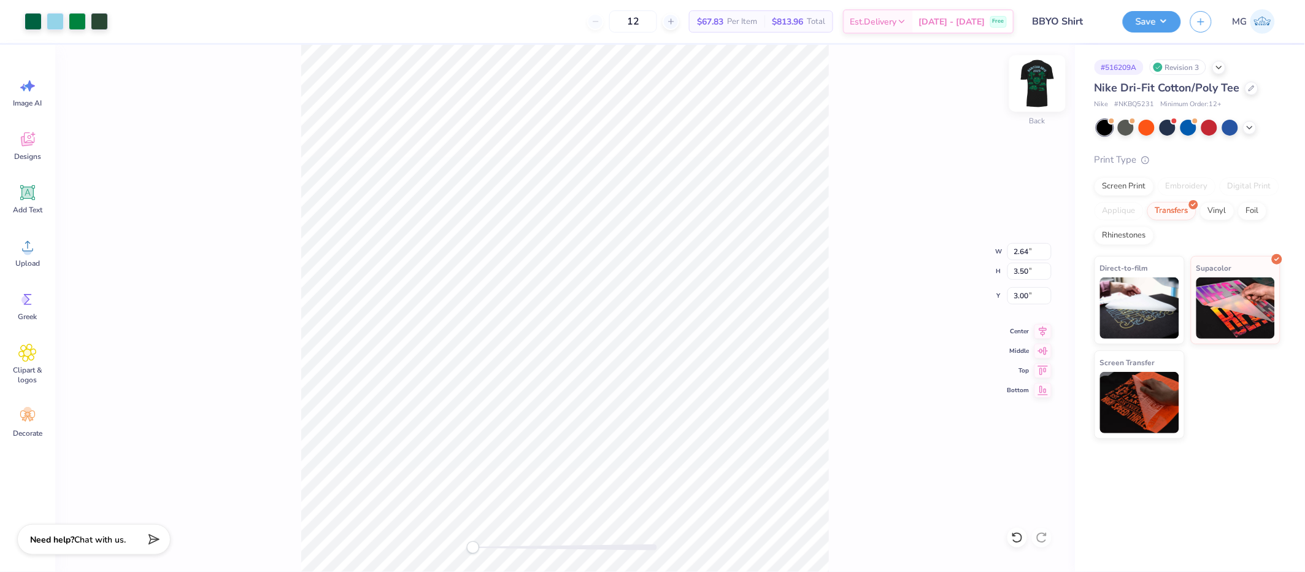
click at [1038, 92] on img at bounding box center [1037, 83] width 49 height 49
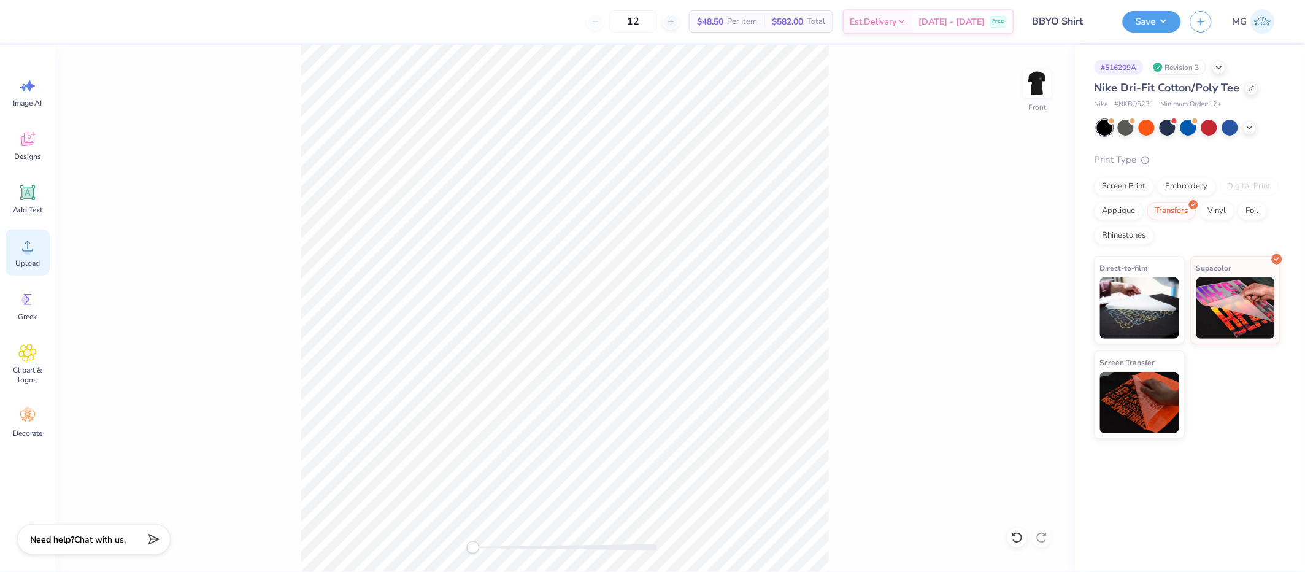
click at [29, 245] on icon at bounding box center [27, 246] width 18 height 18
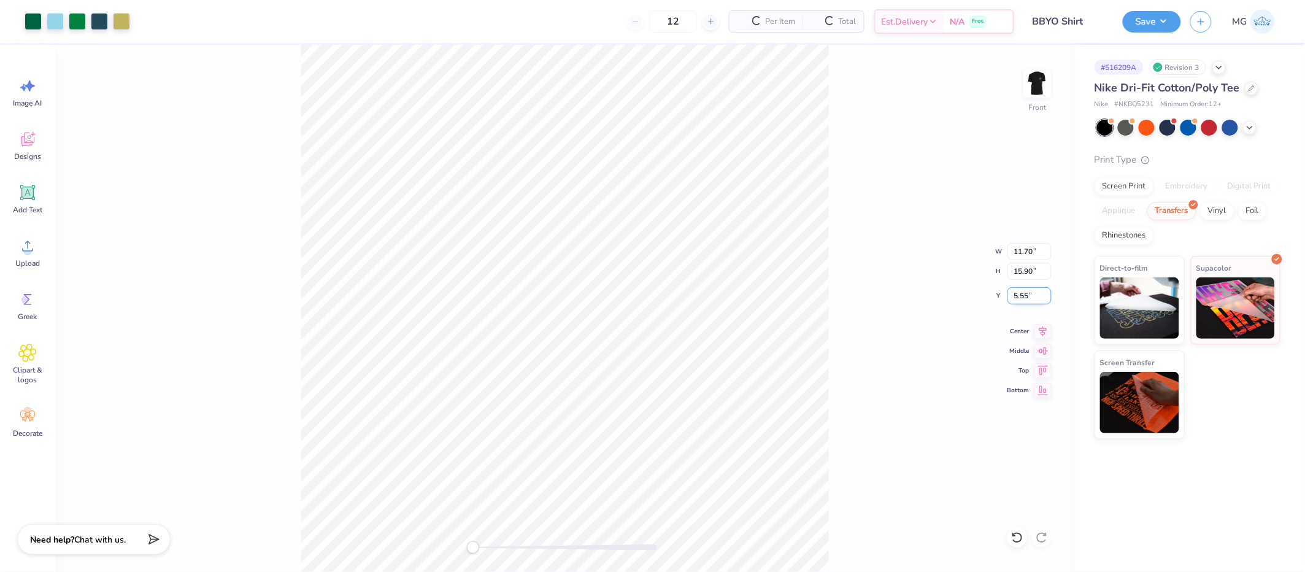
click at [1028, 296] on input "5.55" at bounding box center [1030, 295] width 44 height 17
type input "5"
type input "3.00"
click at [837, 296] on div "Front W 11.70 11.70 " H 15.90 15.90 " Y 3.00 3.00 " Center Middle Top Bottom" at bounding box center [565, 308] width 1020 height 527
click at [1040, 330] on icon at bounding box center [1043, 329] width 17 height 15
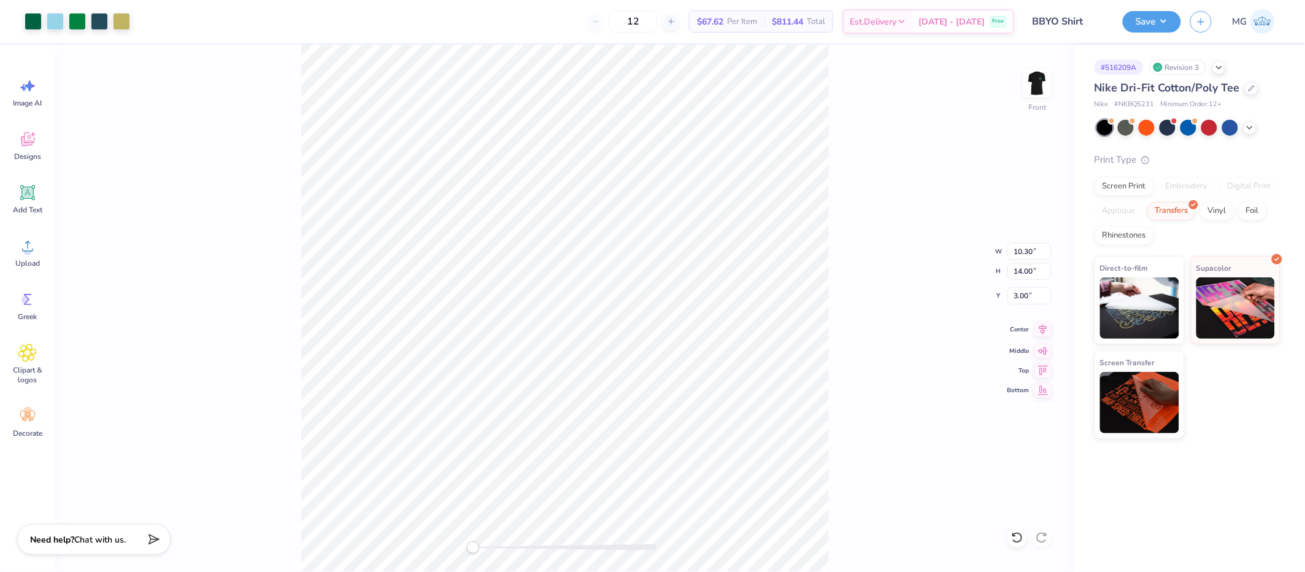
click at [1040, 330] on icon at bounding box center [1043, 329] width 17 height 15
click at [1042, 330] on icon at bounding box center [1043, 329] width 17 height 15
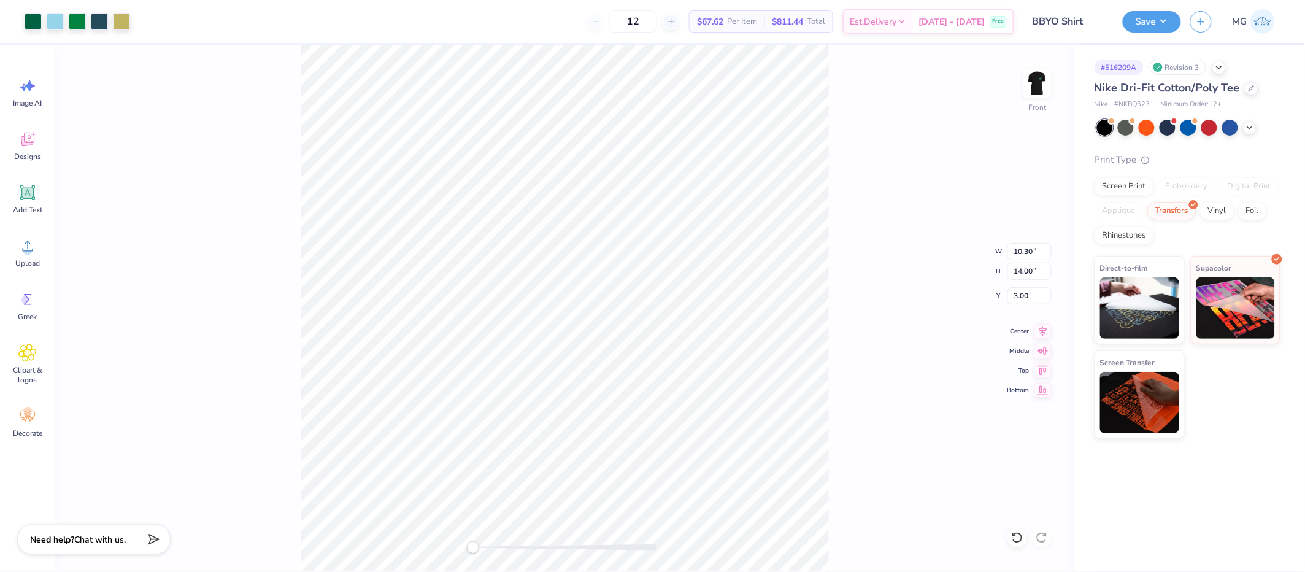
drag, startPoint x: 865, startPoint y: 214, endPoint x: 833, endPoint y: 211, distance: 31.5
click at [865, 214] on div "Front W 10.30 10.30 " H 14.00 14.00 " Y 3.00 3.00 " Center Middle Top Bottom" at bounding box center [565, 308] width 1020 height 527
click at [1040, 70] on img at bounding box center [1037, 83] width 49 height 49
click at [1175, 12] on div "Save" at bounding box center [1152, 21] width 58 height 21
click at [1168, 21] on button "Save" at bounding box center [1152, 19] width 58 height 21
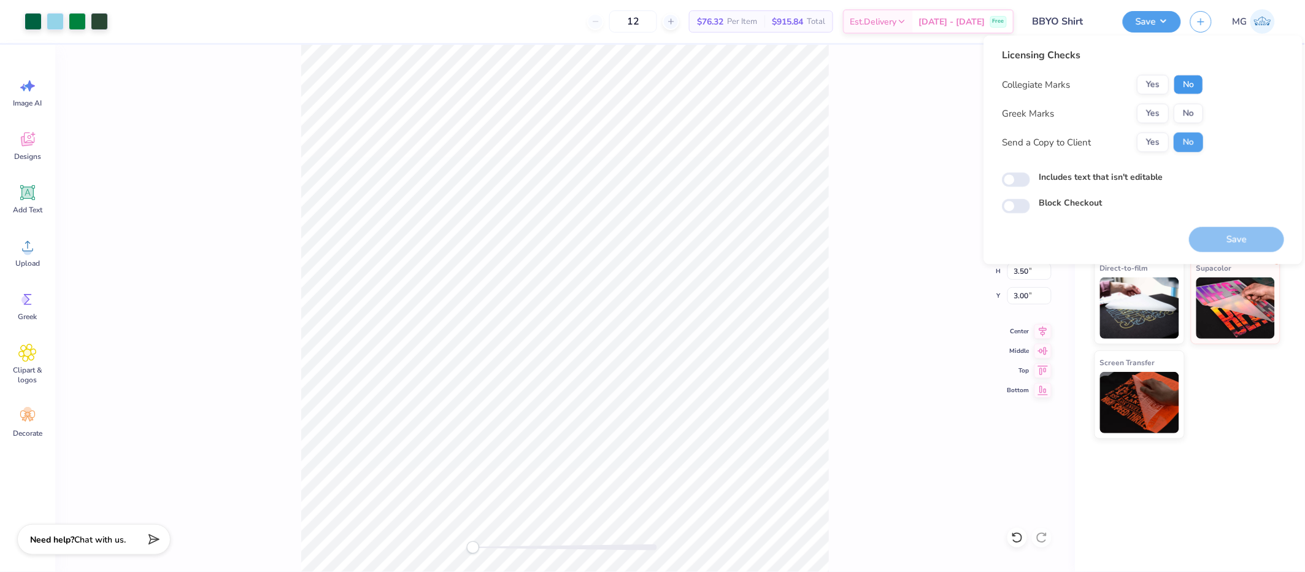
click at [1175, 84] on button "No" at bounding box center [1188, 85] width 29 height 20
click at [1175, 107] on button "No" at bounding box center [1188, 114] width 29 height 20
click at [1150, 144] on button "Yes" at bounding box center [1153, 143] width 32 height 20
click at [1054, 177] on label "Includes text that isn't editable" at bounding box center [1101, 177] width 124 height 13
click at [1030, 177] on input "Includes text that isn't editable" at bounding box center [1016, 179] width 28 height 15
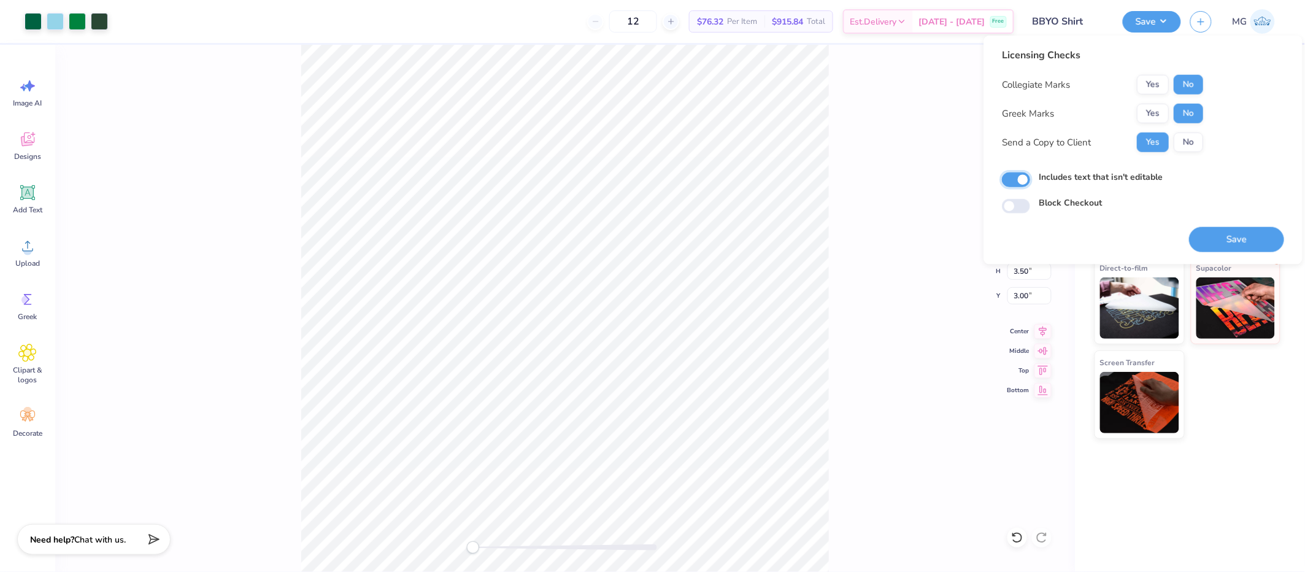
checkbox input "true"
click at [866, 176] on div "Back W 2.64 2.64 " H 3.50 3.50 " Y 3.00 3.00 " Center Middle Top Bottom" at bounding box center [565, 308] width 1020 height 527
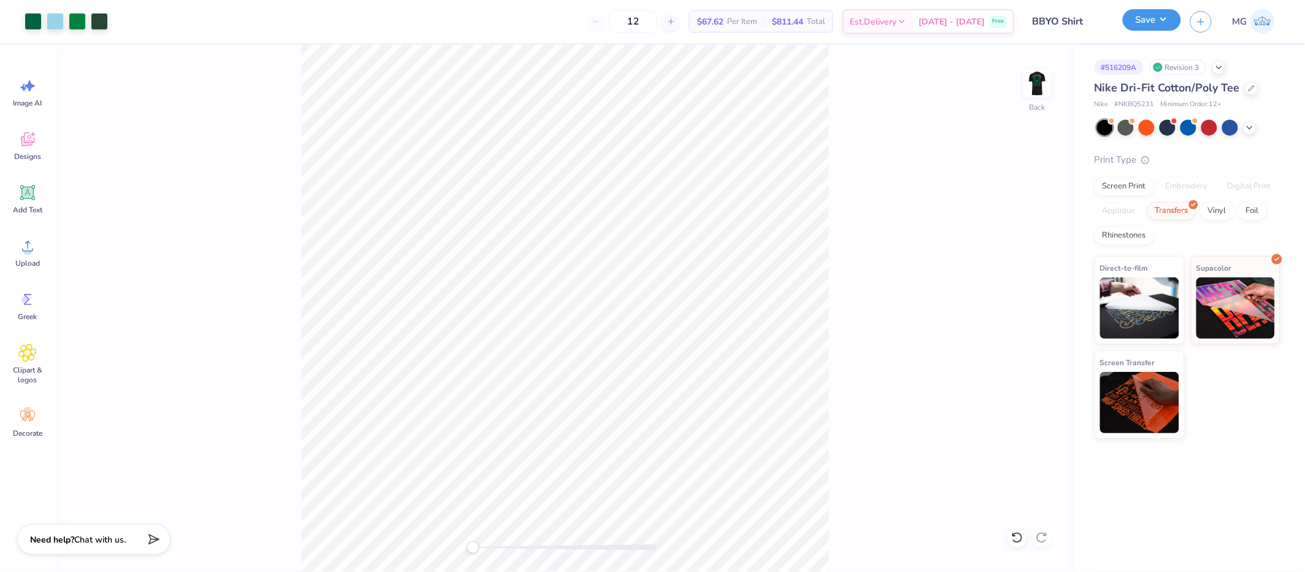
click at [1160, 16] on button "Save" at bounding box center [1152, 19] width 58 height 21
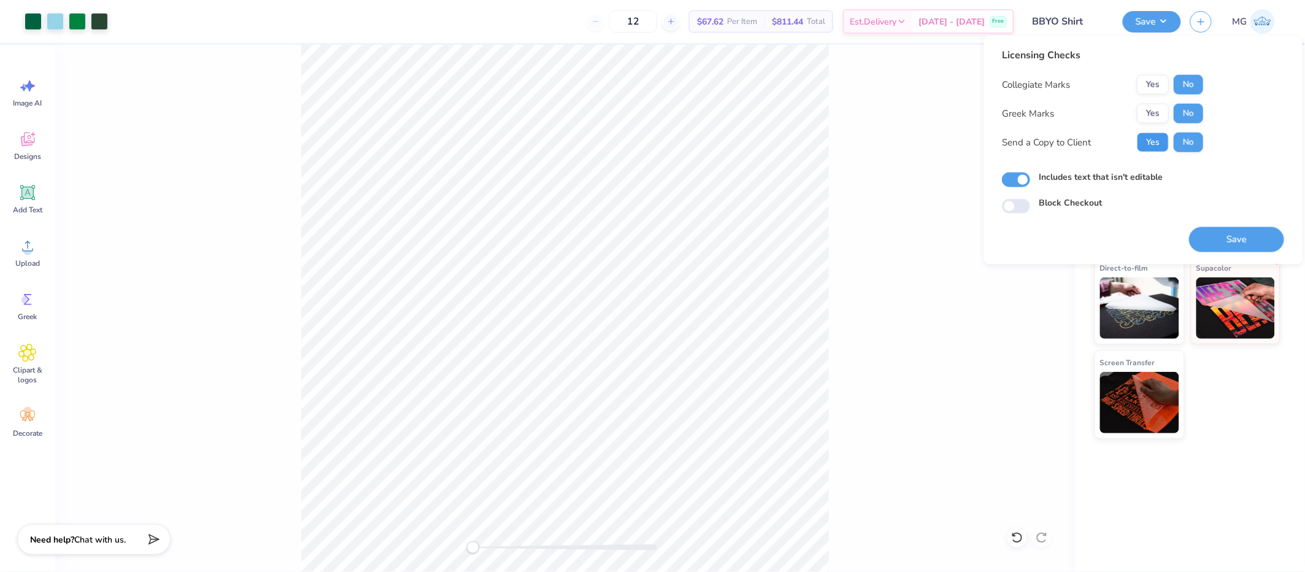
click at [1145, 136] on button "Yes" at bounding box center [1153, 143] width 32 height 20
click at [1175, 238] on button "Save" at bounding box center [1236, 239] width 95 height 25
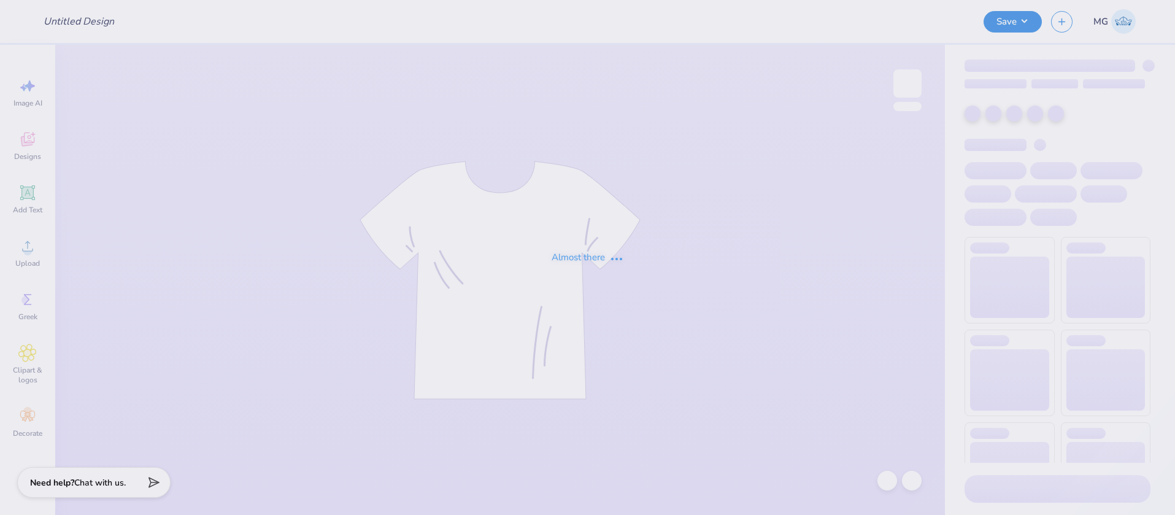
type input "[PERSON_NAME] : [GEOGRAPHIC_DATA]"
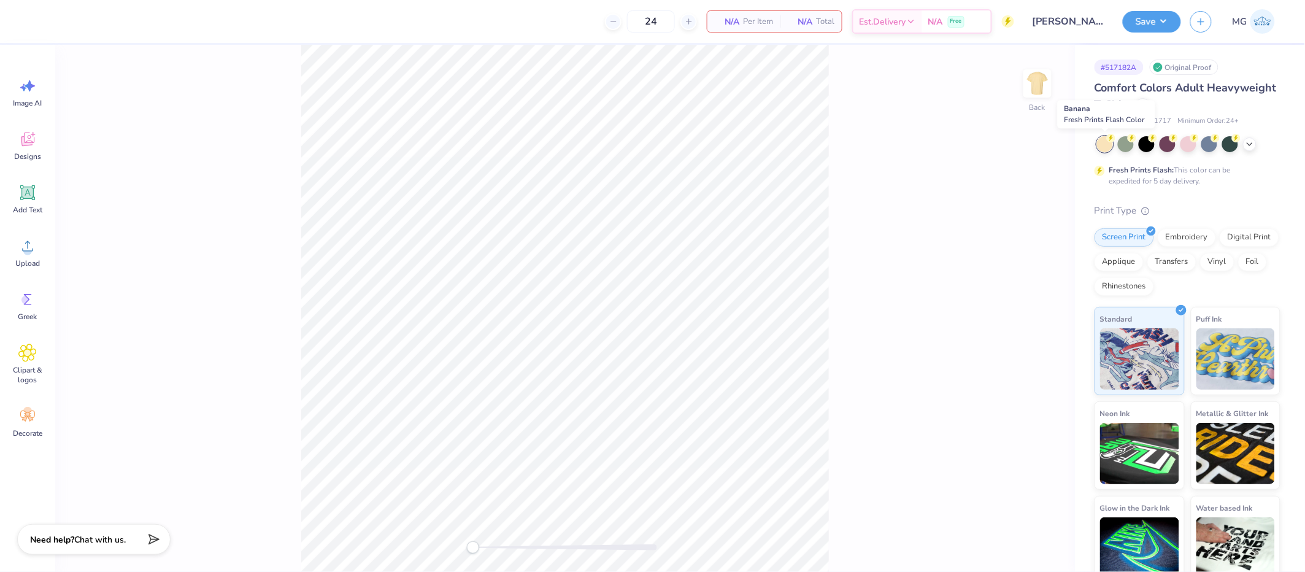
click at [995, 187] on div "Back" at bounding box center [565, 308] width 1020 height 527
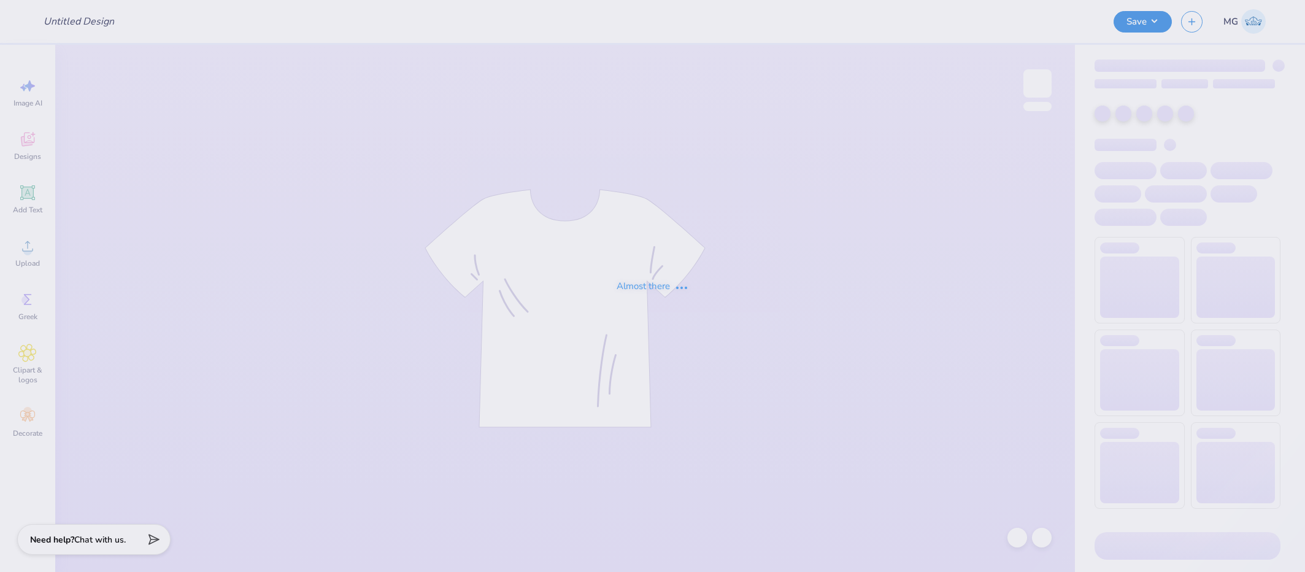
type input "Mallard ball Mock up"
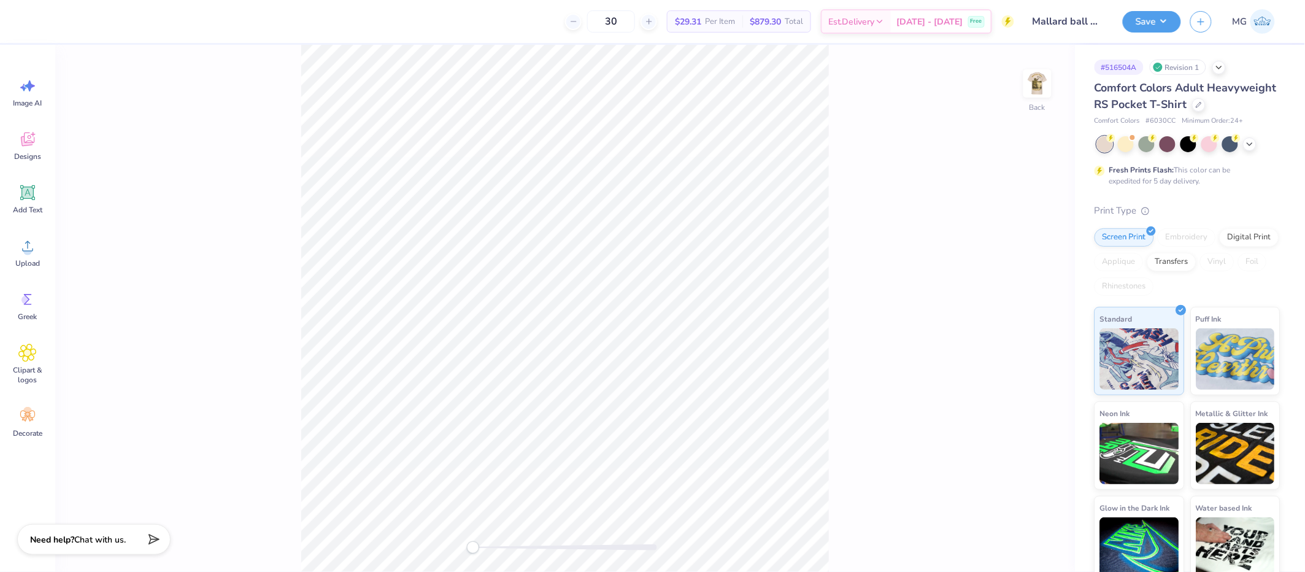
click at [1034, 68] on div "Back" at bounding box center [565, 308] width 1020 height 527
click at [1034, 78] on img at bounding box center [1037, 83] width 49 height 49
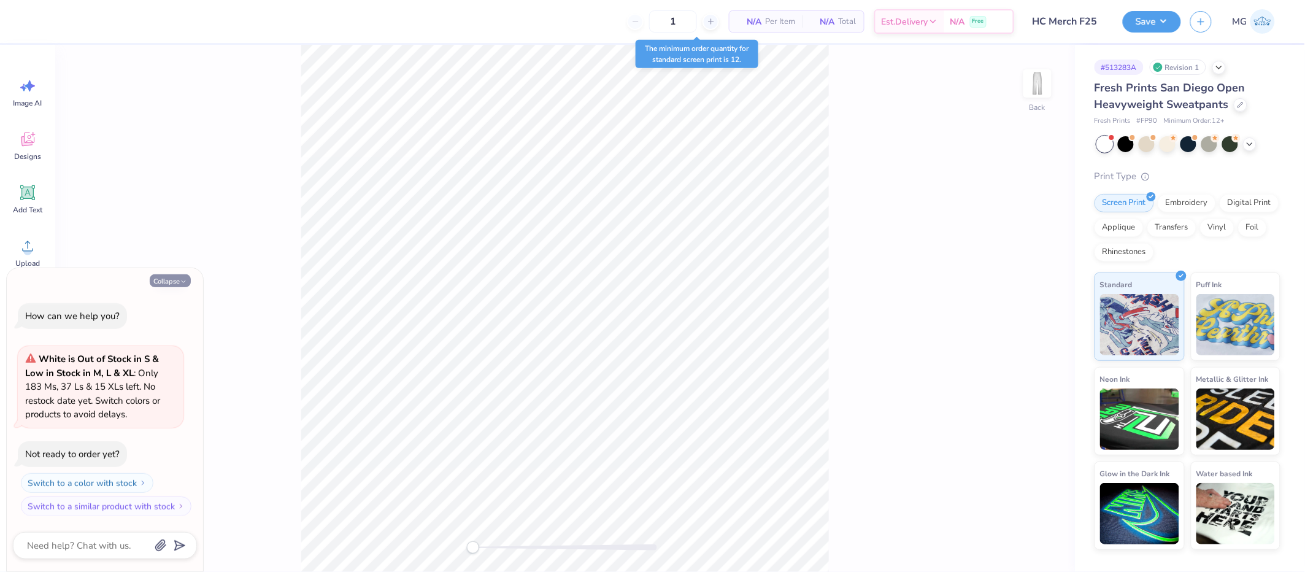
click at [166, 280] on button "Collapse" at bounding box center [170, 280] width 41 height 13
type textarea "x"
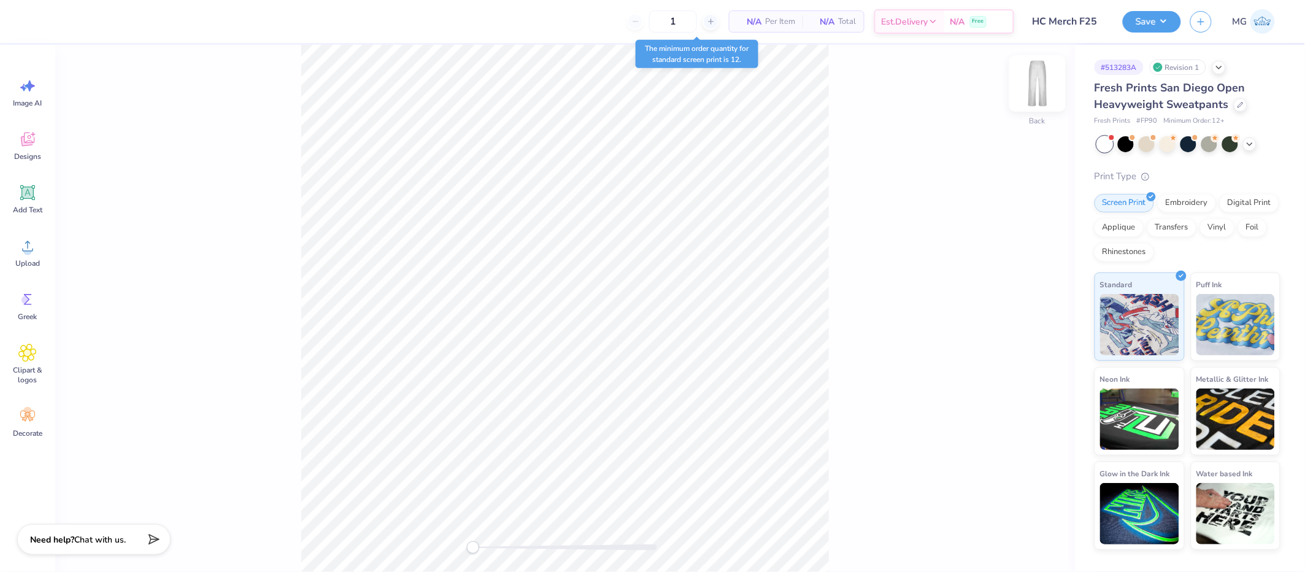
click at [1046, 87] on img at bounding box center [1037, 83] width 49 height 49
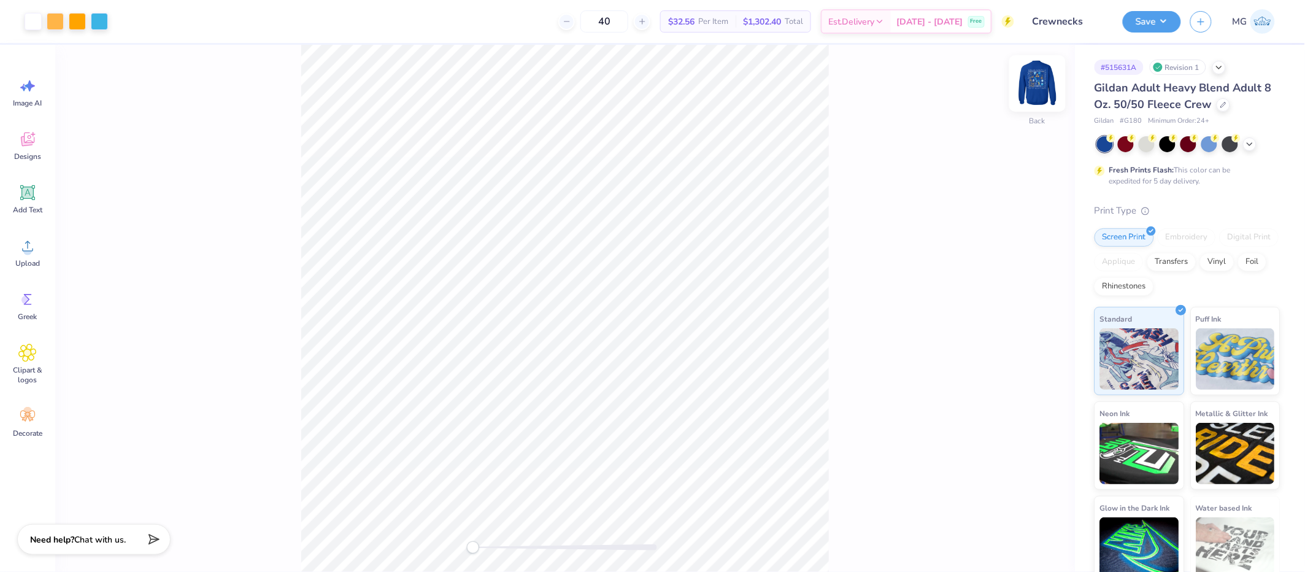
click at [1034, 79] on img at bounding box center [1037, 83] width 49 height 49
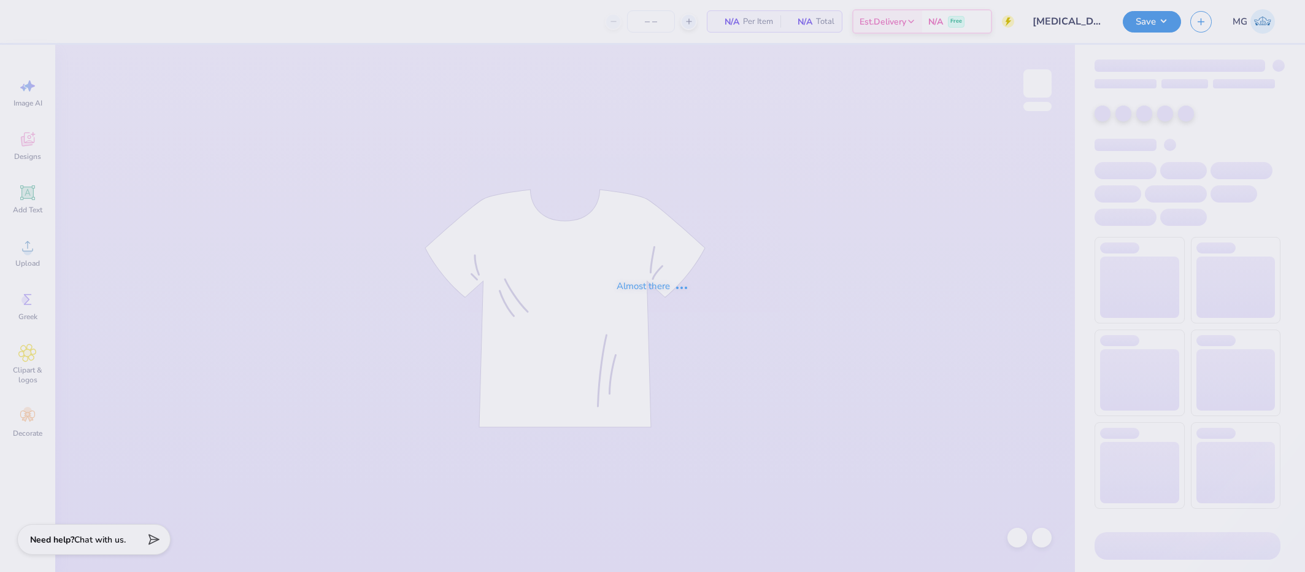
type input "50"
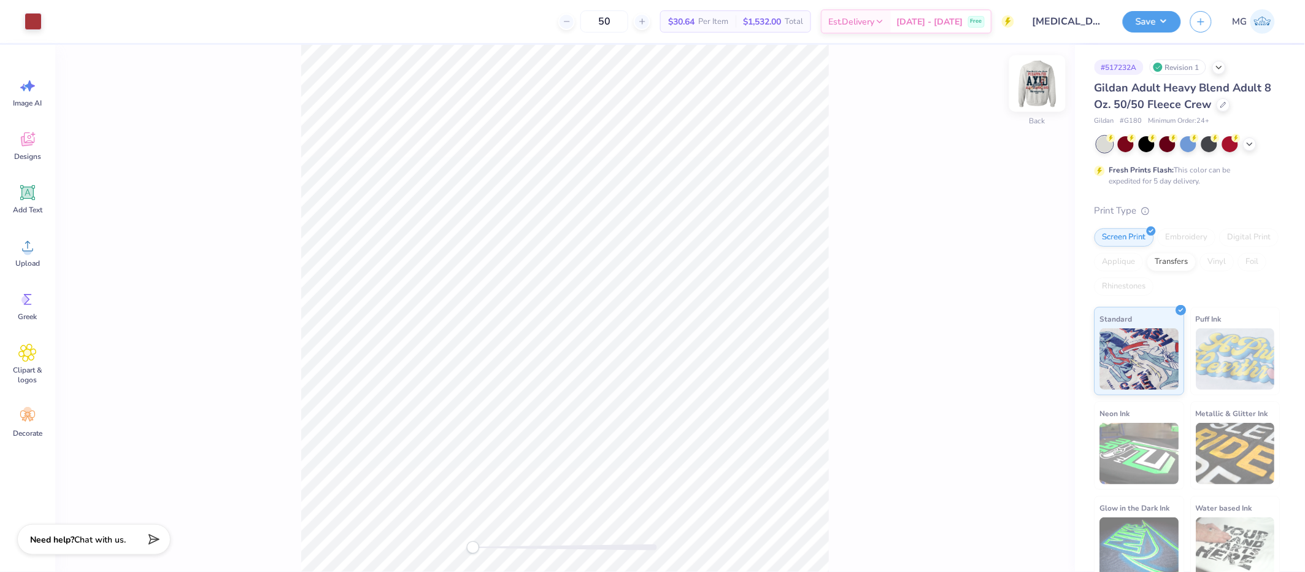
click at [1042, 87] on img at bounding box center [1037, 83] width 49 height 49
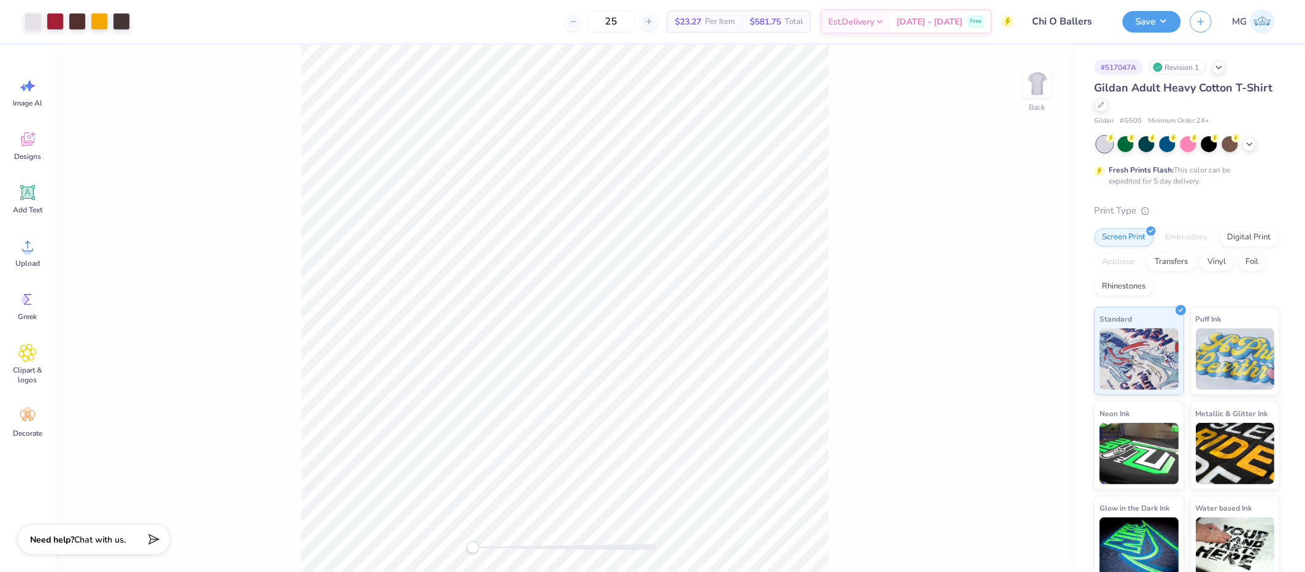
click at [875, 134] on div "Back" at bounding box center [565, 308] width 1020 height 527
